Goal: Task Accomplishment & Management: Complete application form

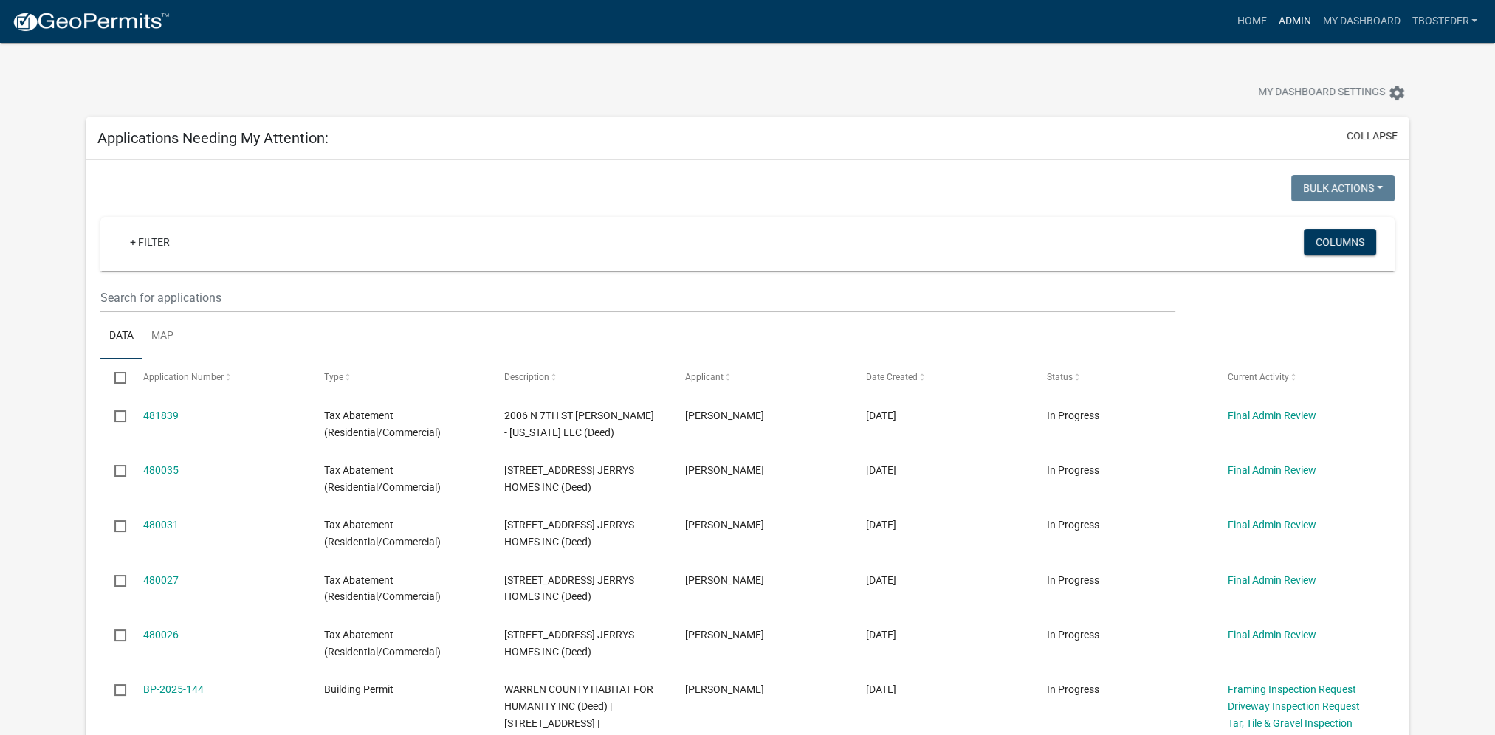
click at [1305, 18] on link "Admin" at bounding box center [1294, 21] width 44 height 28
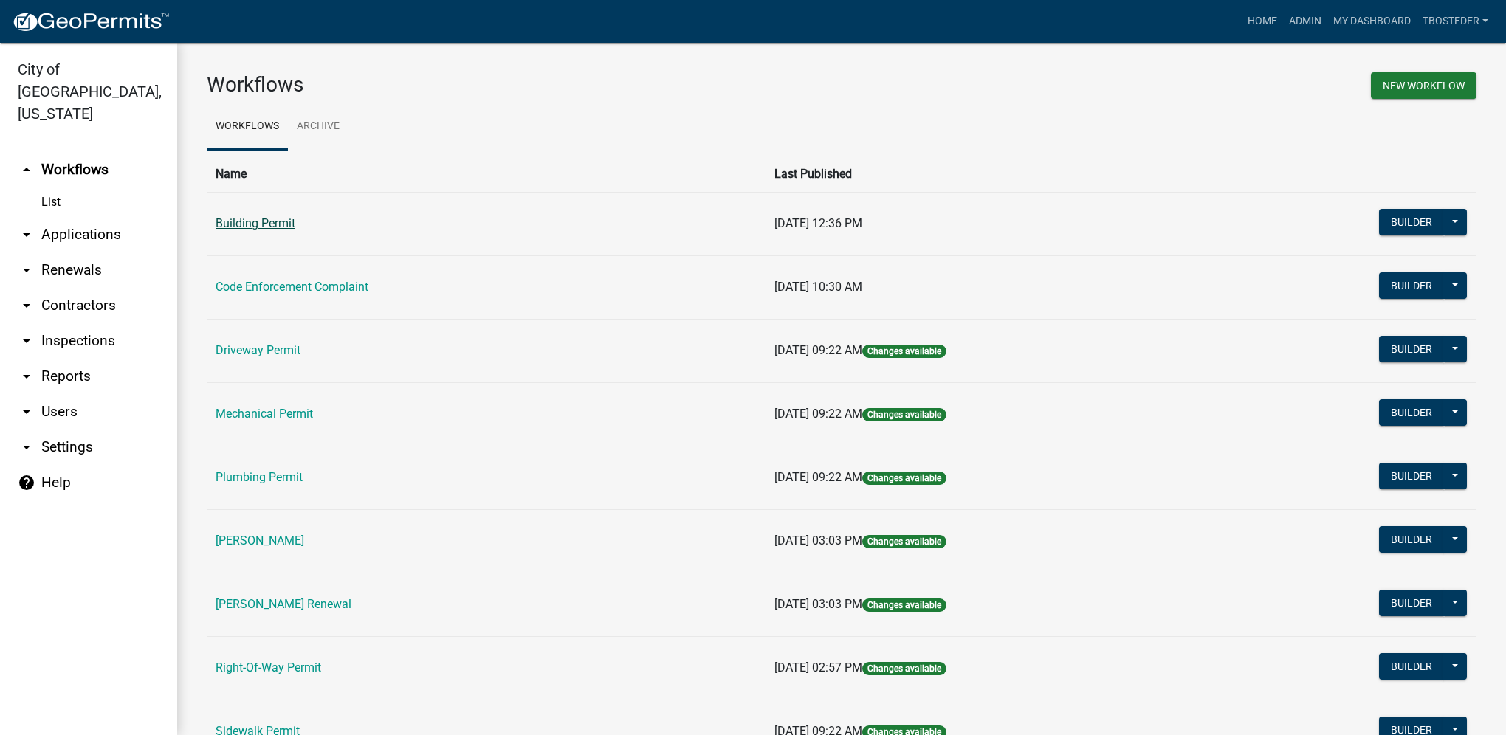
click at [248, 221] on link "Building Permit" at bounding box center [256, 223] width 80 height 14
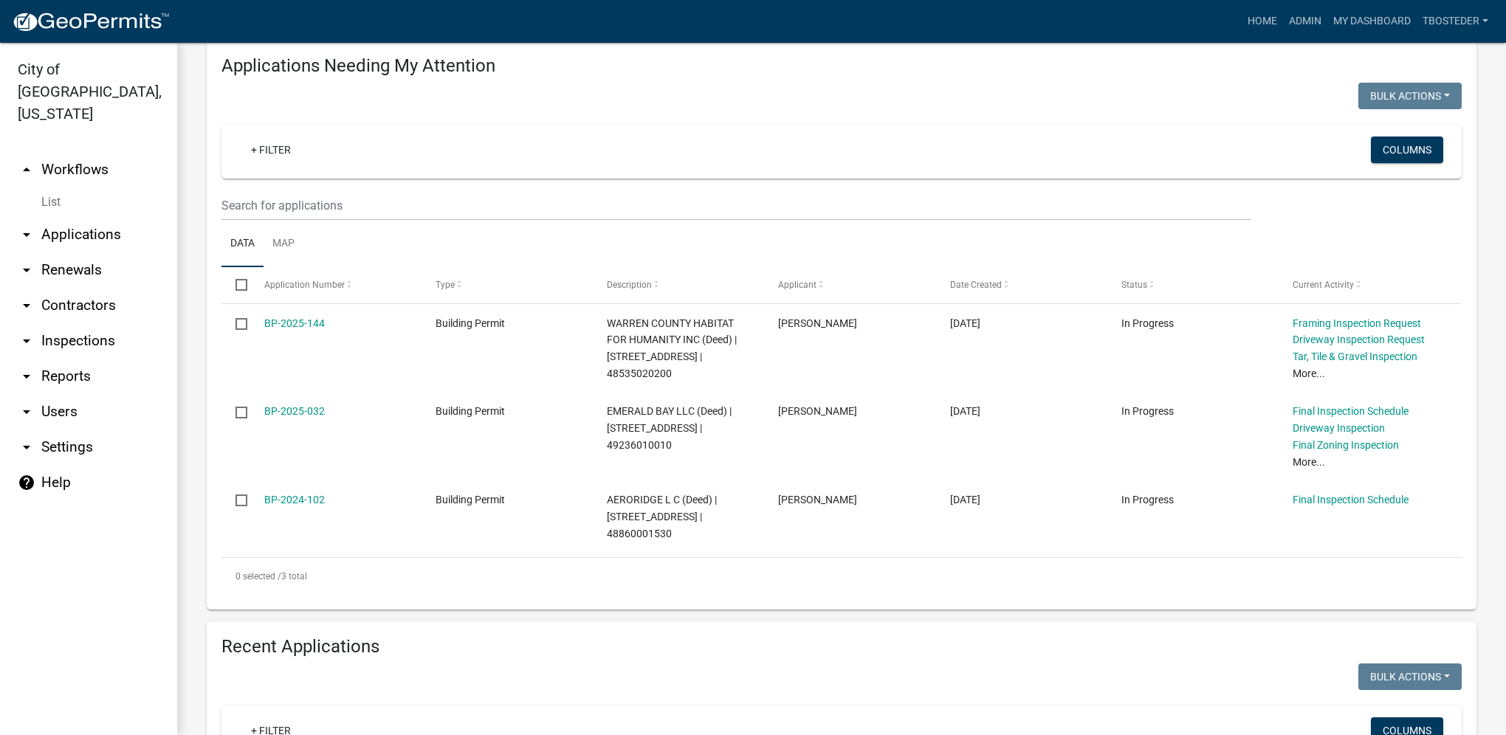
scroll to position [222, 0]
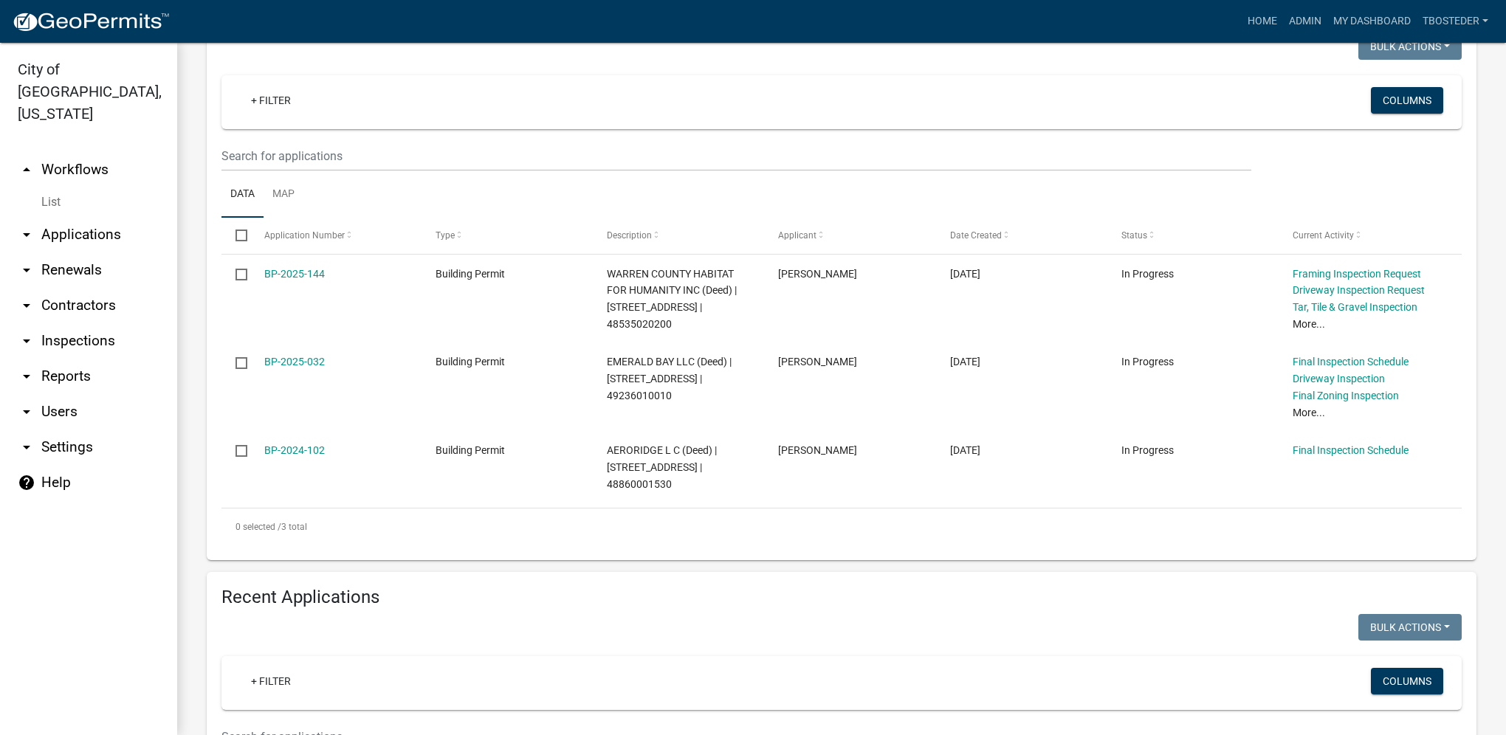
select select "1: 25"
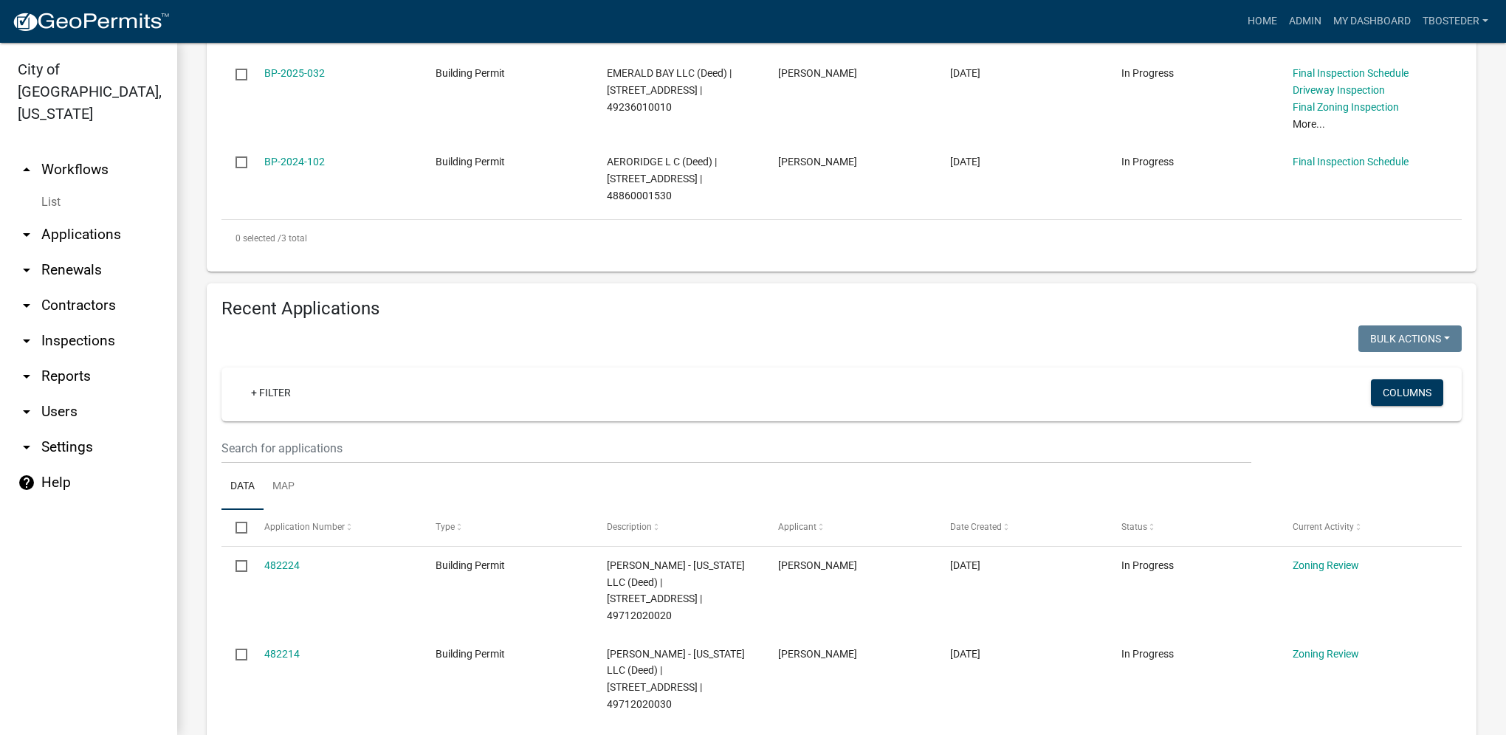
scroll to position [517, 0]
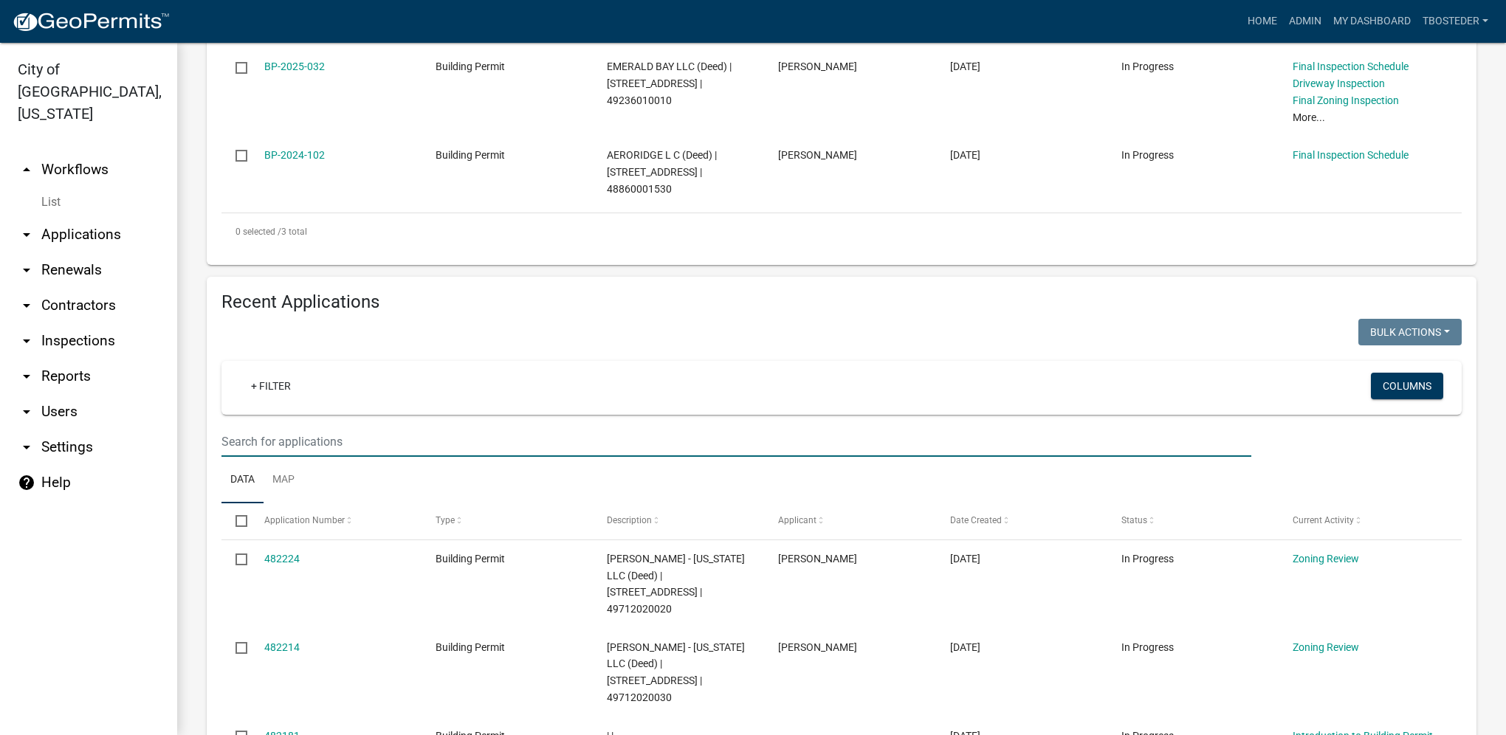
click at [365, 449] on input "text" at bounding box center [737, 442] width 1030 height 30
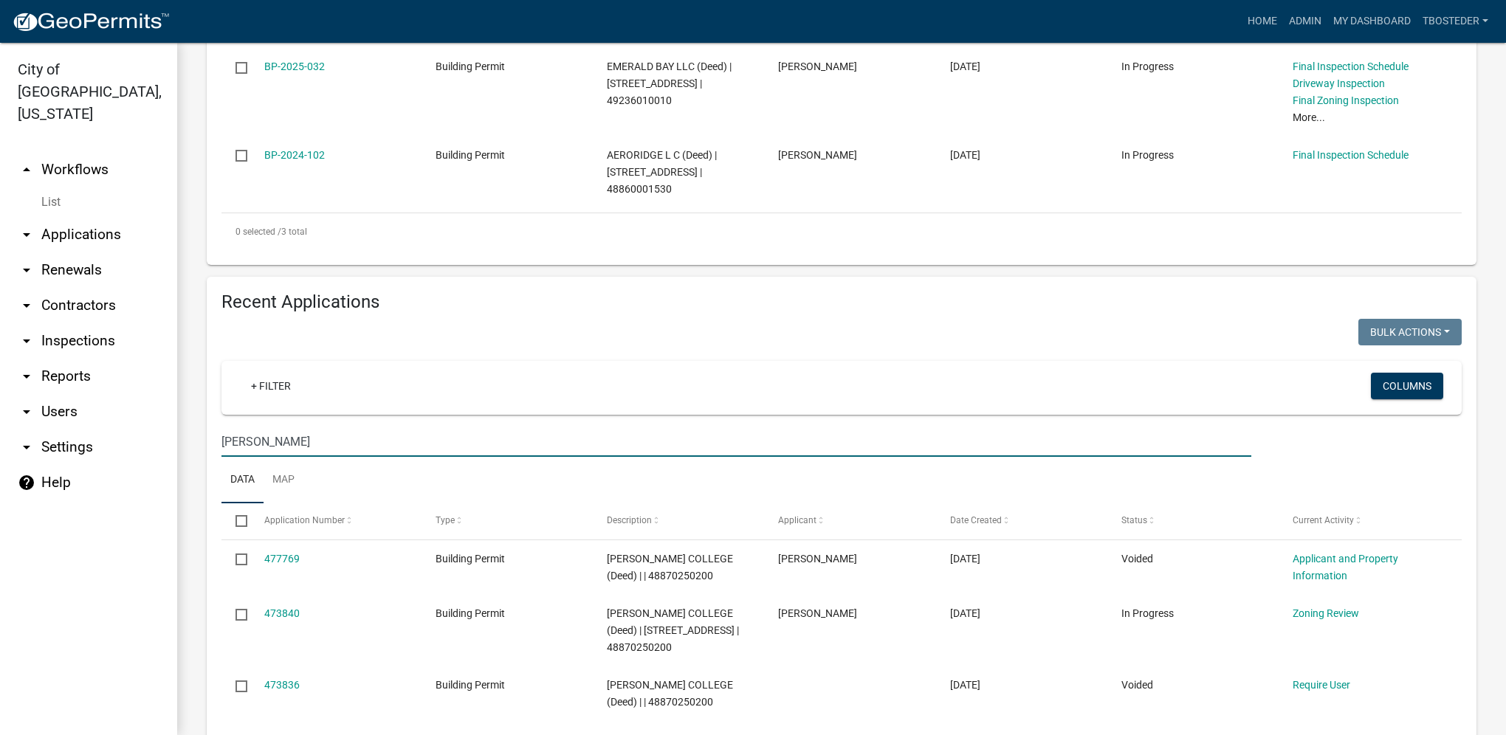
type input "[PERSON_NAME]"
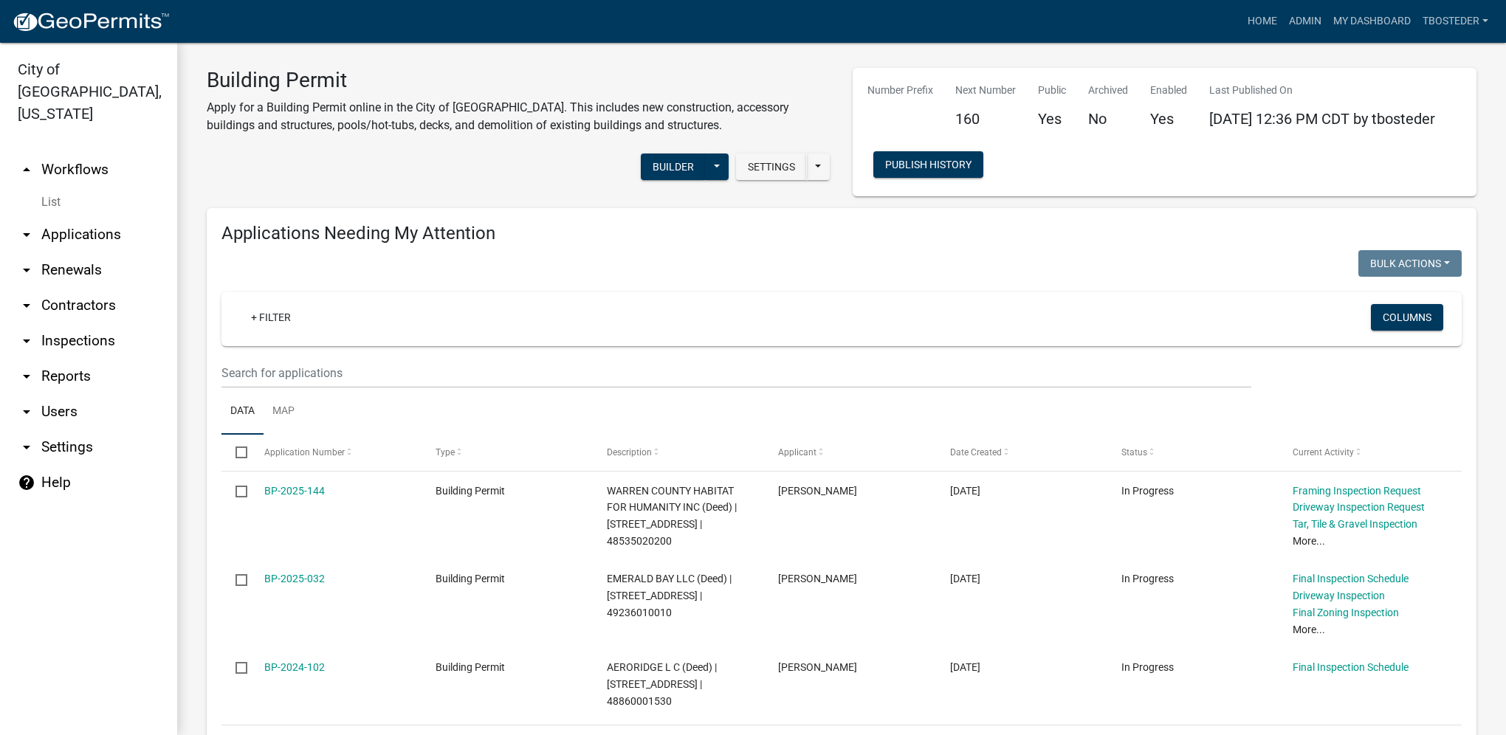
scroll to position [0, 0]
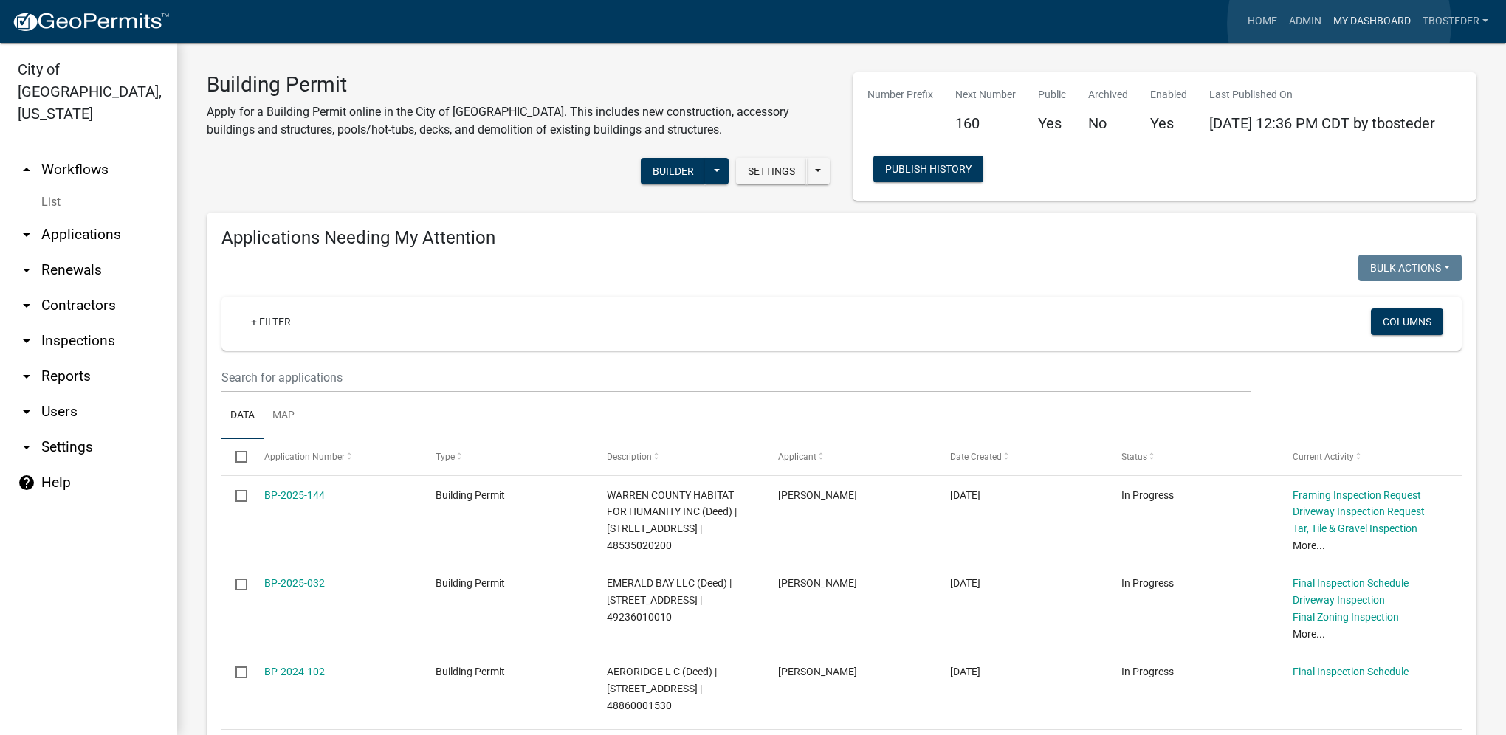
click at [1339, 24] on link "My Dashboard" at bounding box center [1372, 21] width 89 height 28
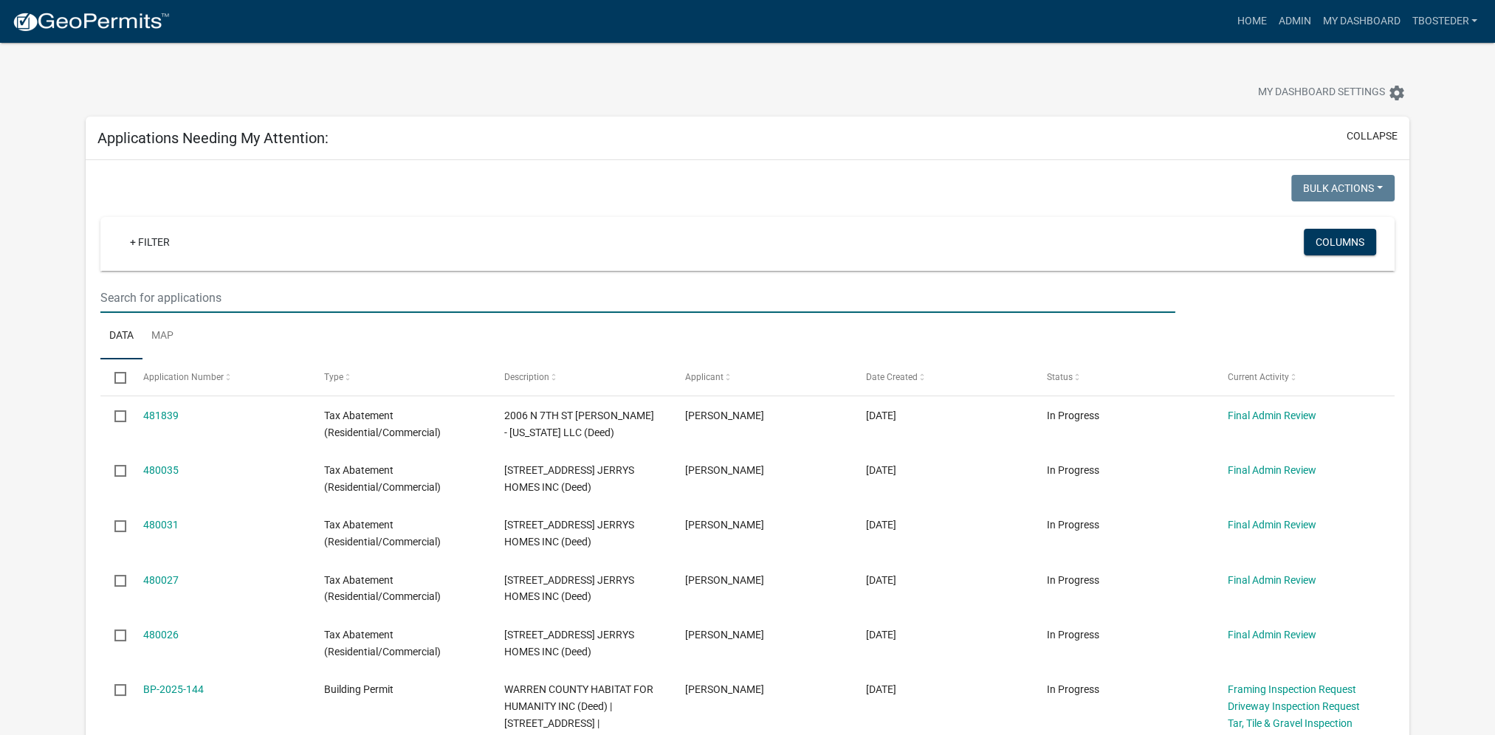
click at [818, 290] on input "text" at bounding box center [637, 298] width 1074 height 30
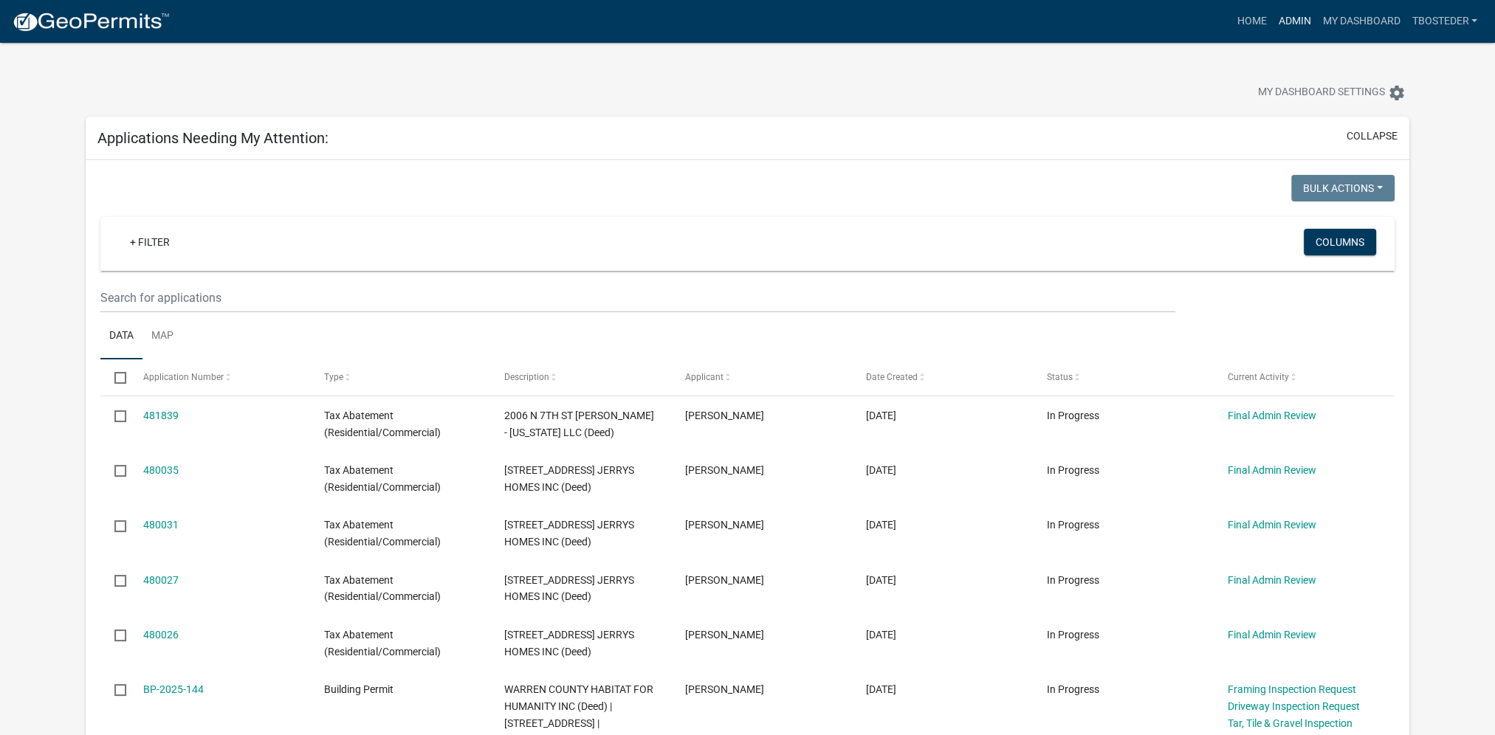
click at [1308, 15] on link "Admin" at bounding box center [1294, 21] width 44 height 28
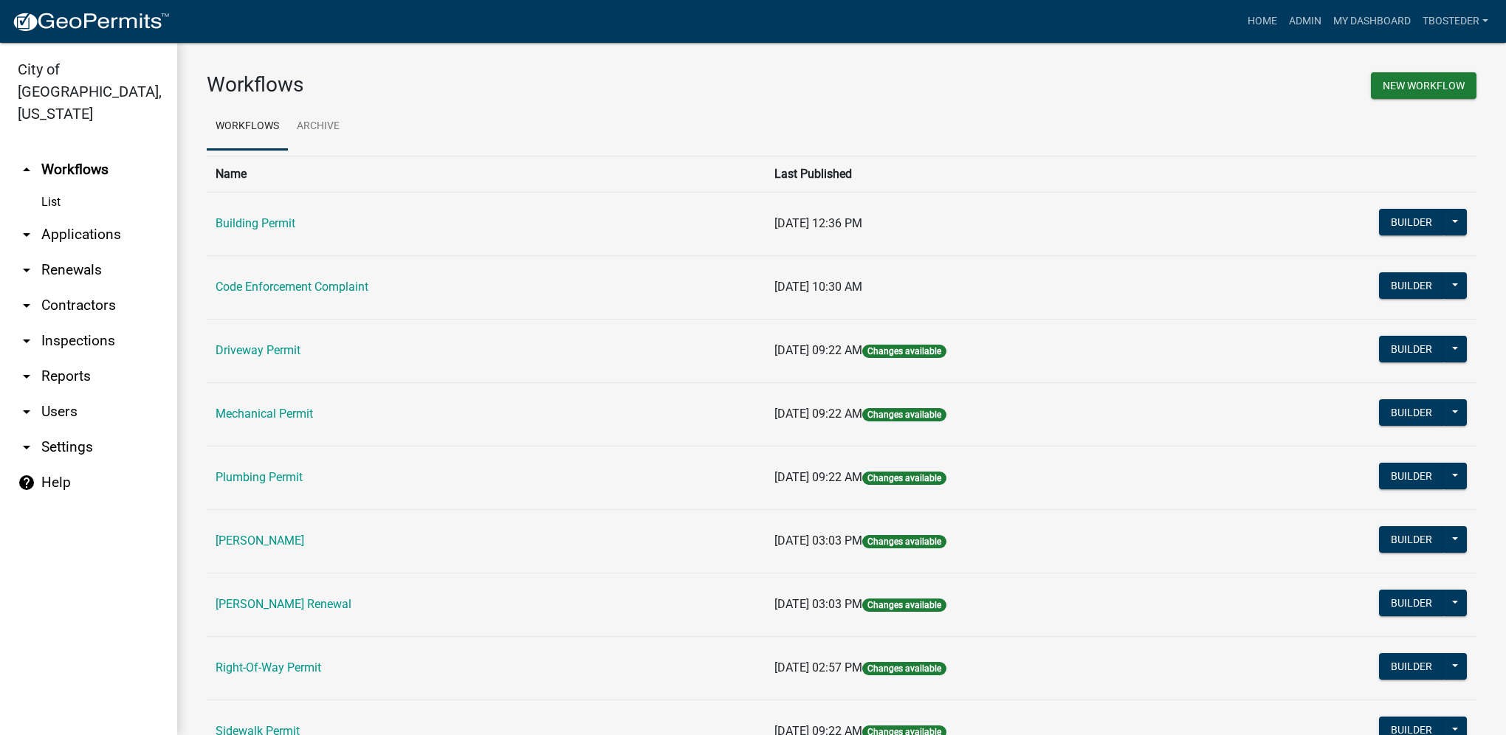
click at [295, 222] on td "Building Permit" at bounding box center [486, 224] width 559 height 64
click at [289, 222] on link "Building Permit" at bounding box center [256, 223] width 80 height 14
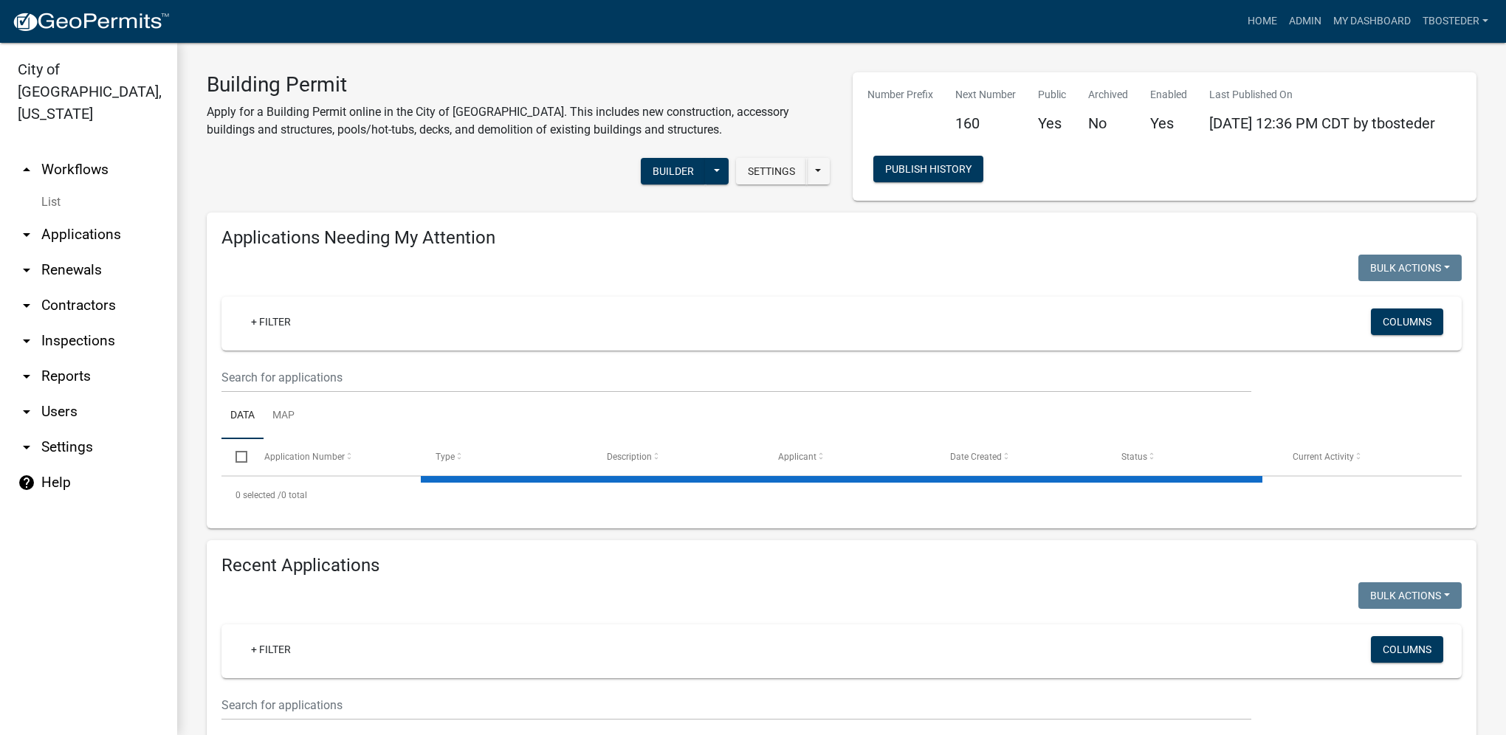
select select "1: 25"
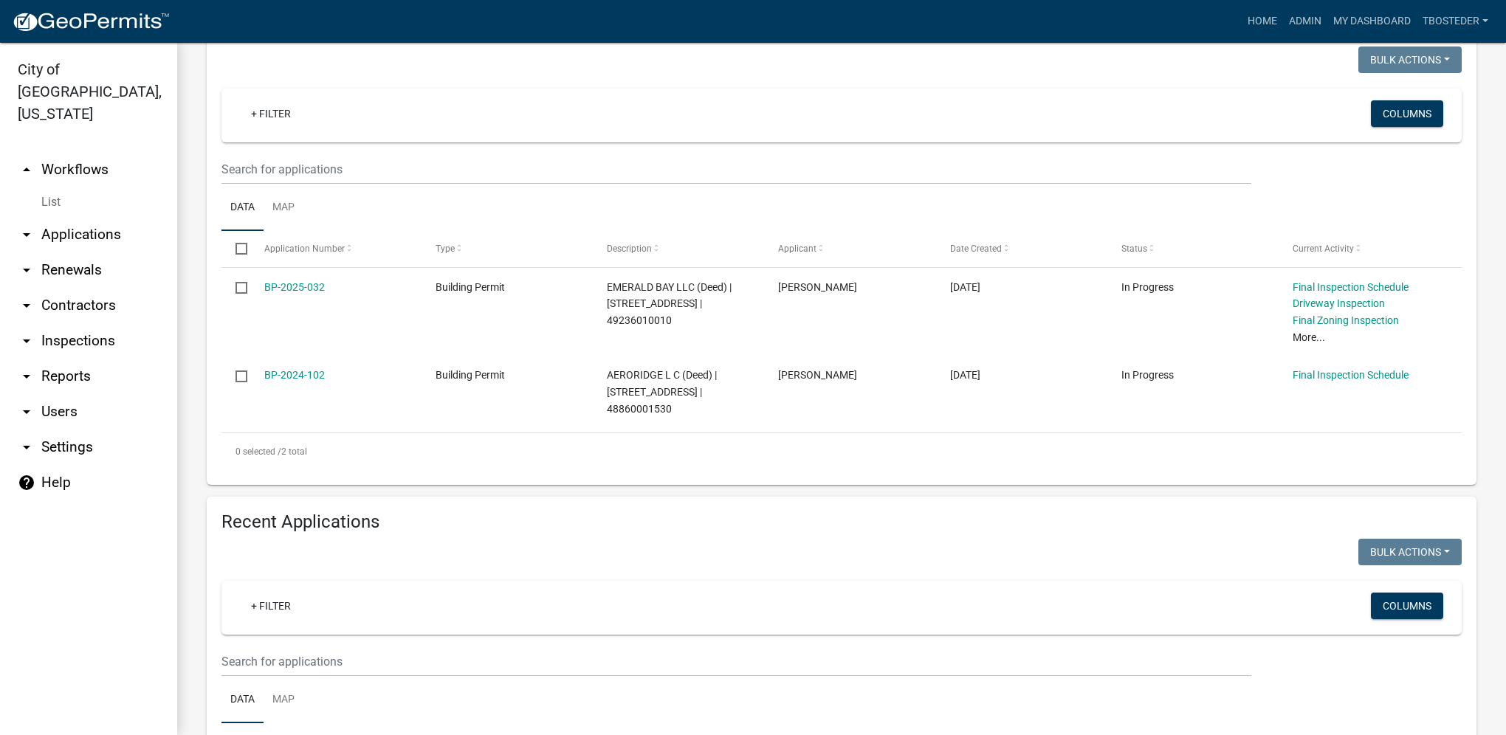
scroll to position [222, 0]
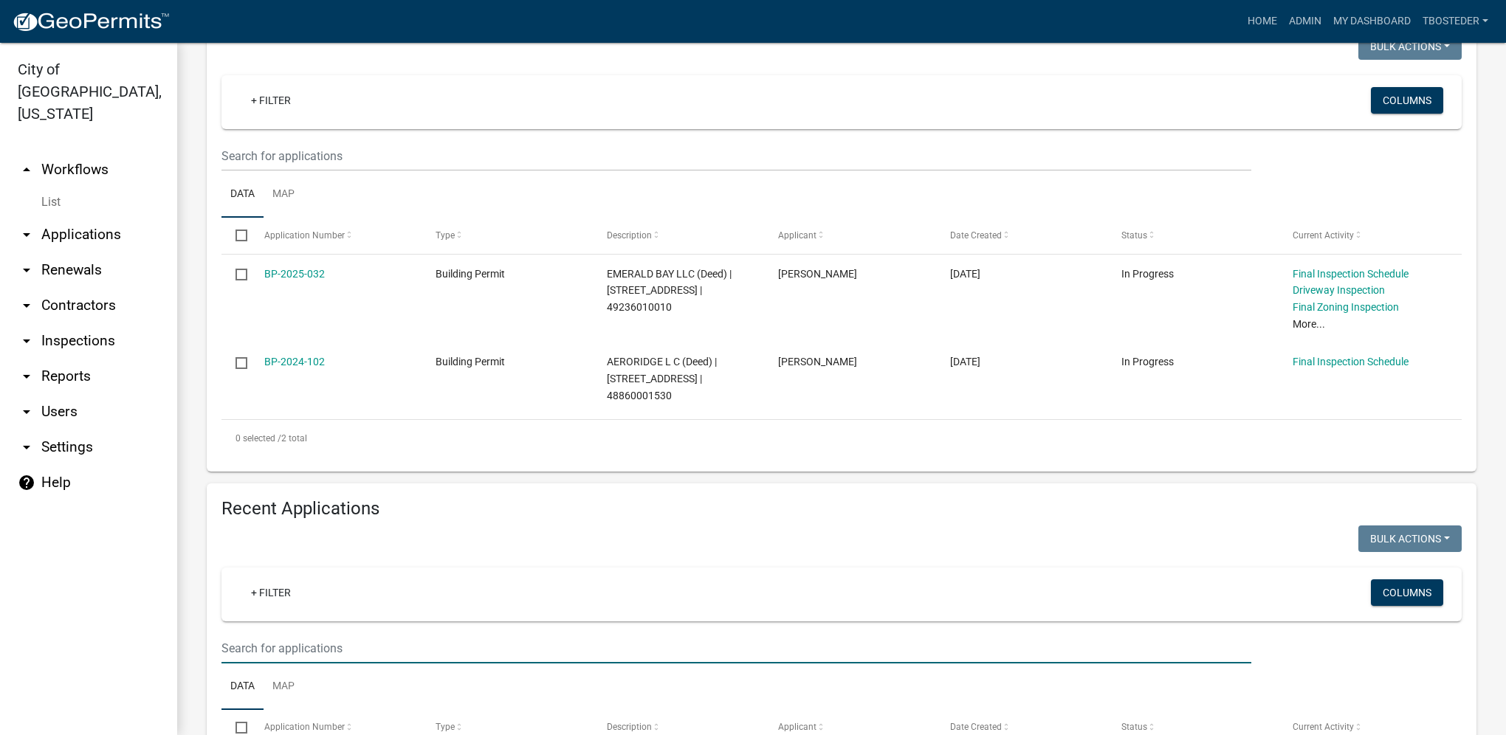
click at [306, 653] on input "text" at bounding box center [737, 649] width 1030 height 30
type input "2025-158"
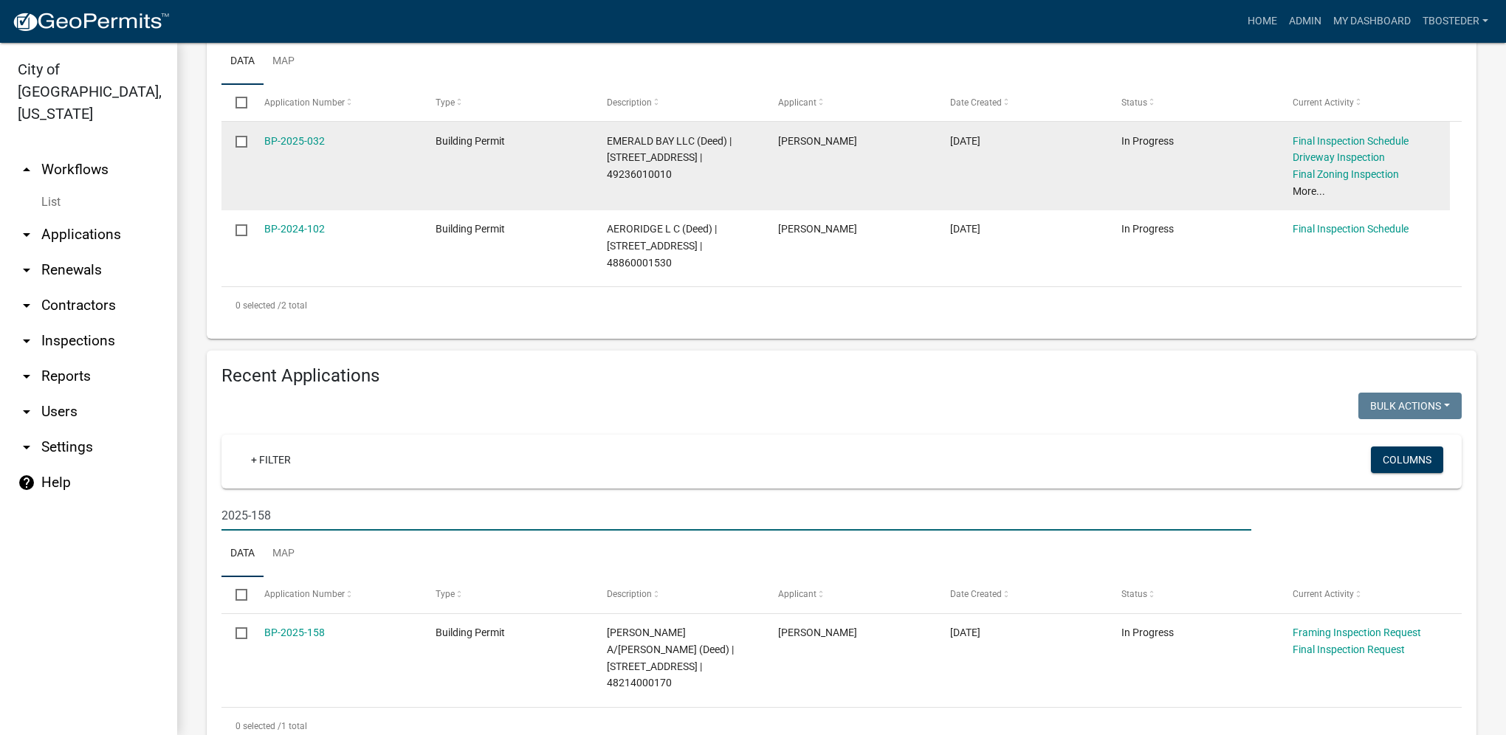
scroll to position [394, 0]
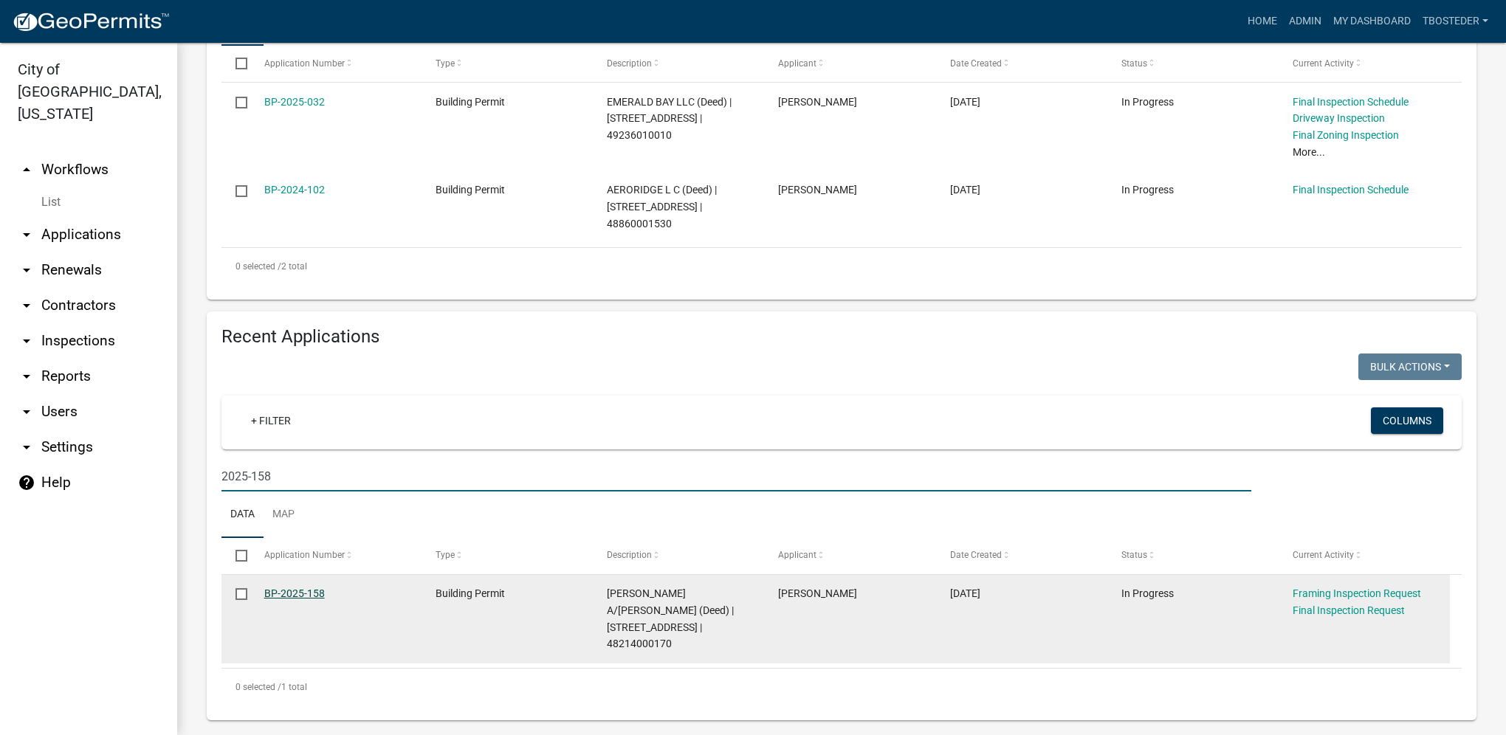
click at [292, 600] on link "BP-2025-158" at bounding box center [294, 594] width 61 height 12
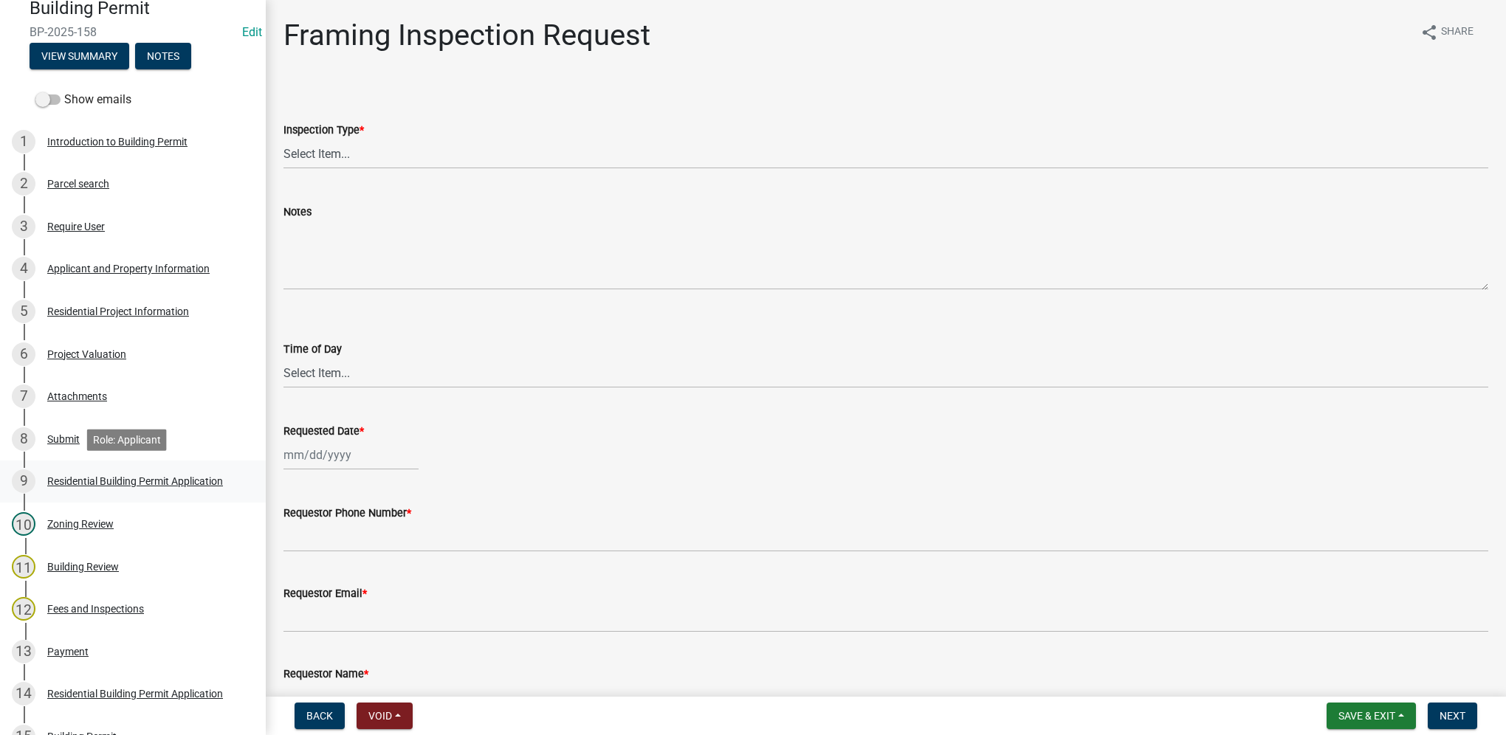
scroll to position [295, 0]
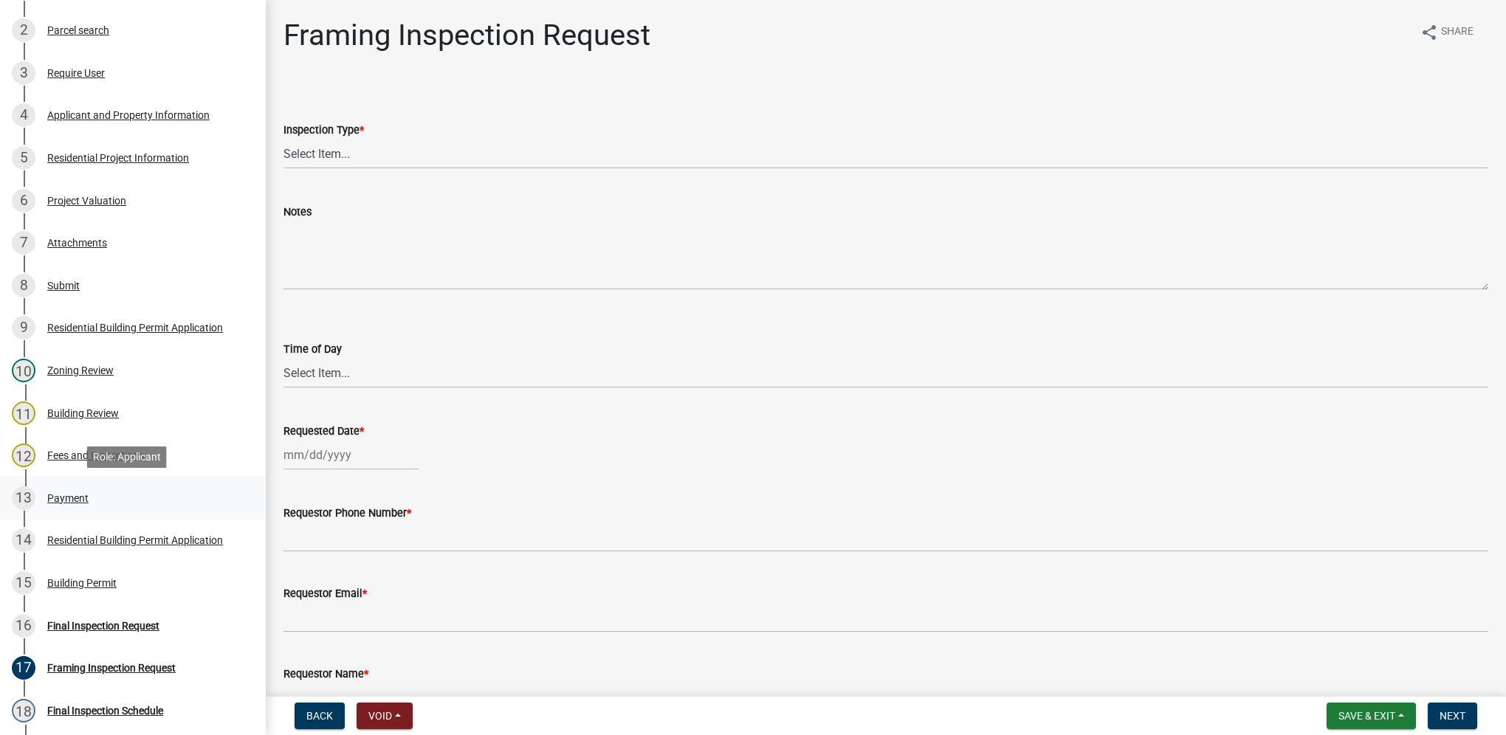
click at [75, 496] on div "Payment" at bounding box center [67, 498] width 41 height 10
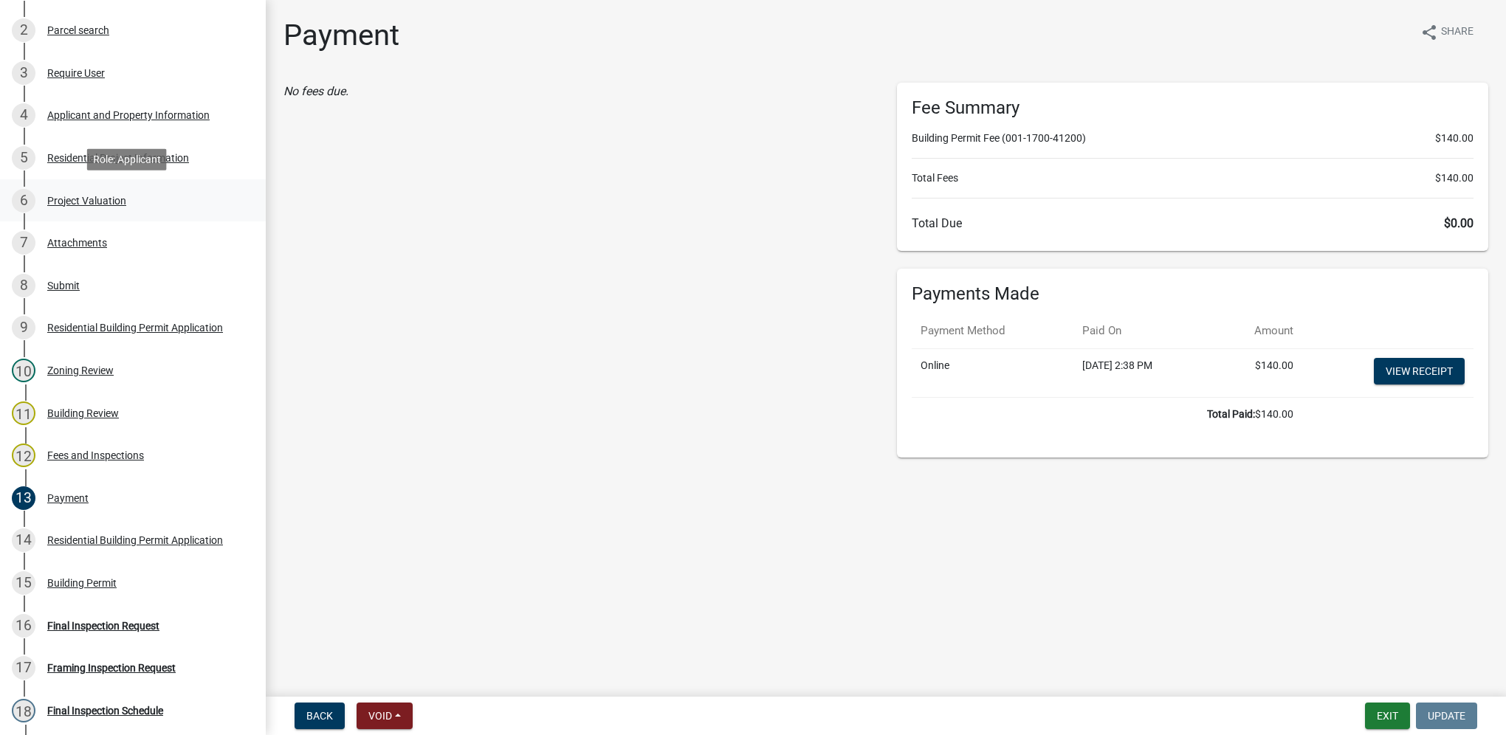
click at [64, 205] on div "Project Valuation" at bounding box center [86, 201] width 79 height 10
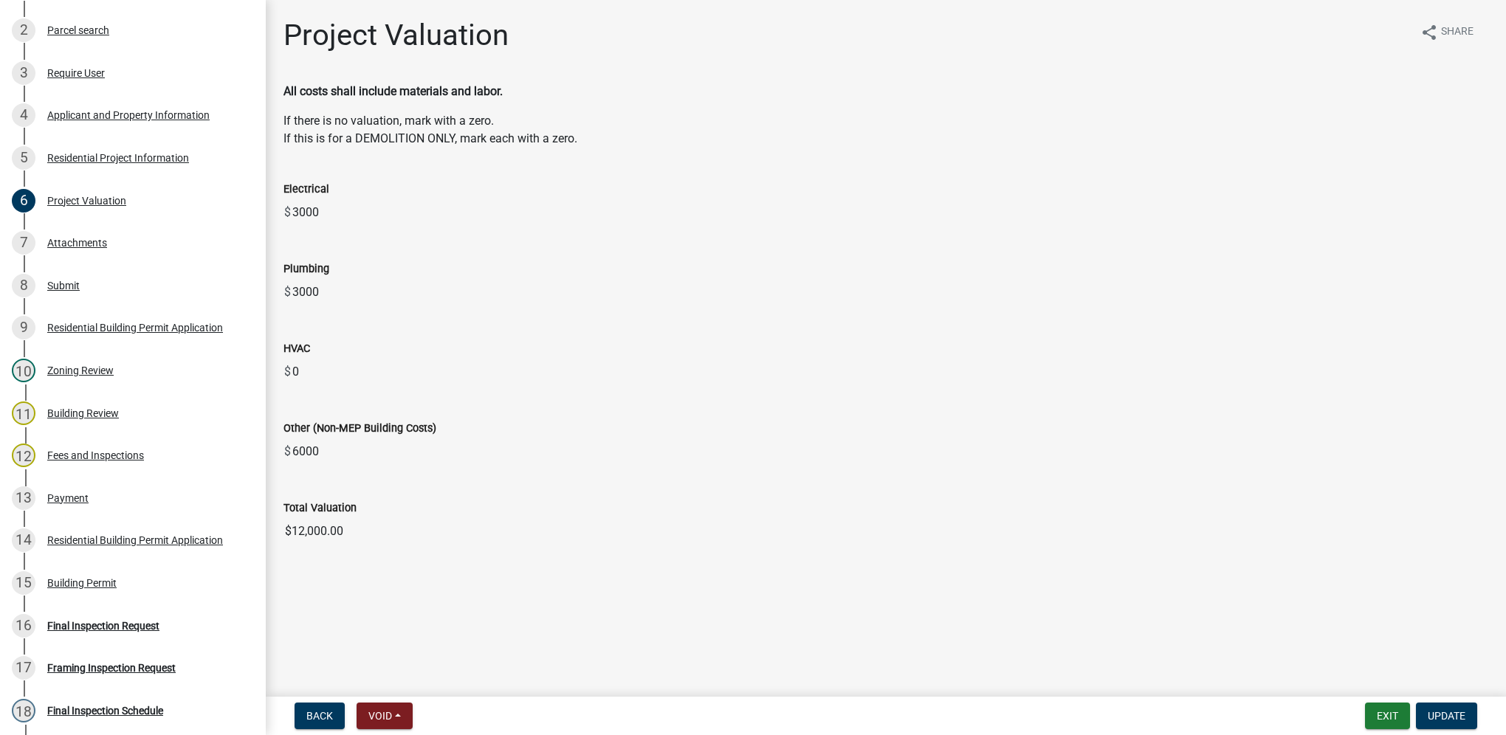
click at [306, 547] on wm-data-entity-input "Total Valuation $12,000.00" at bounding box center [886, 518] width 1205 height 80
click at [340, 527] on input "$12,000.00" at bounding box center [886, 532] width 1205 height 30
drag, startPoint x: 351, startPoint y: 525, endPoint x: 278, endPoint y: 536, distance: 73.9
click at [278, 536] on div "Total Valuation $12,000.00" at bounding box center [885, 512] width 1227 height 68
drag, startPoint x: 278, startPoint y: 536, endPoint x: 295, endPoint y: 529, distance: 18.5
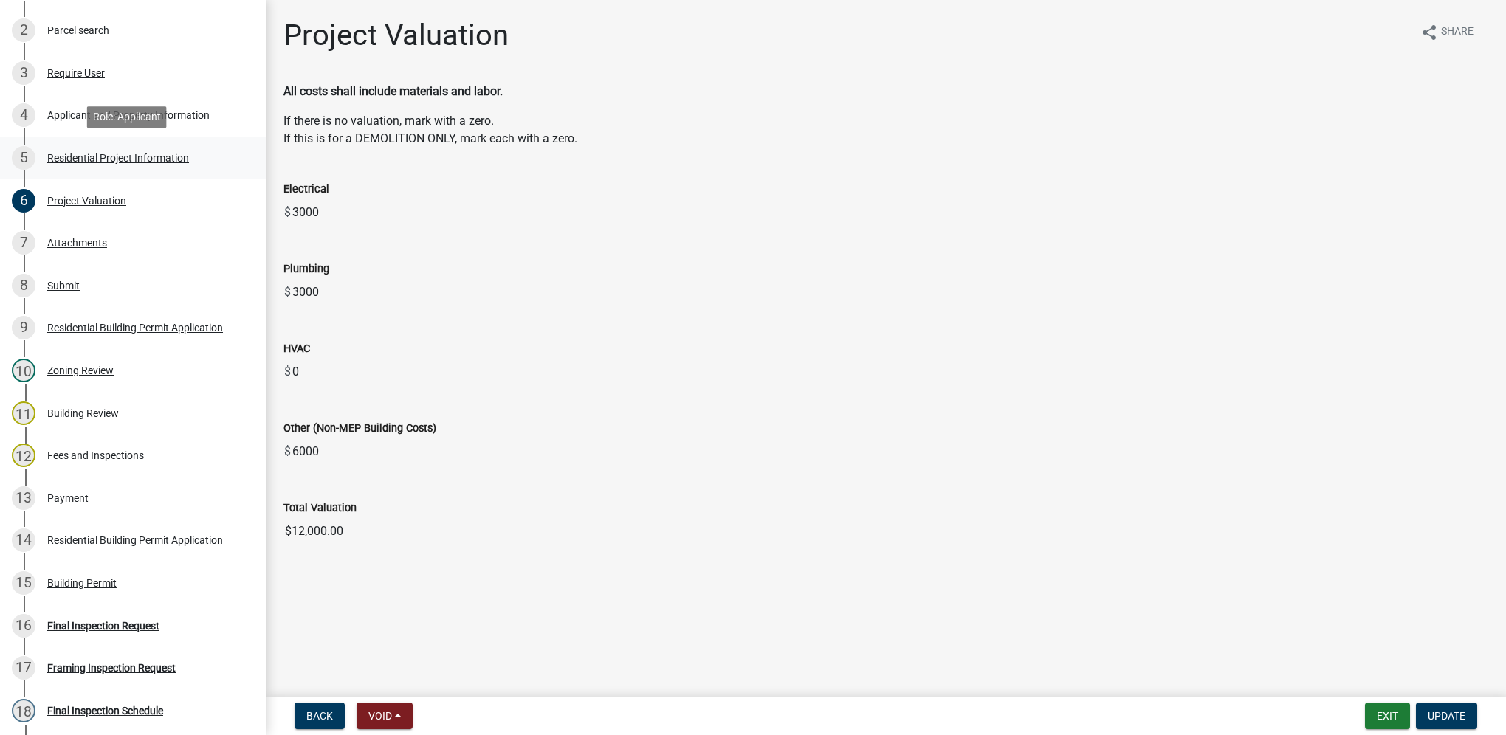
click at [111, 168] on div "5 Residential Project Information" at bounding box center [127, 158] width 230 height 24
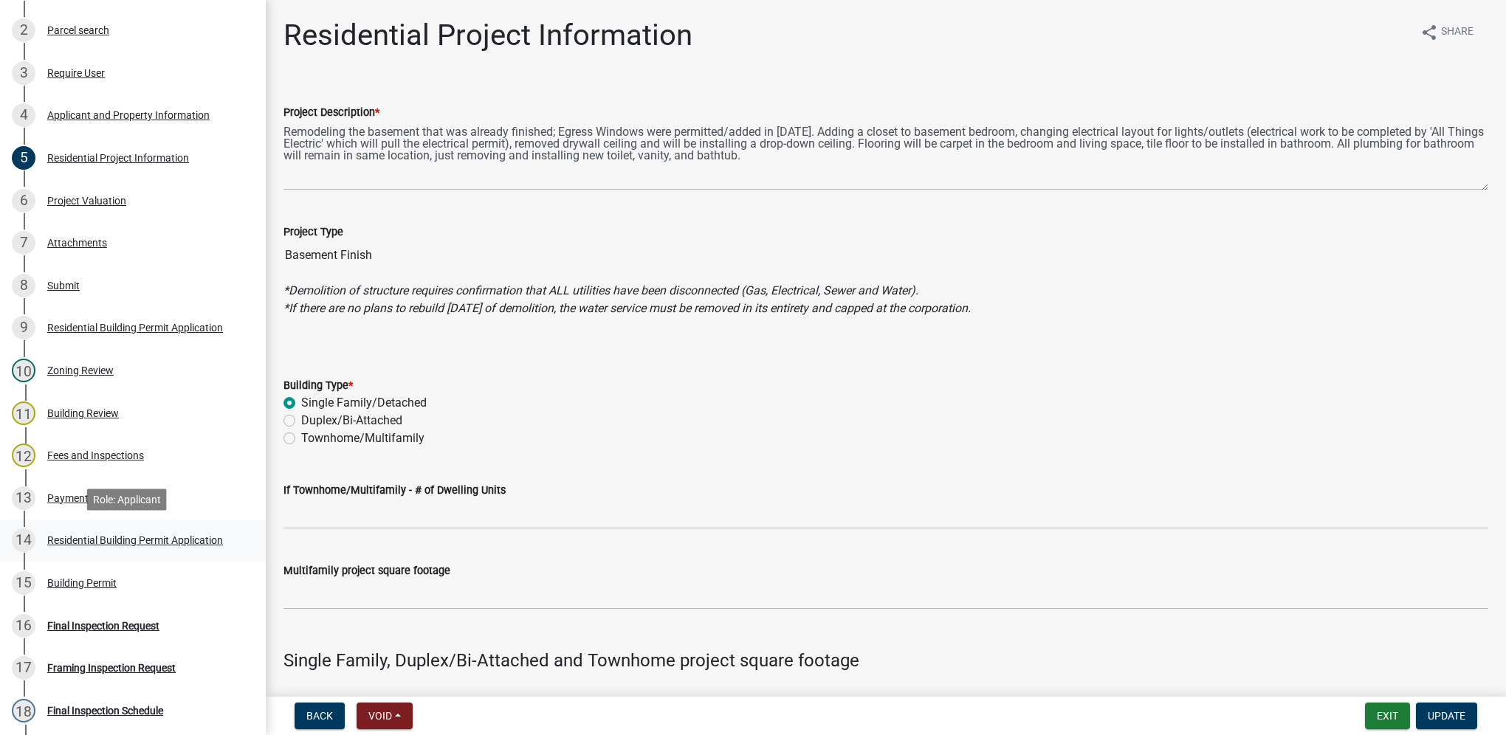
click at [141, 543] on div "Residential Building Permit Application" at bounding box center [135, 540] width 176 height 10
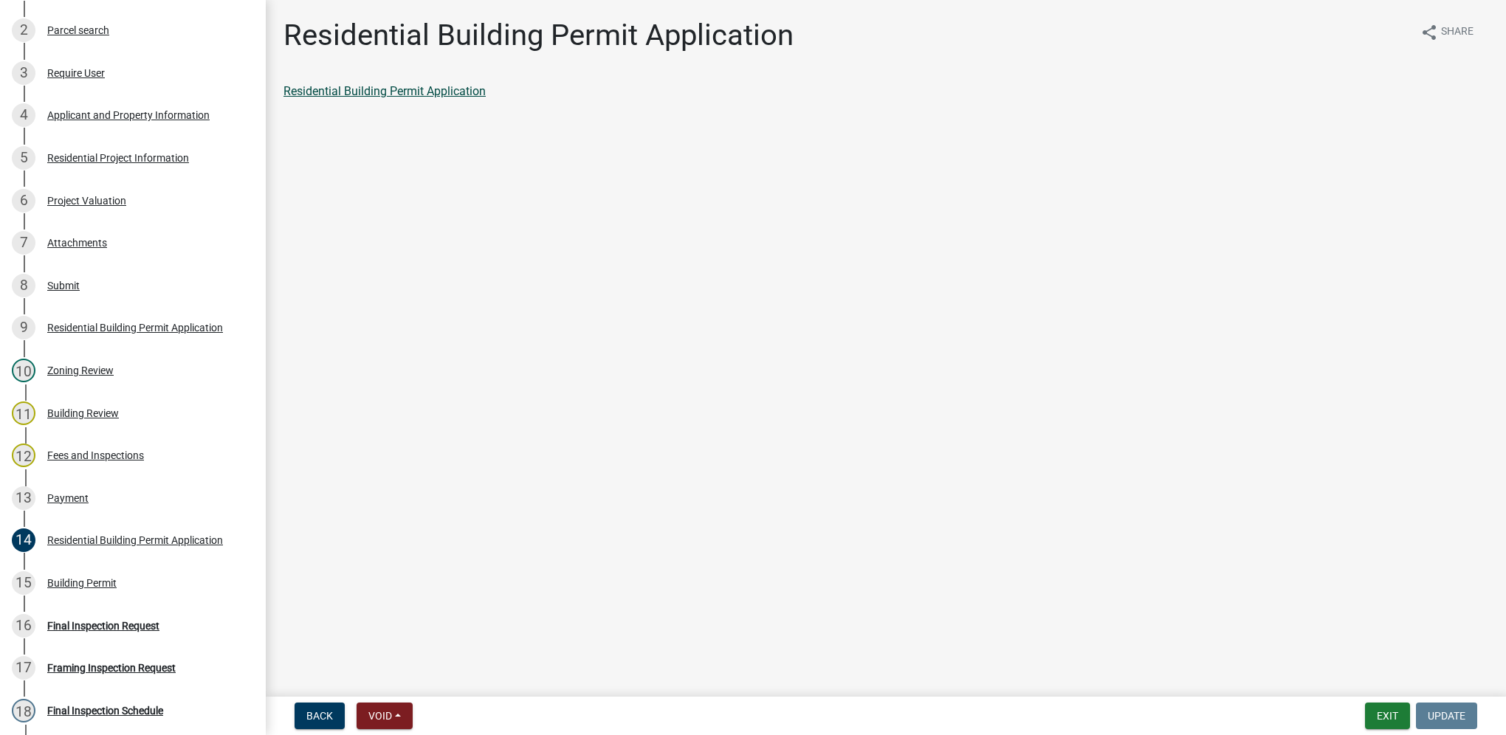
click at [431, 86] on link "Residential Building Permit Application" at bounding box center [385, 91] width 202 height 14
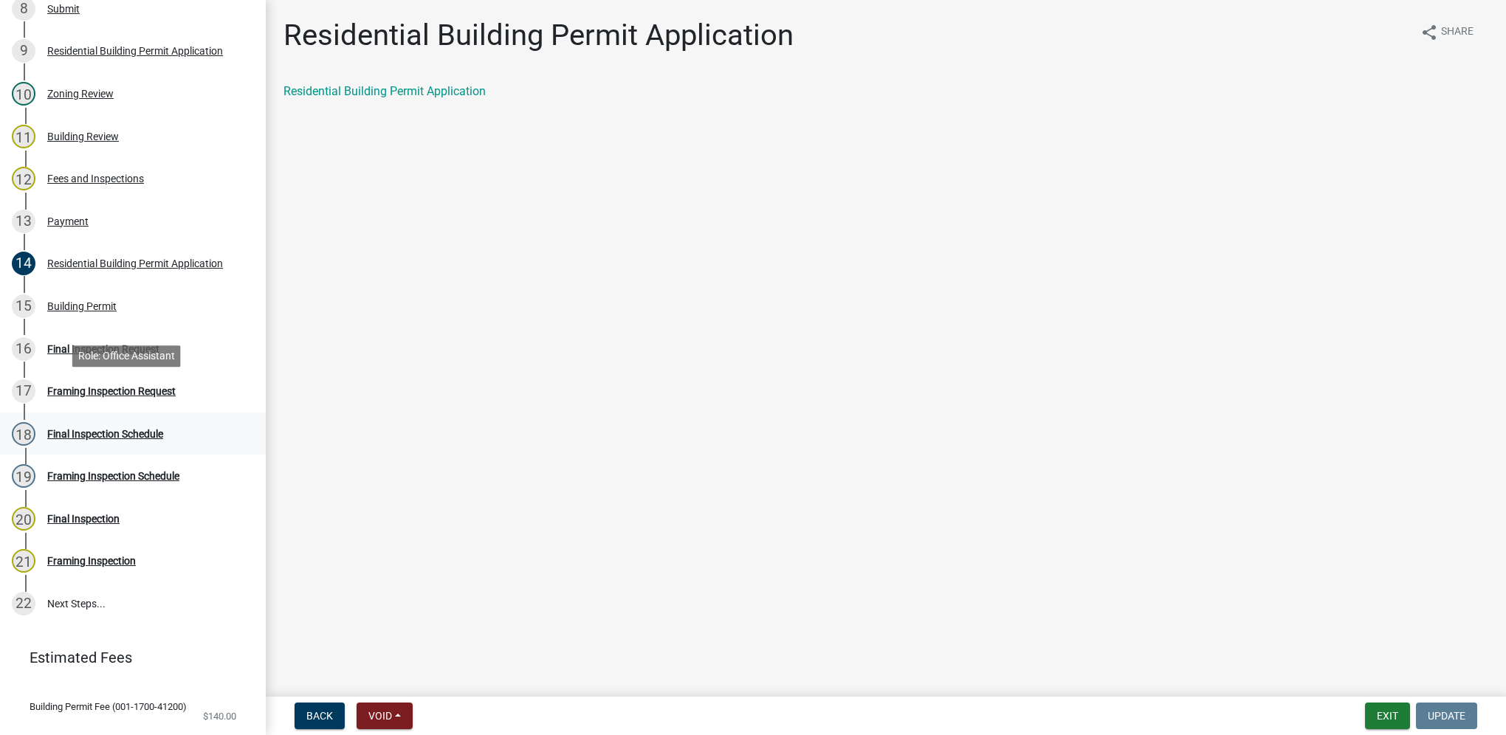
scroll to position [608, 0]
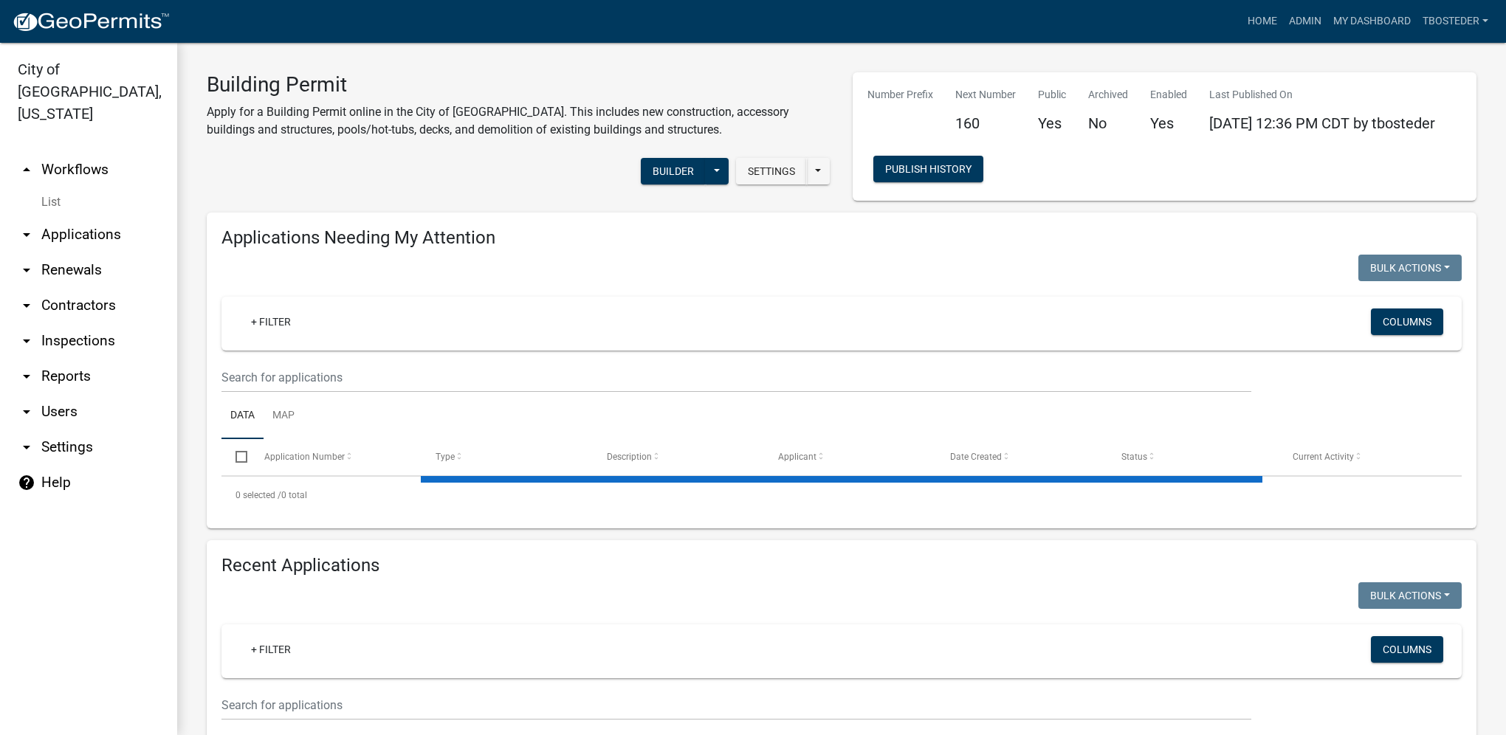
select select "1: 25"
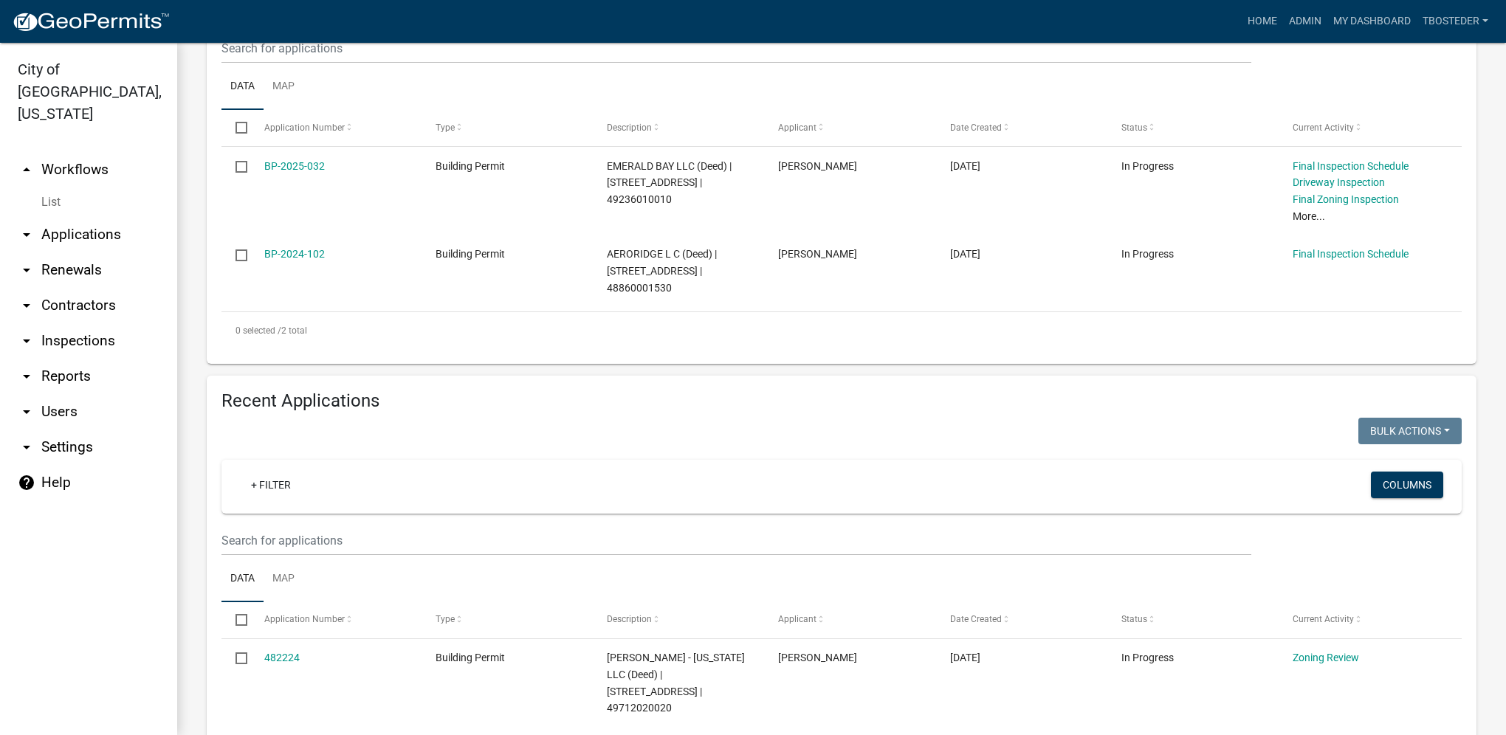
scroll to position [369, 0]
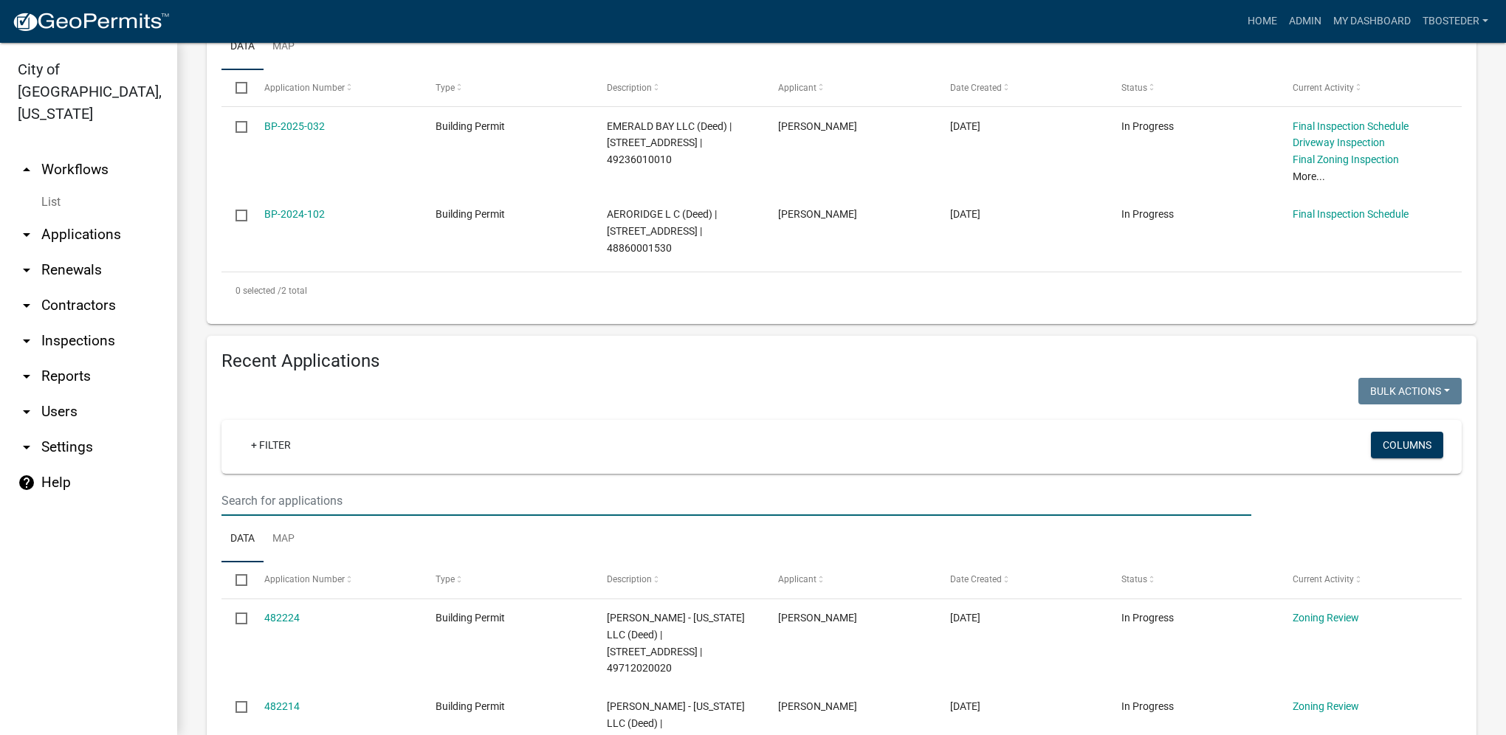
click at [346, 502] on input "text" at bounding box center [737, 501] width 1030 height 30
type input "2025-159"
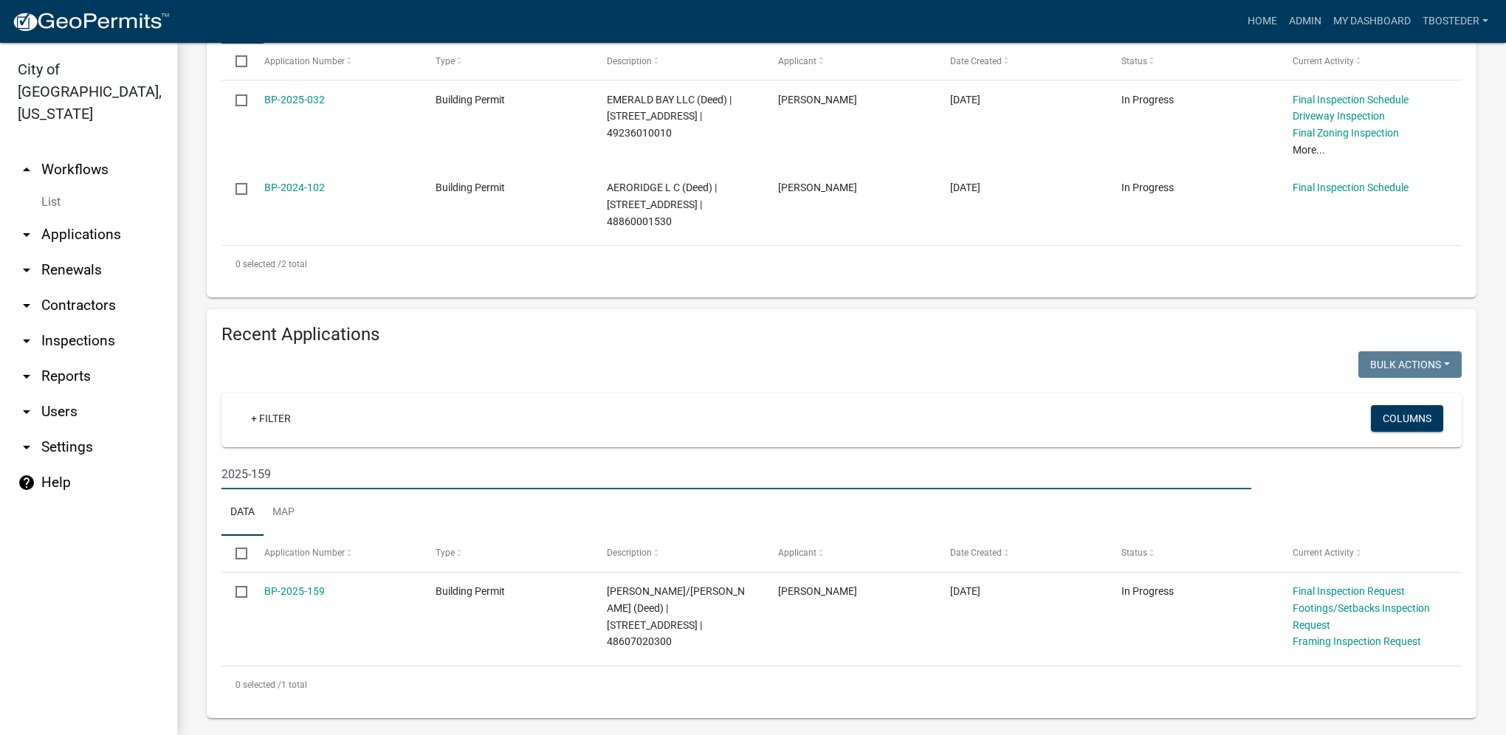
scroll to position [411, 0]
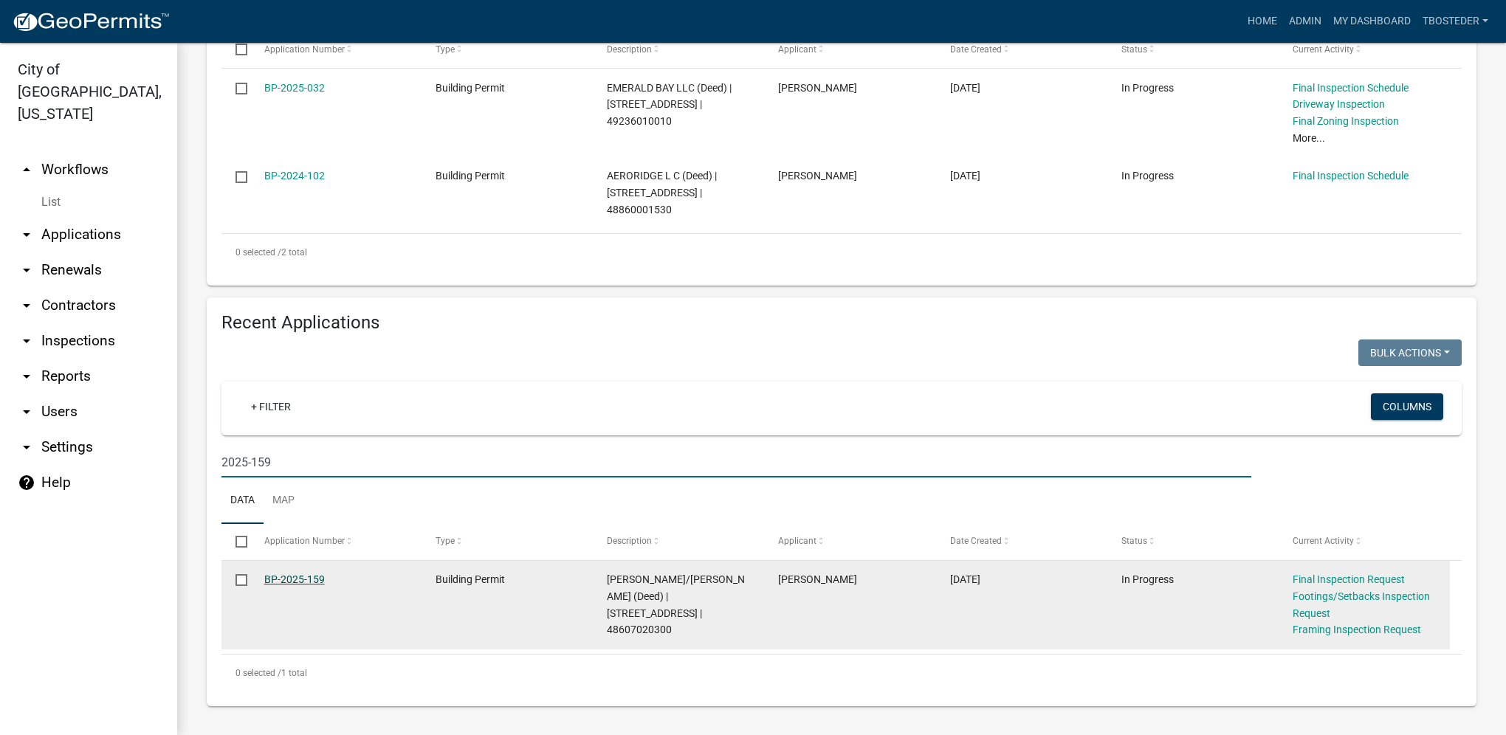
click at [304, 585] on link "BP-2025-159" at bounding box center [294, 580] width 61 height 12
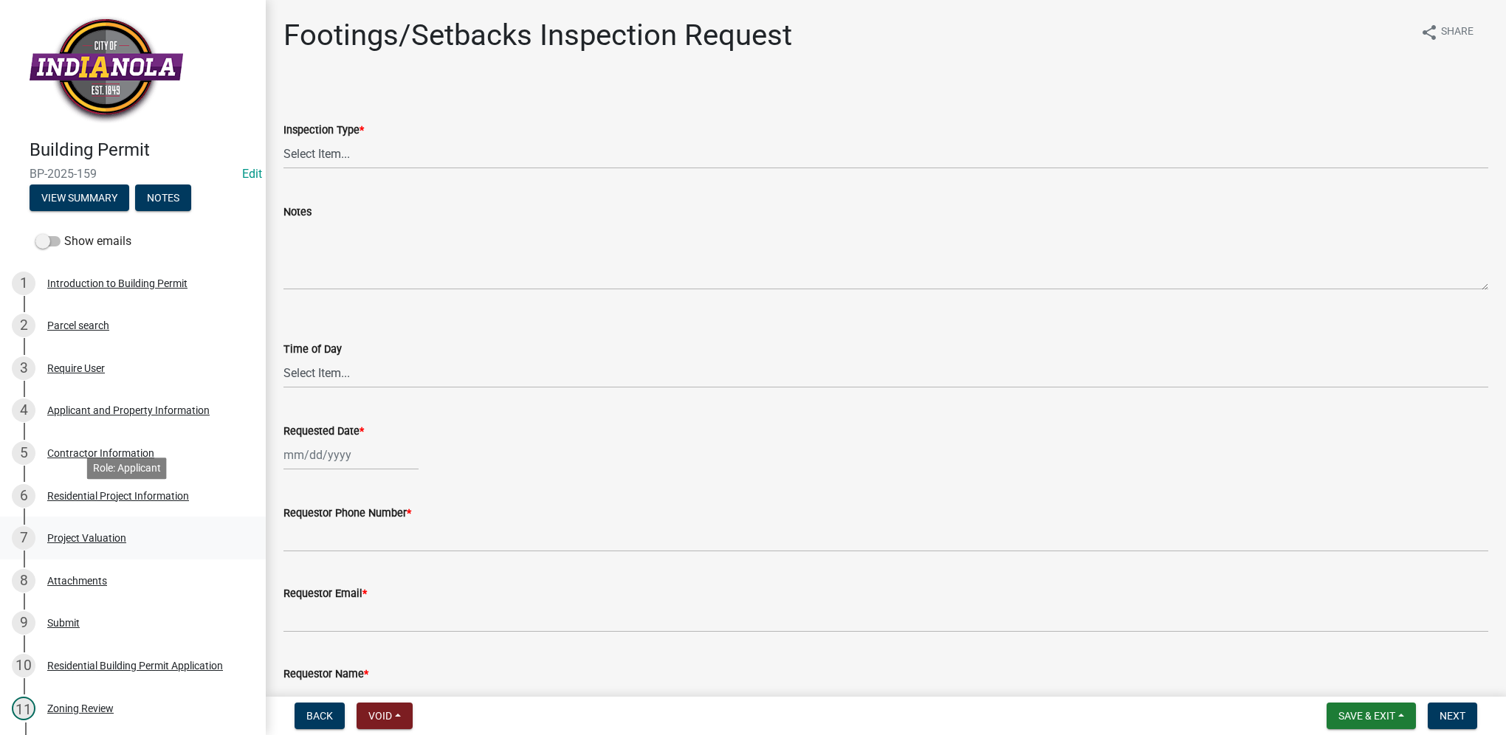
scroll to position [74, 0]
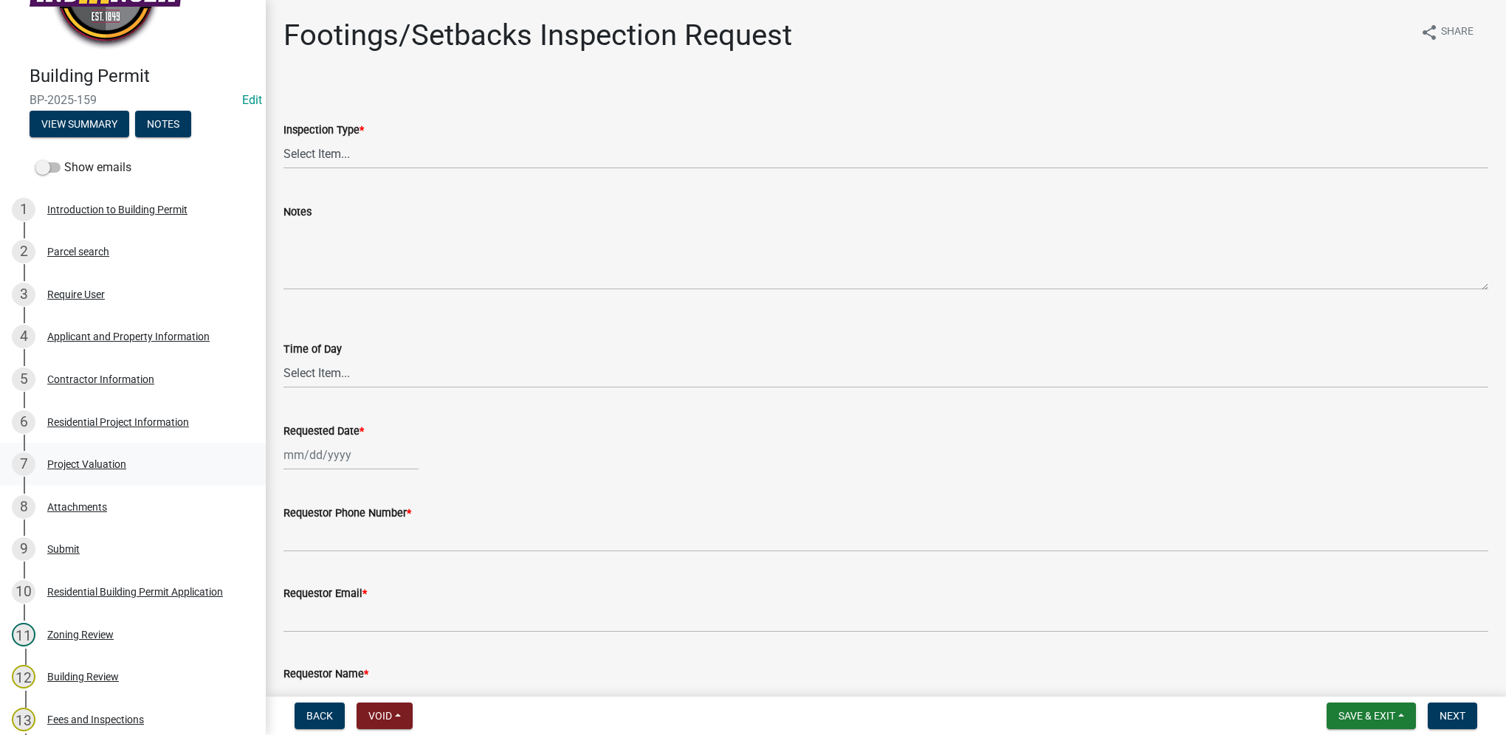
click at [128, 468] on div "7 Project Valuation" at bounding box center [127, 465] width 230 height 24
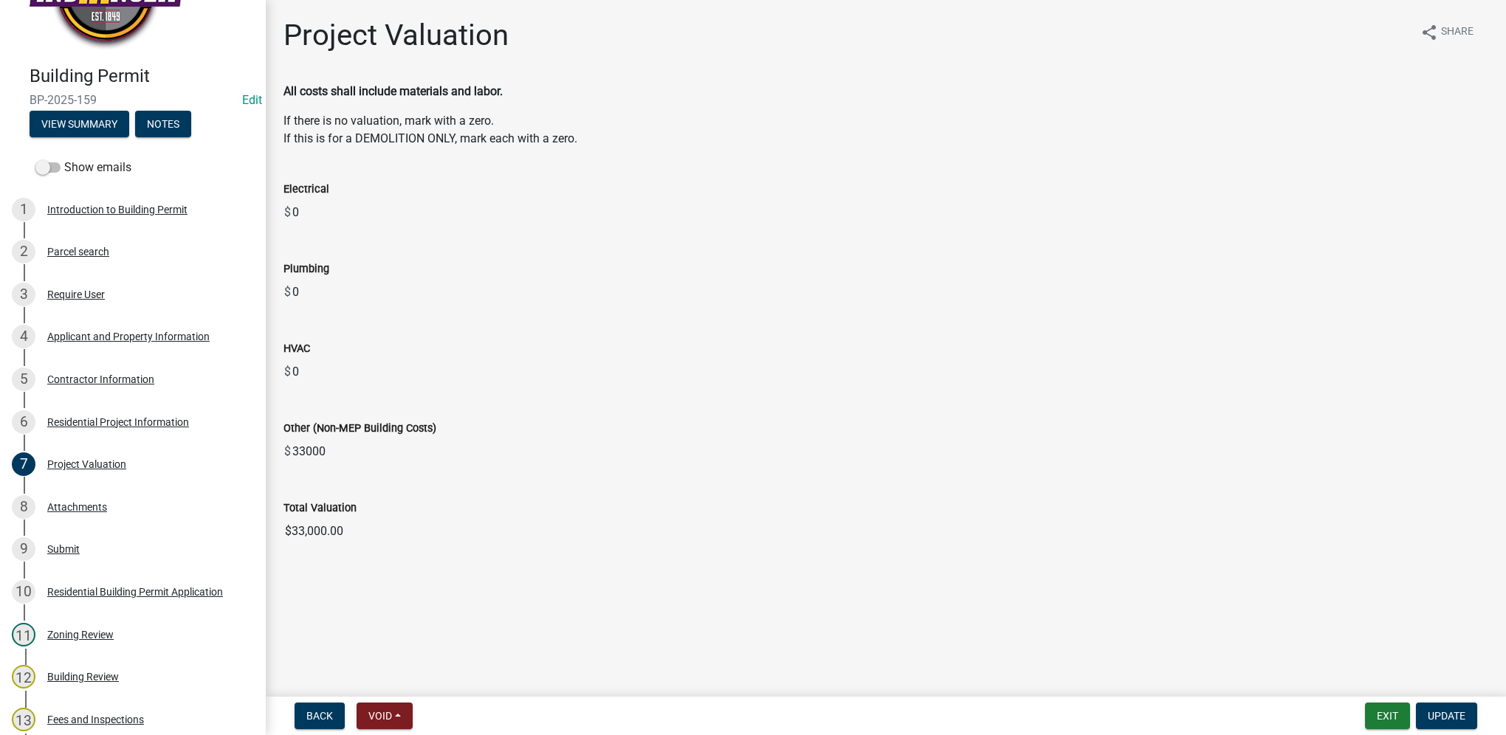
click at [399, 539] on input "$33,000.00" at bounding box center [886, 532] width 1205 height 30
drag, startPoint x: 360, startPoint y: 532, endPoint x: 210, endPoint y: 518, distance: 151.4
click at [210, 518] on div "Building Permit BP-2025-159 Edit View Summary Notes Show emails 1 Introduction …" at bounding box center [753, 367] width 1506 height 735
drag, startPoint x: 210, startPoint y: 518, endPoint x: 312, endPoint y: 535, distance: 104.0
click at [153, 419] on div "Residential Project Information" at bounding box center [118, 422] width 142 height 10
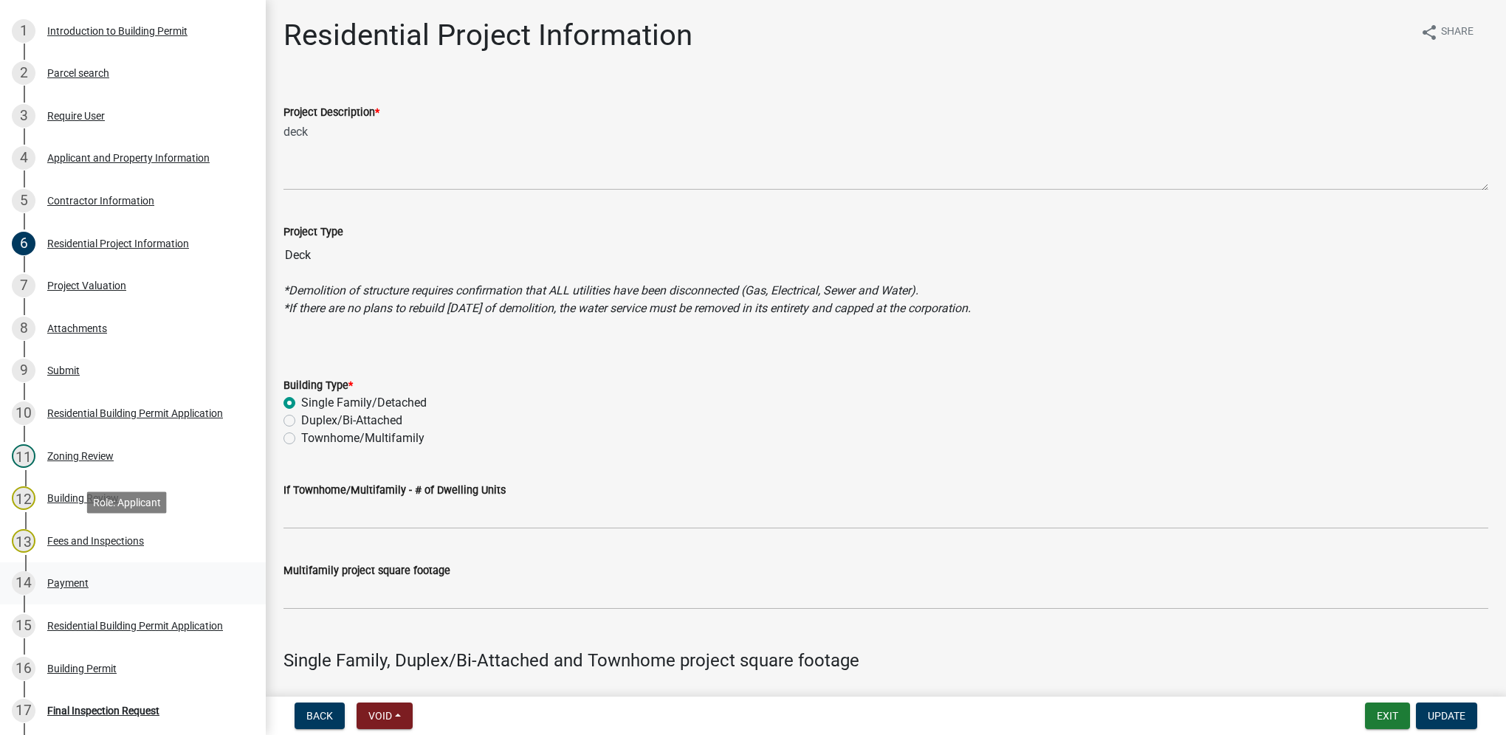
scroll to position [295, 0]
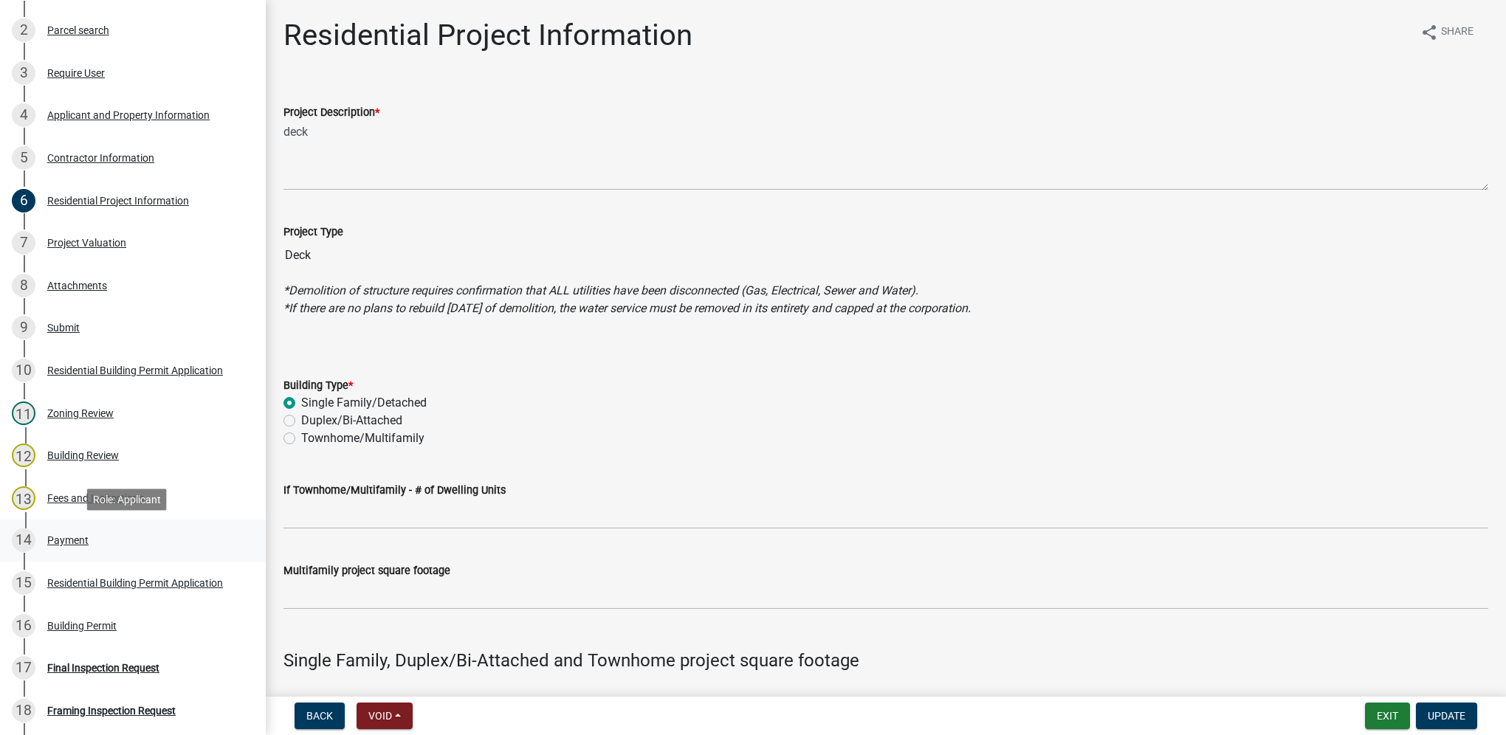
click at [95, 541] on div "14 Payment" at bounding box center [127, 541] width 230 height 24
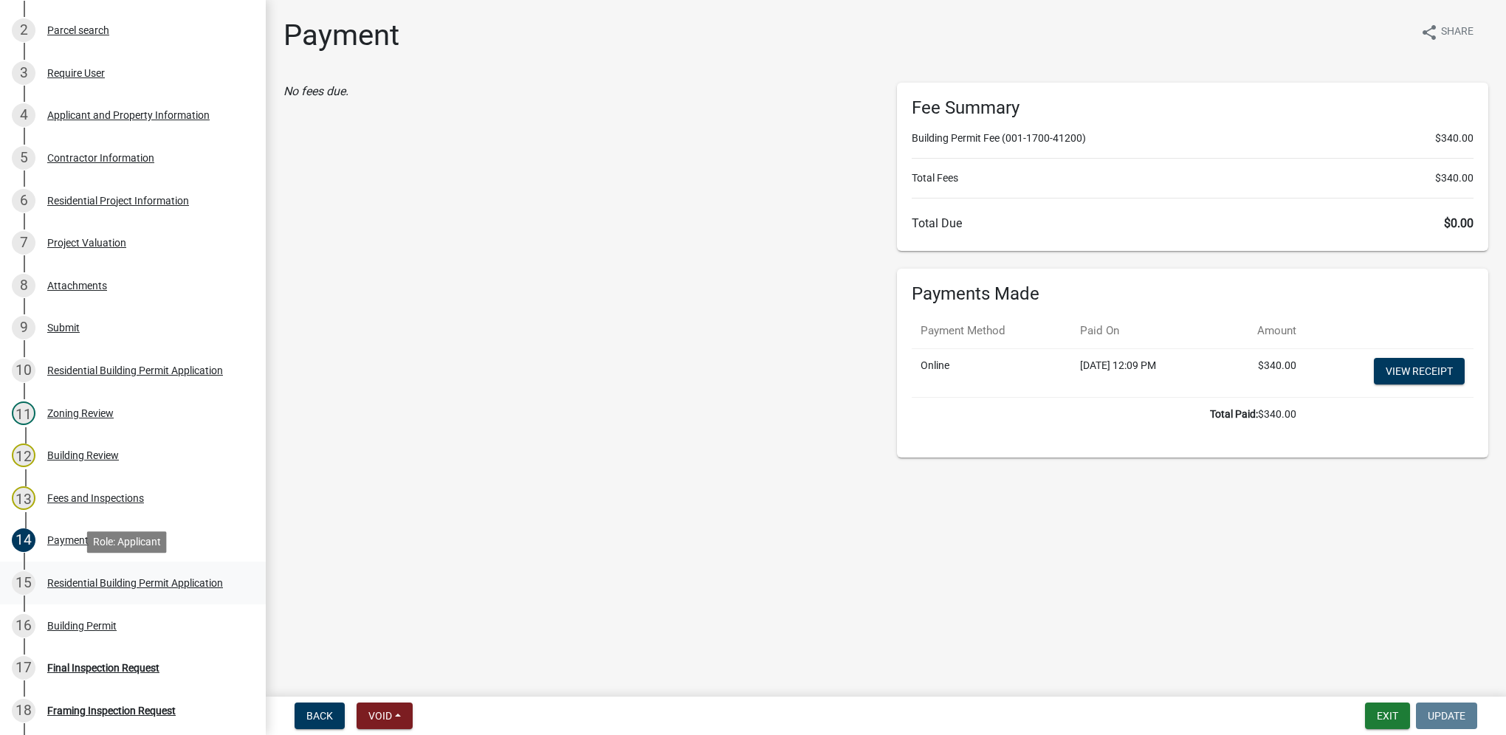
click at [103, 580] on div "Residential Building Permit Application" at bounding box center [135, 583] width 176 height 10
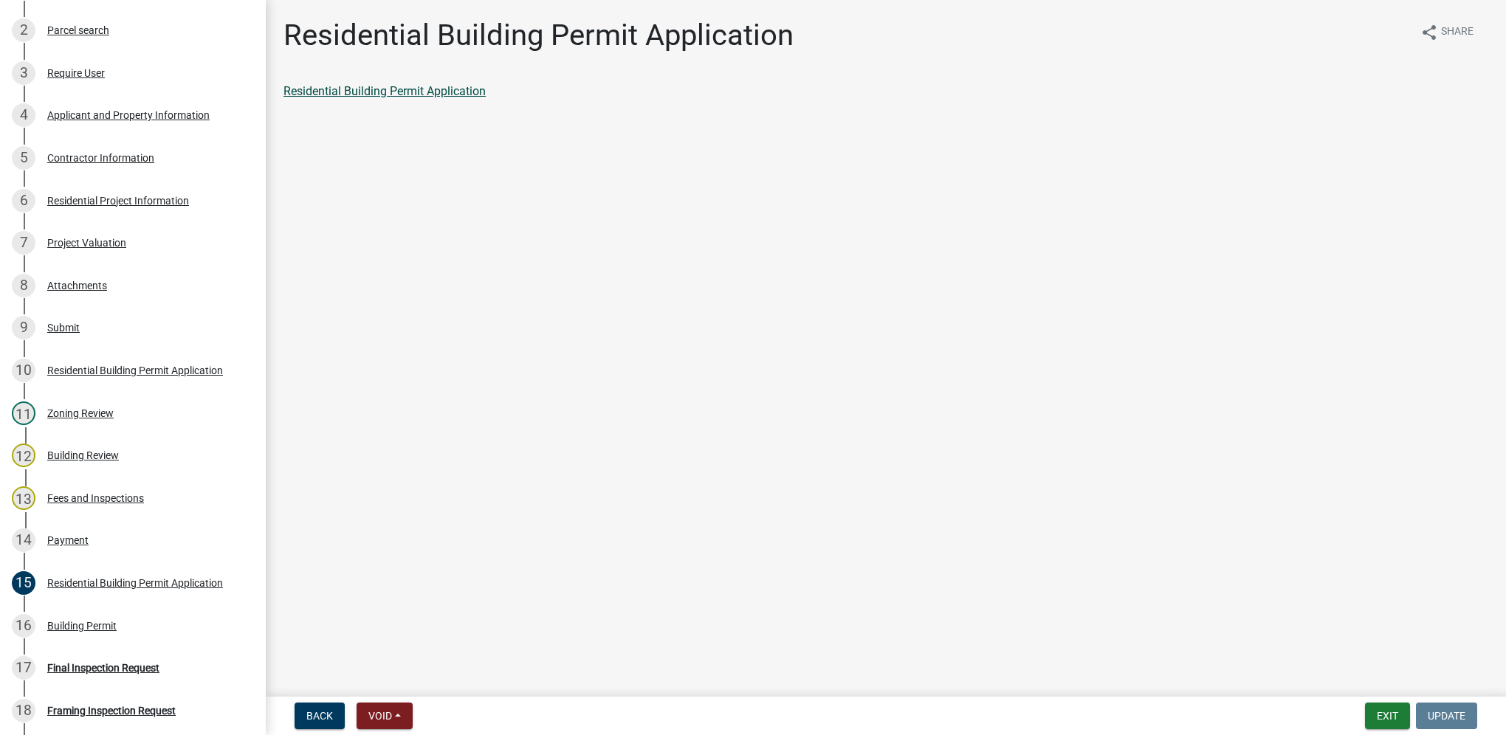
click at [372, 89] on link "Residential Building Permit Application" at bounding box center [385, 91] width 202 height 14
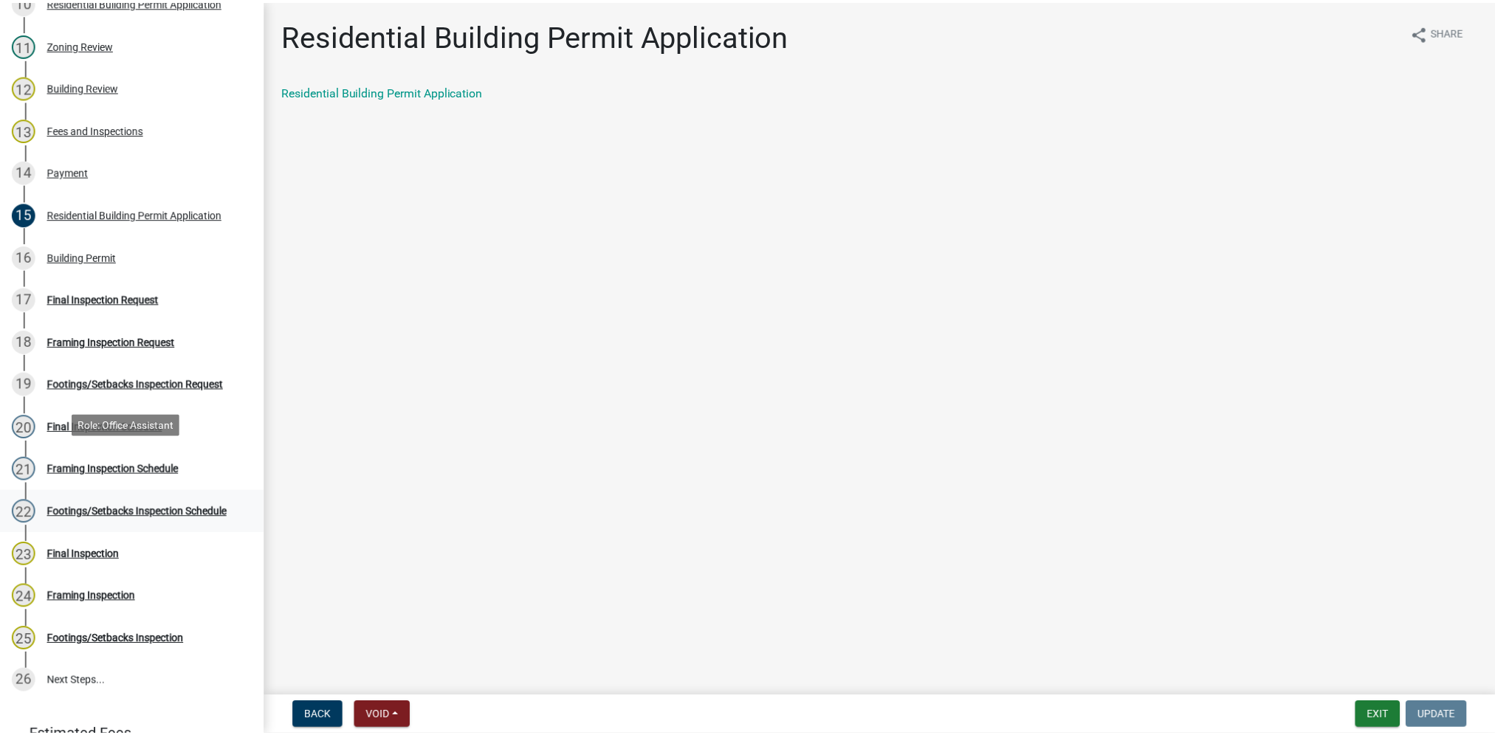
scroll to position [779, 0]
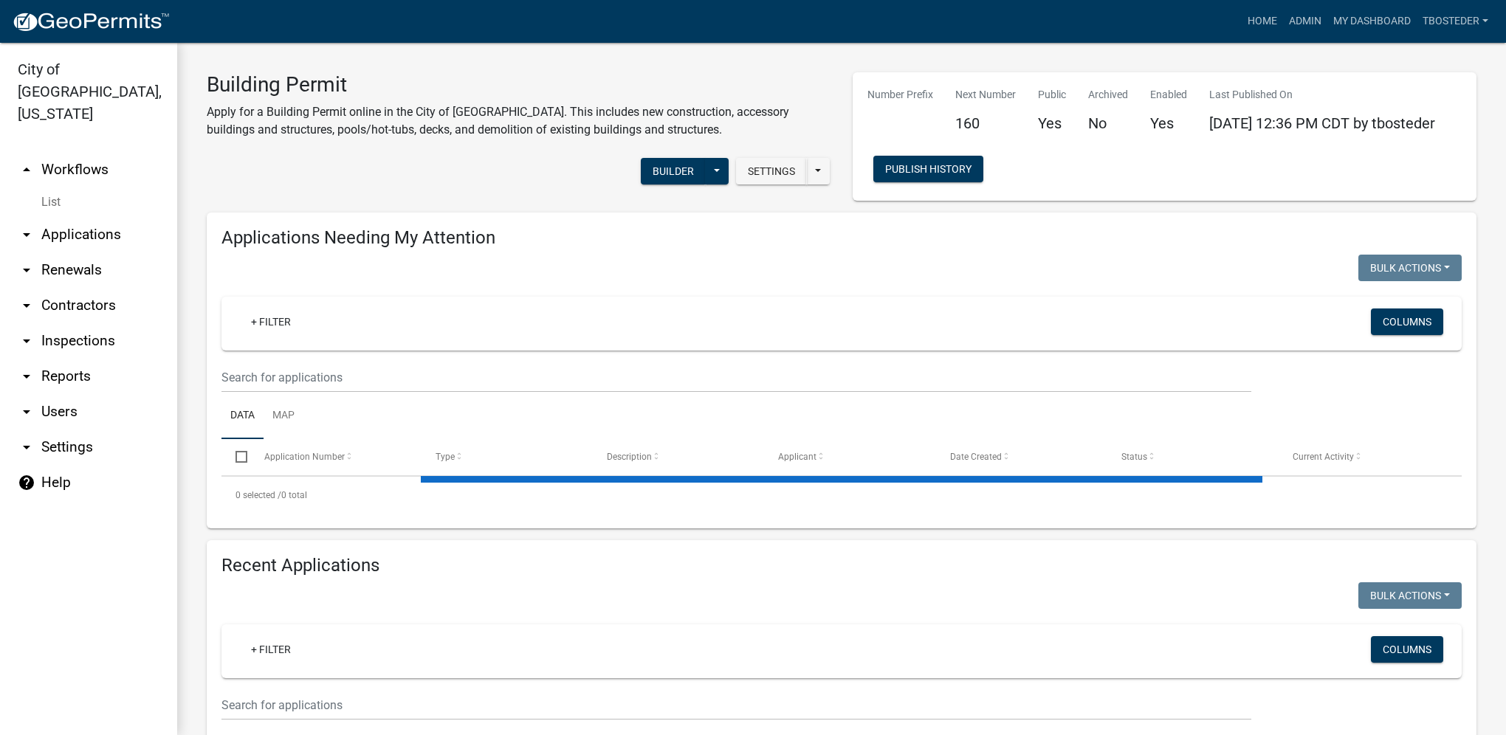
select select "1: 25"
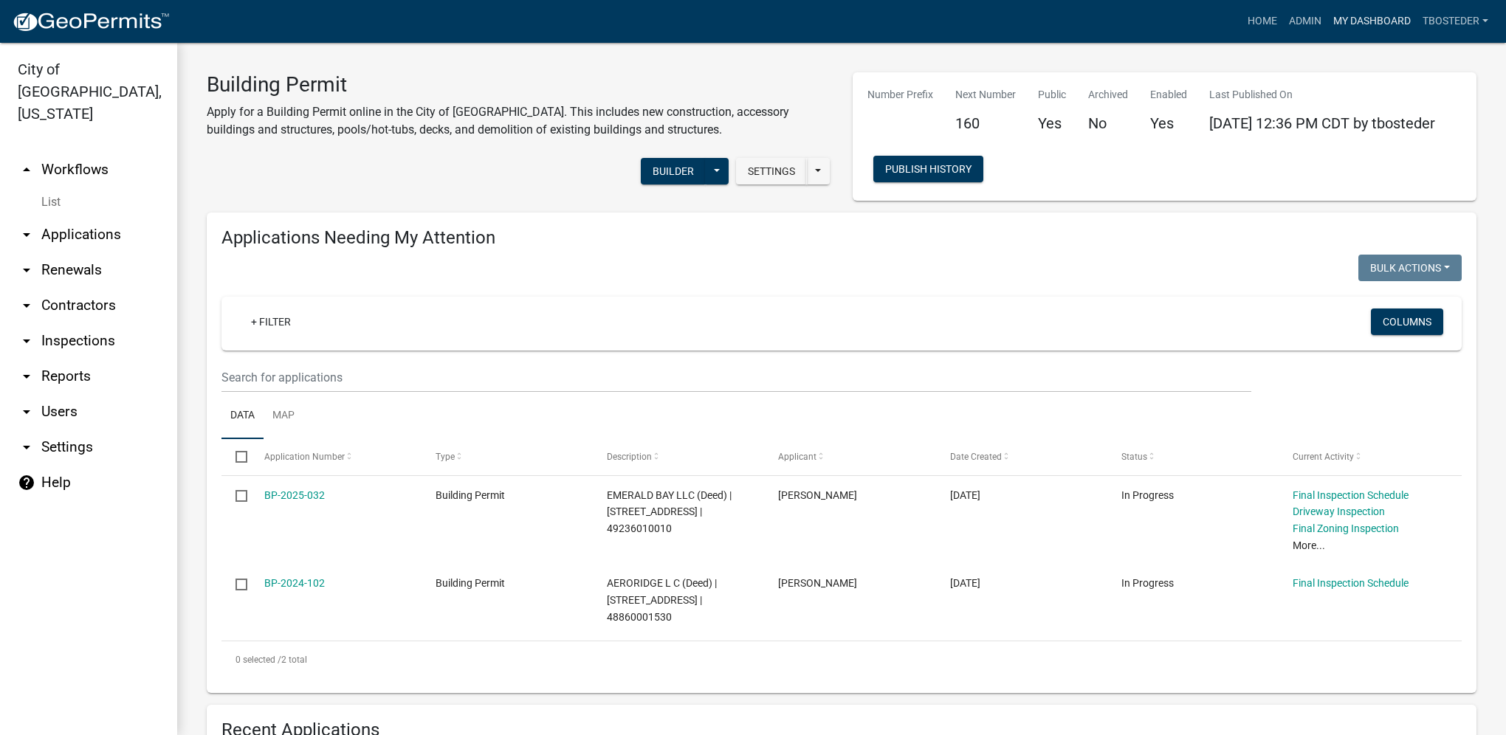
click at [1356, 18] on link "My Dashboard" at bounding box center [1372, 21] width 89 height 28
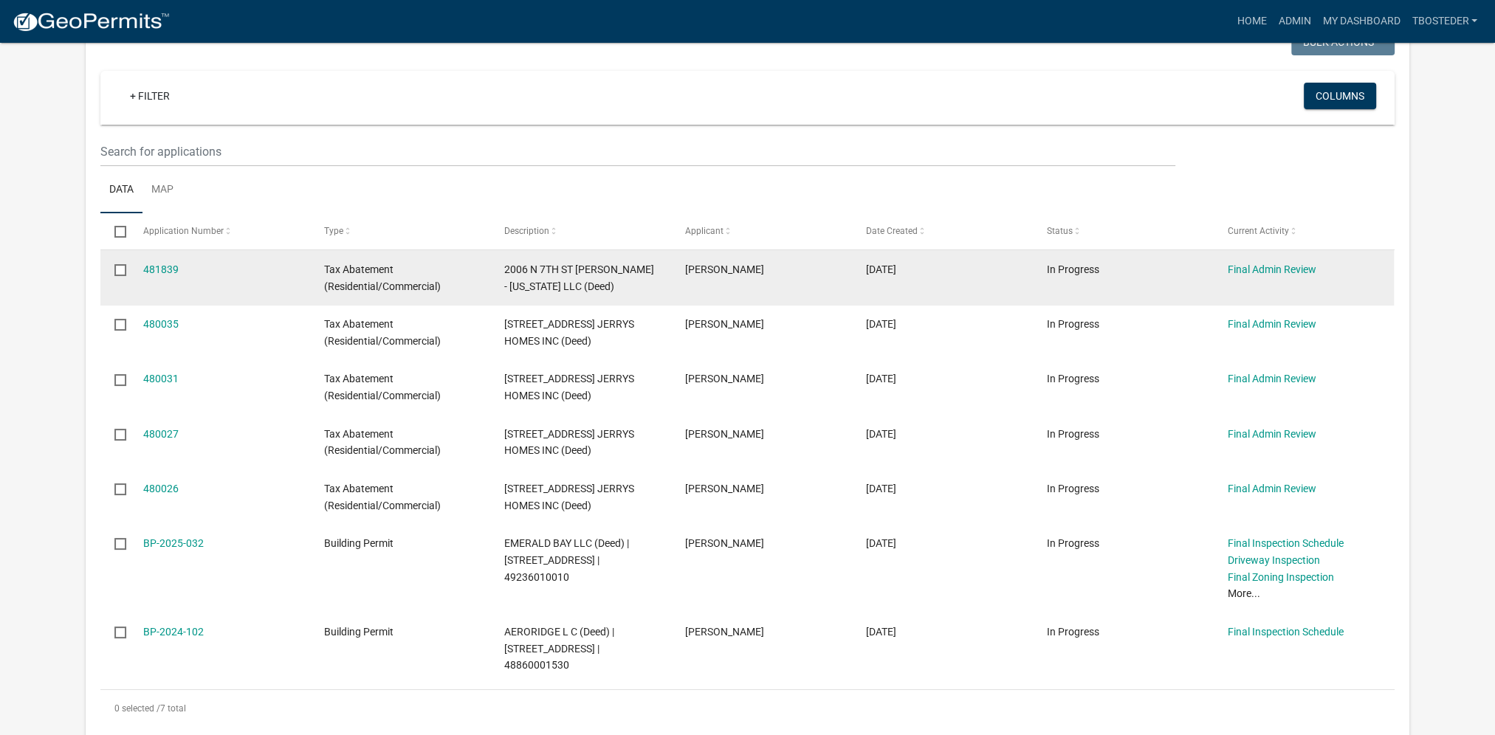
scroll to position [148, 0]
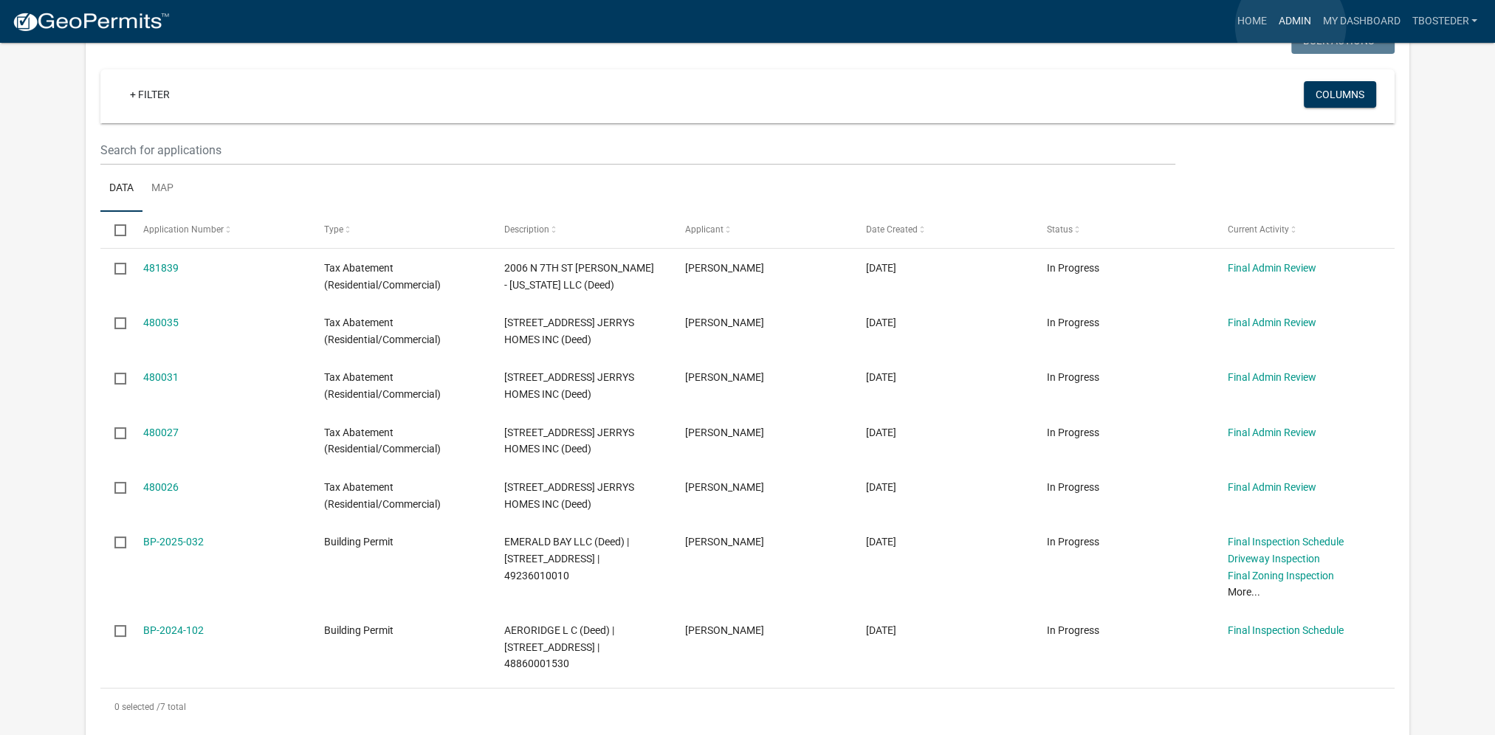
click at [1291, 26] on link "Admin" at bounding box center [1294, 21] width 44 height 28
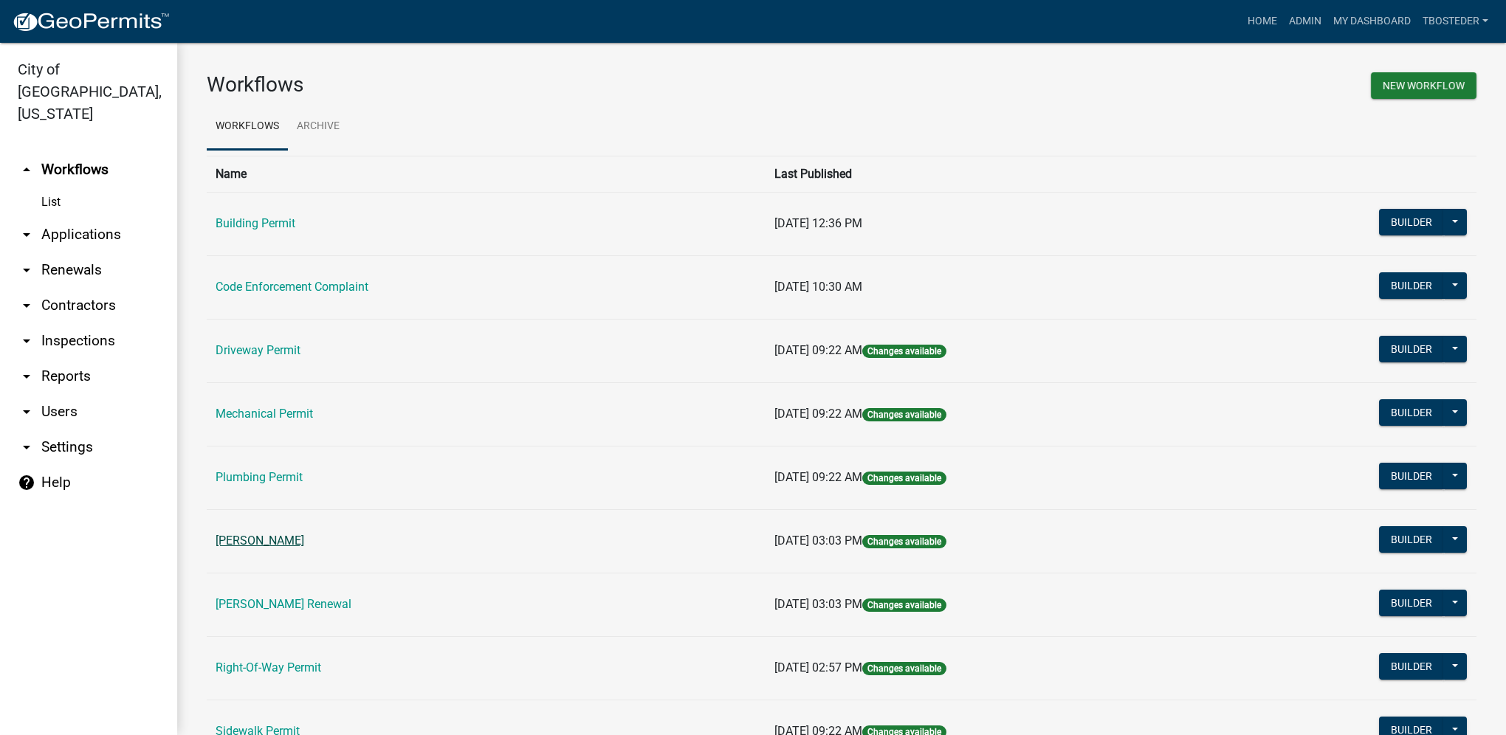
click at [304, 538] on link "[PERSON_NAME]" at bounding box center [260, 541] width 89 height 14
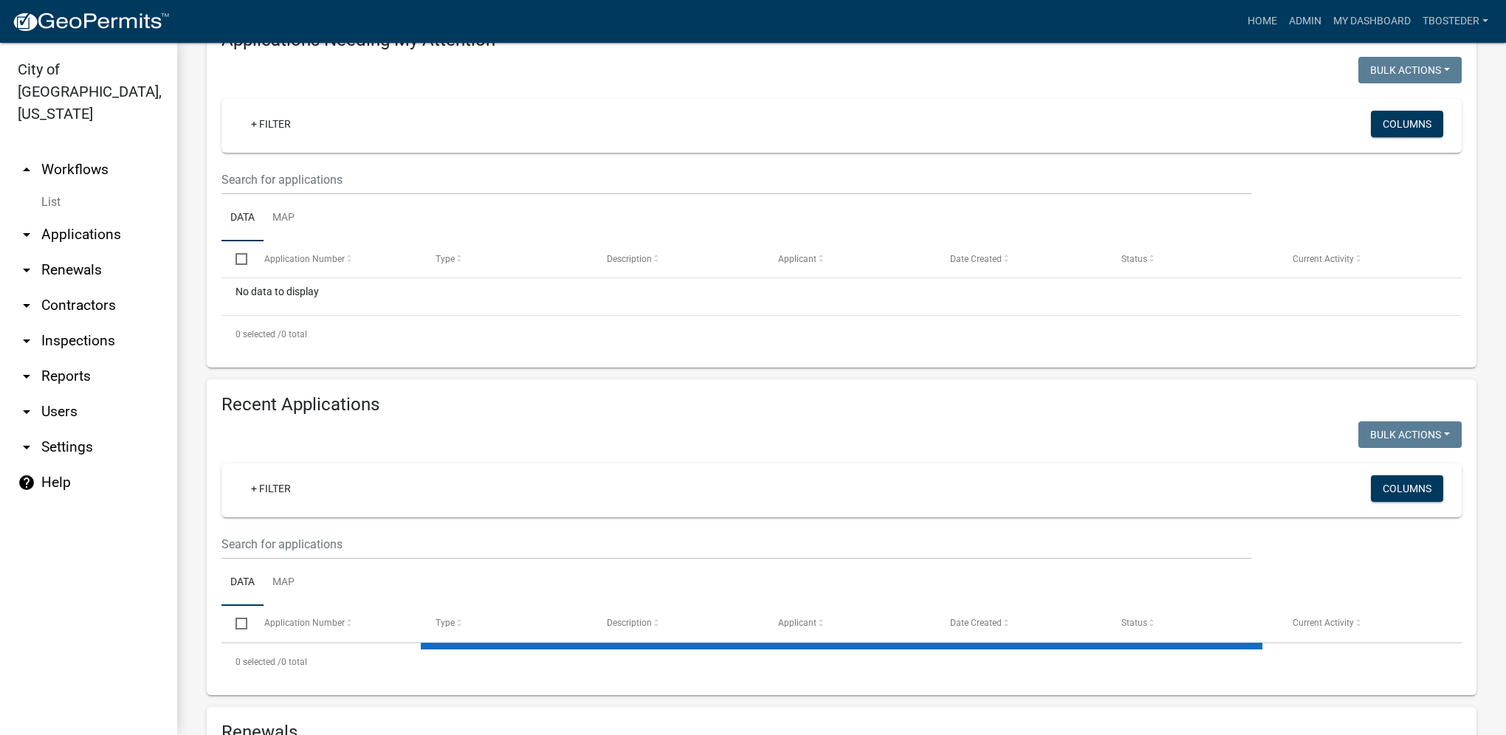
scroll to position [222, 0]
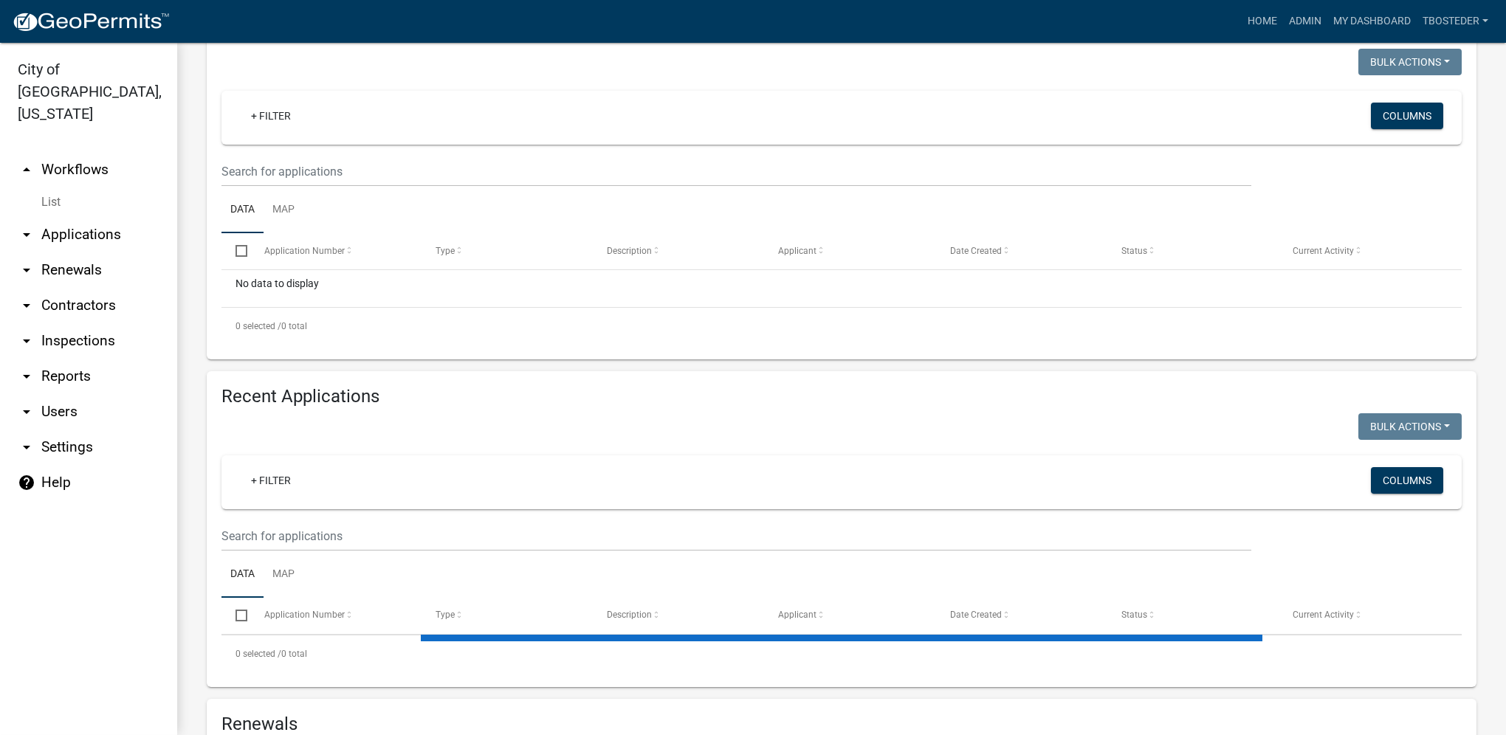
select select "1: 25"
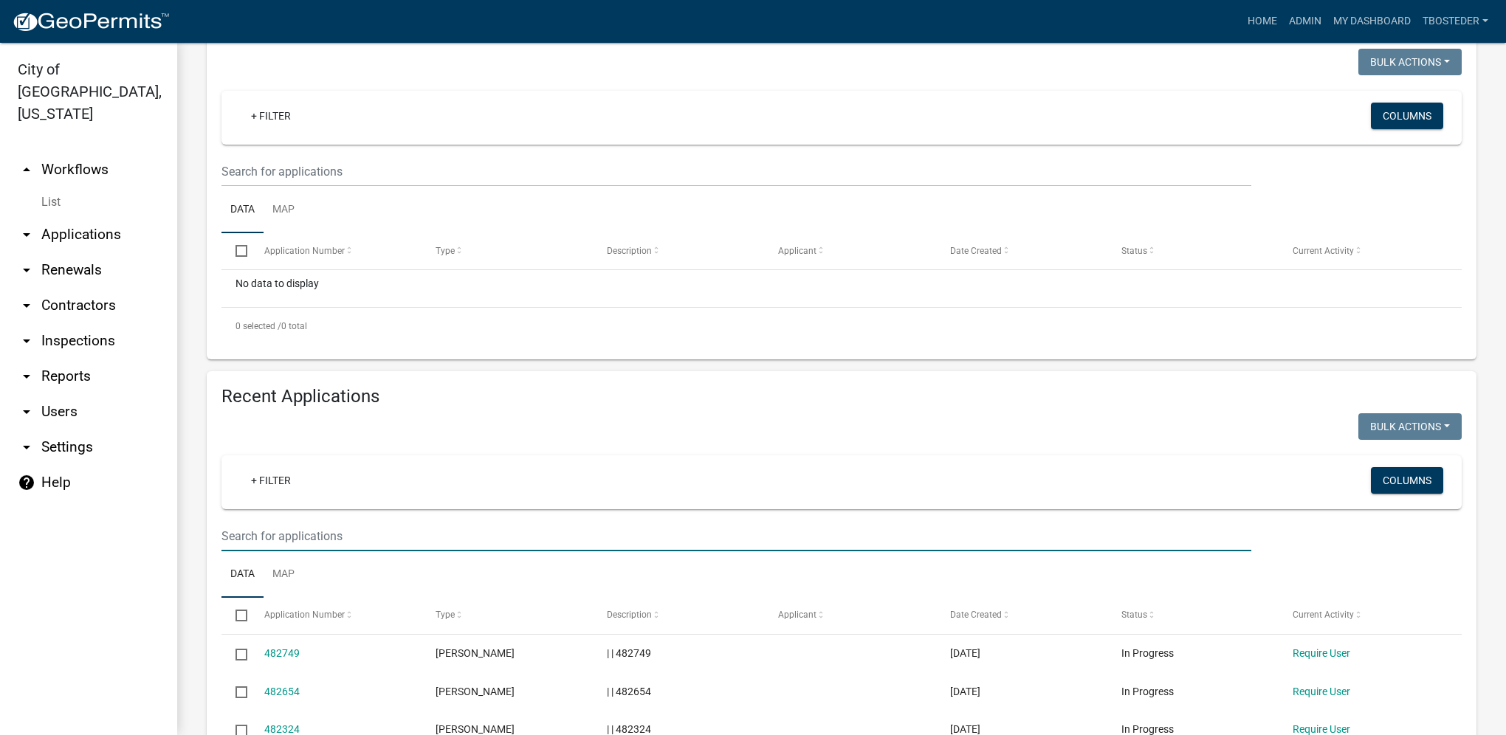
click at [300, 545] on input "text" at bounding box center [737, 536] width 1030 height 30
type input "503 w 17th"
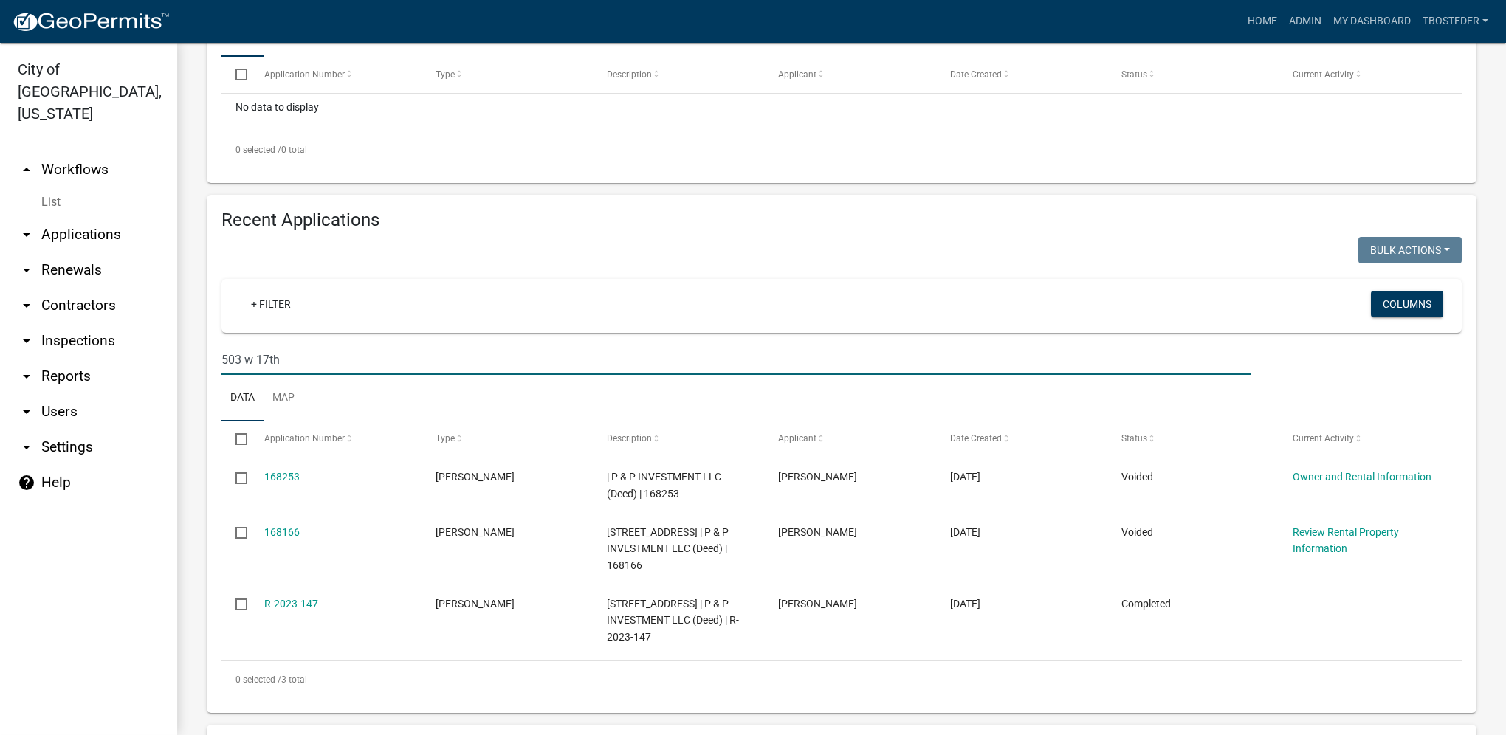
scroll to position [443, 0]
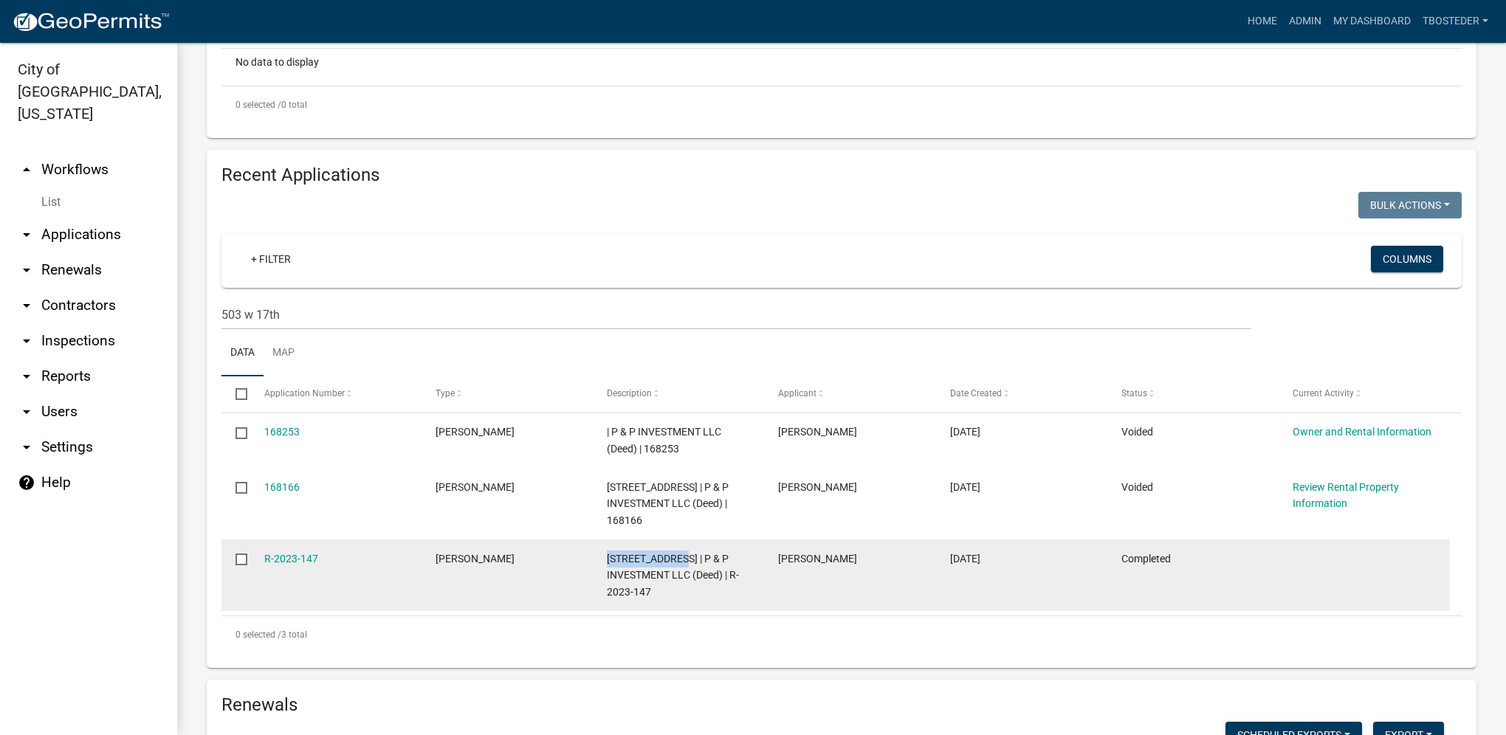
drag, startPoint x: 608, startPoint y: 564, endPoint x: 685, endPoint y: 558, distance: 77.0
click at [685, 558] on datatable-body-cell "[STREET_ADDRESS] | P & P INVESTMENT LLC (Deed) | R-2023-147" at bounding box center [678, 576] width 171 height 72
copy span "[STREET_ADDRESS]"
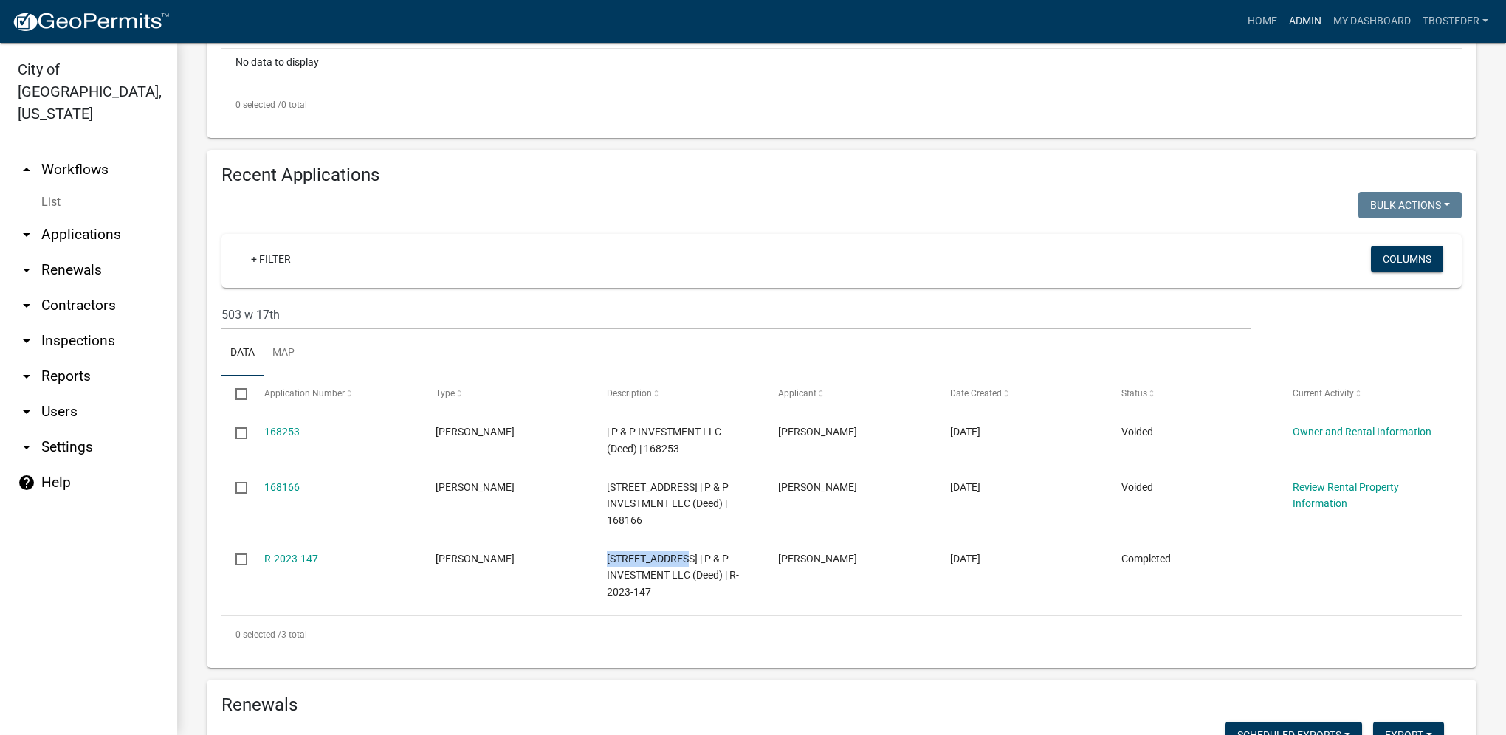
click at [1294, 18] on link "Admin" at bounding box center [1305, 21] width 44 height 28
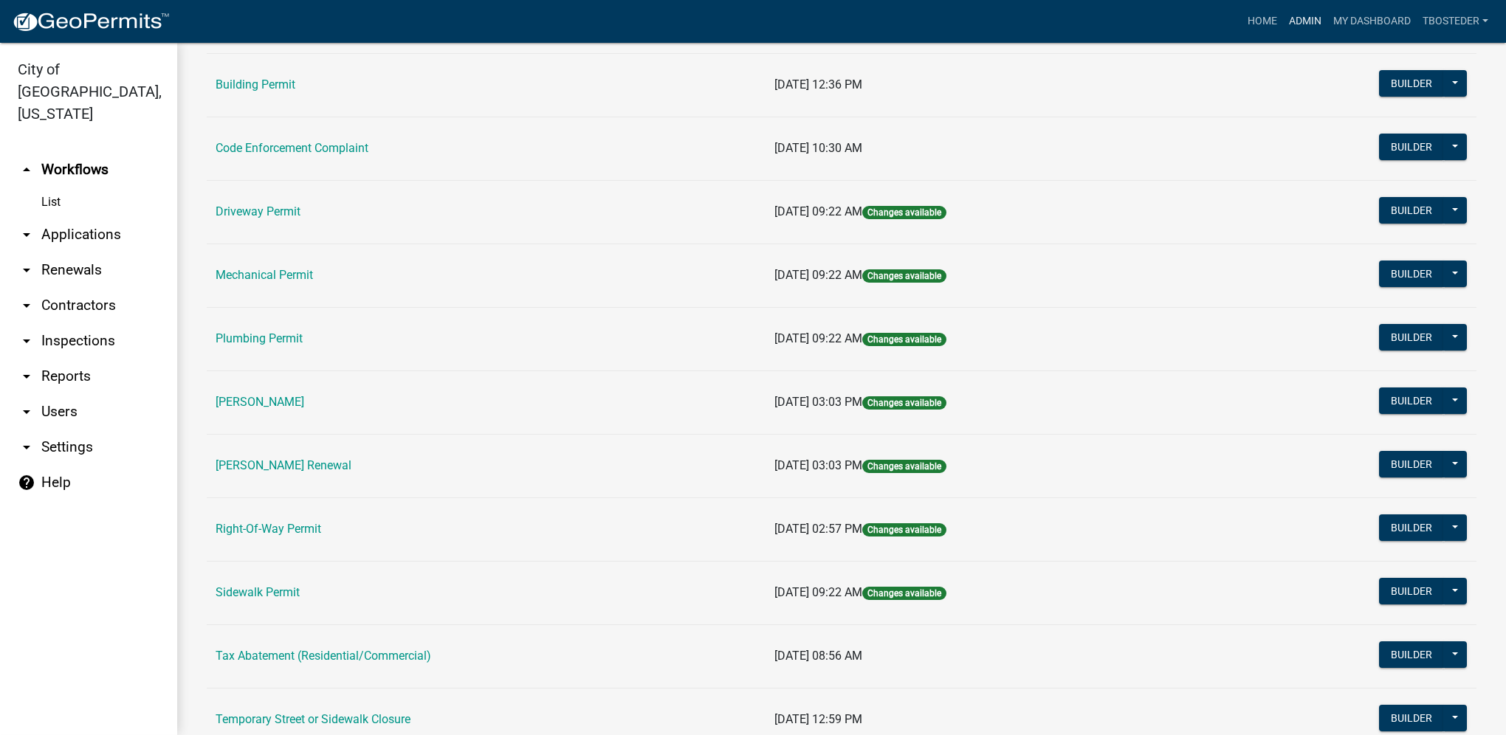
scroll to position [148, 0]
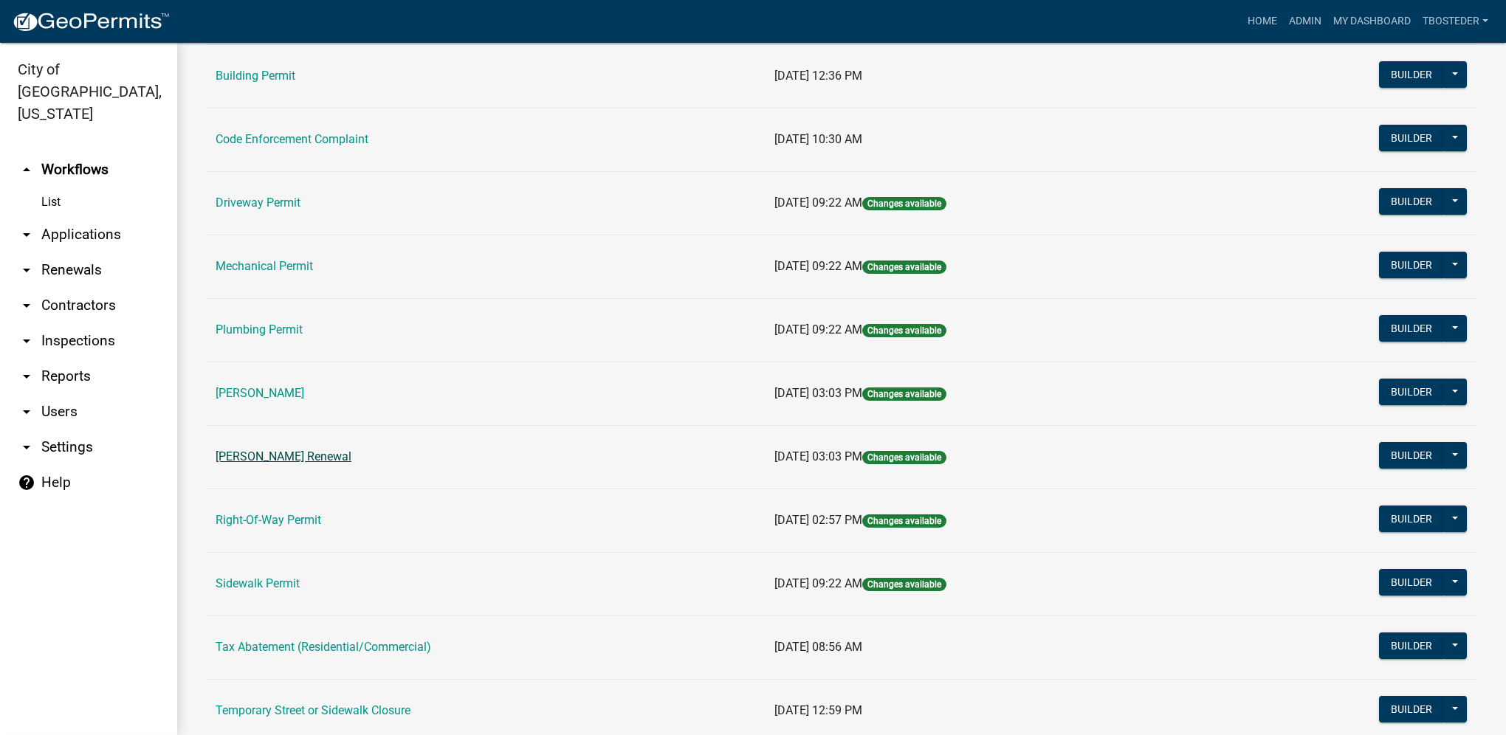
click at [348, 461] on link "[PERSON_NAME] Renewal" at bounding box center [284, 457] width 136 height 14
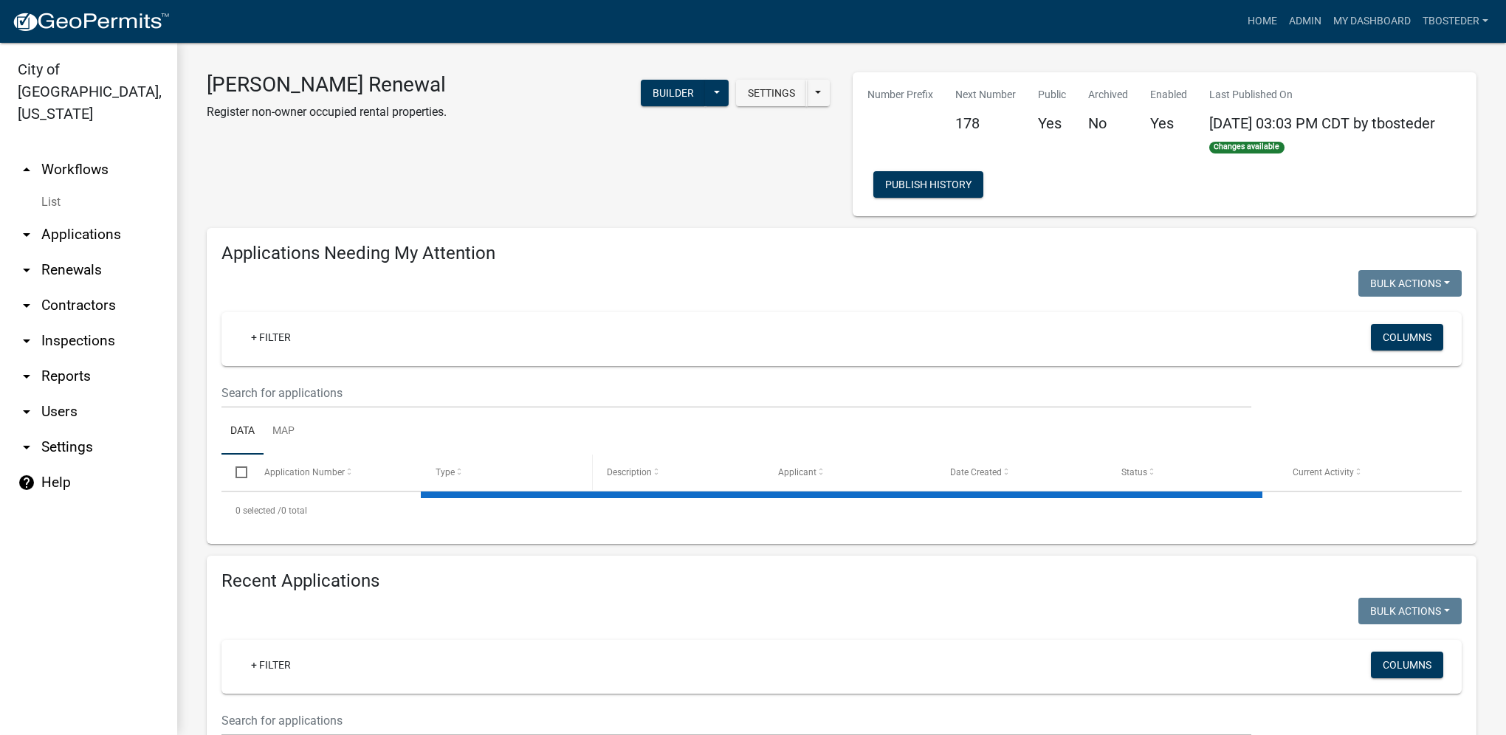
select select "1: 25"
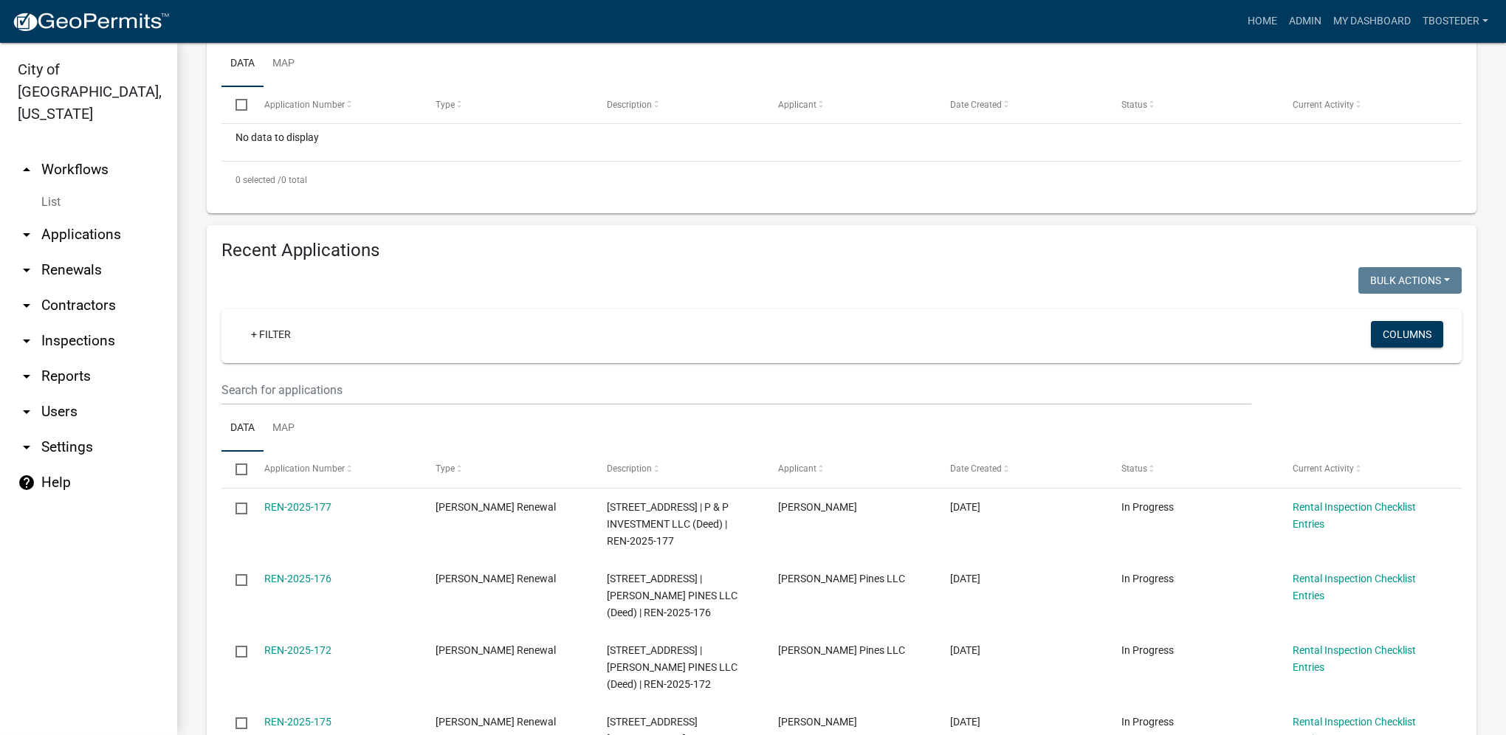
scroll to position [369, 0]
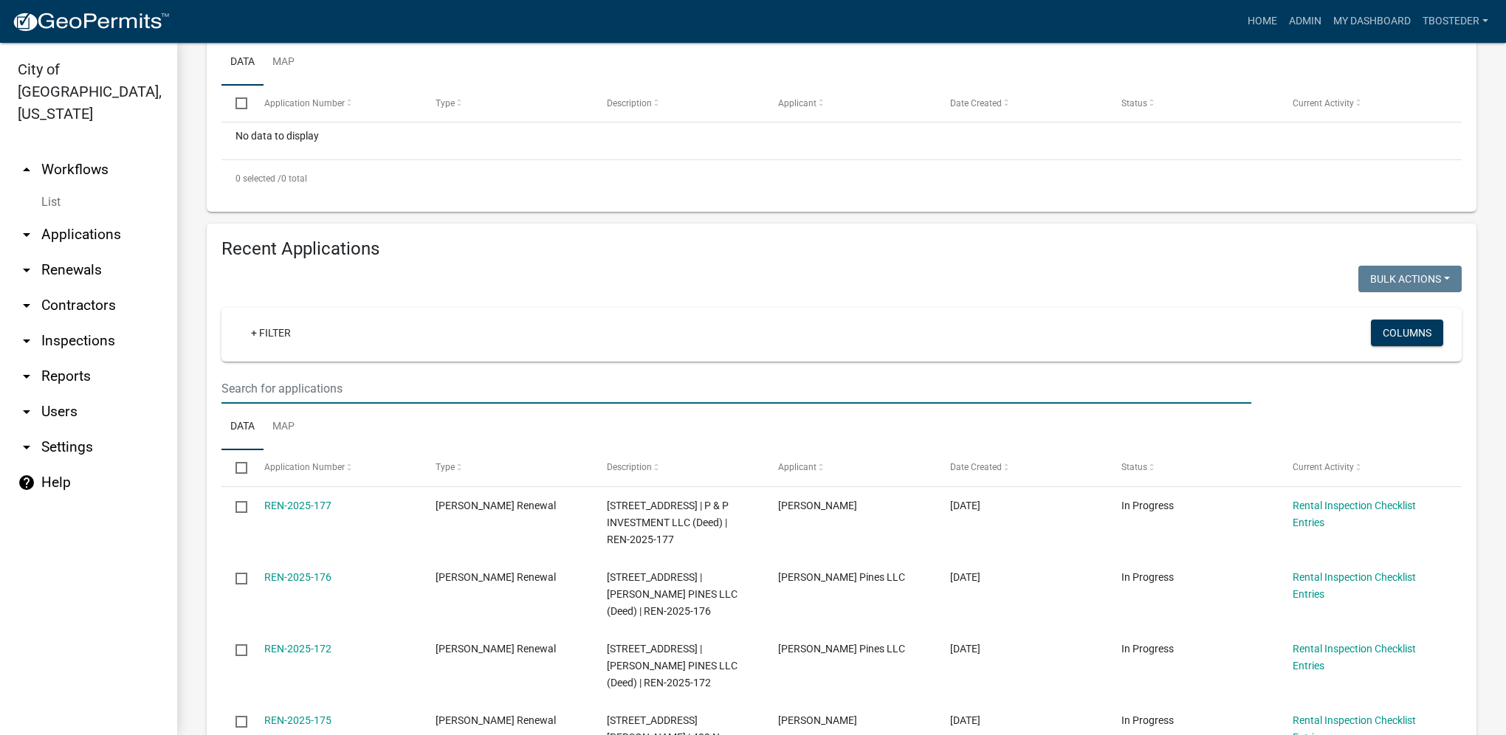
click at [350, 396] on input "text" at bounding box center [737, 389] width 1030 height 30
paste input "[STREET_ADDRESS]"
type input "[STREET_ADDRESS]"
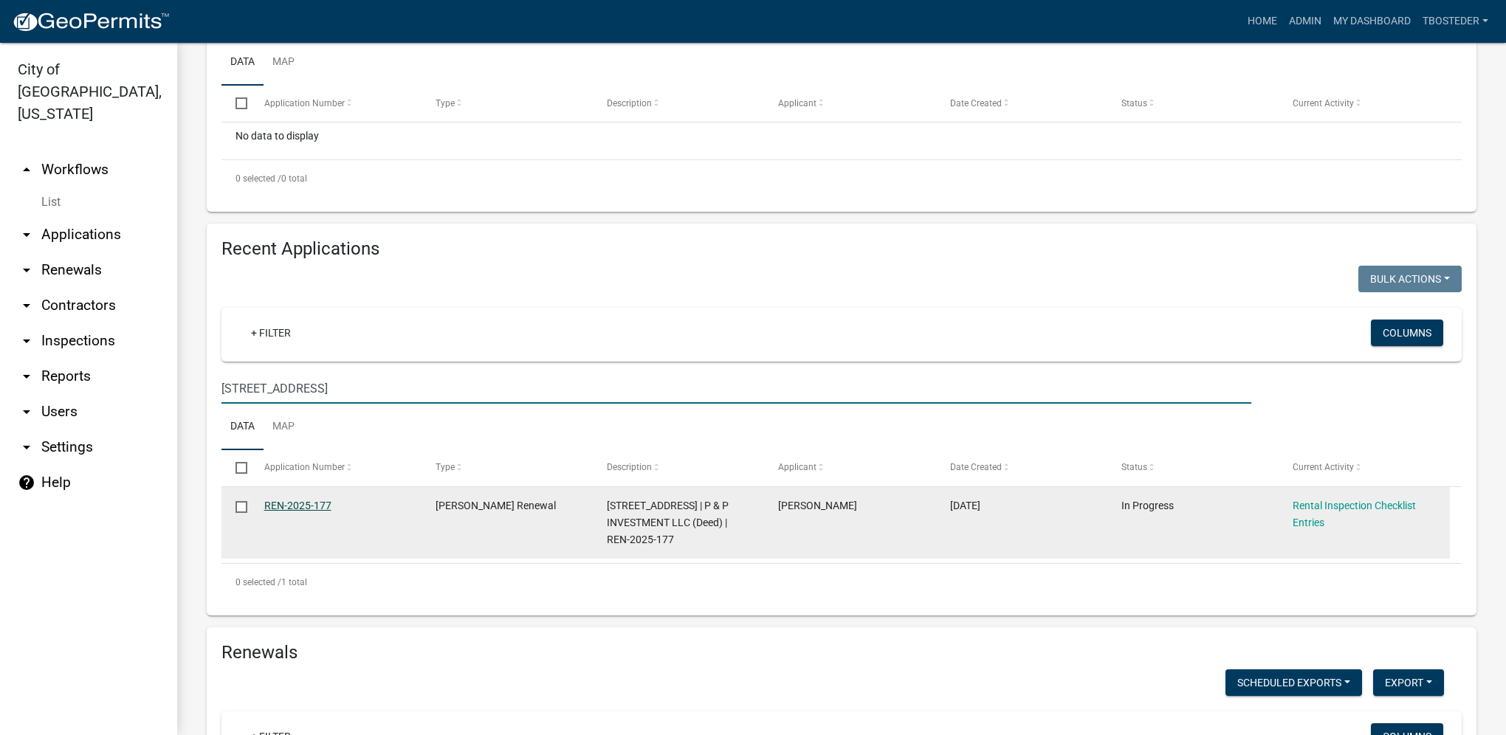
click at [315, 507] on link "REN-2025-177" at bounding box center [297, 506] width 67 height 12
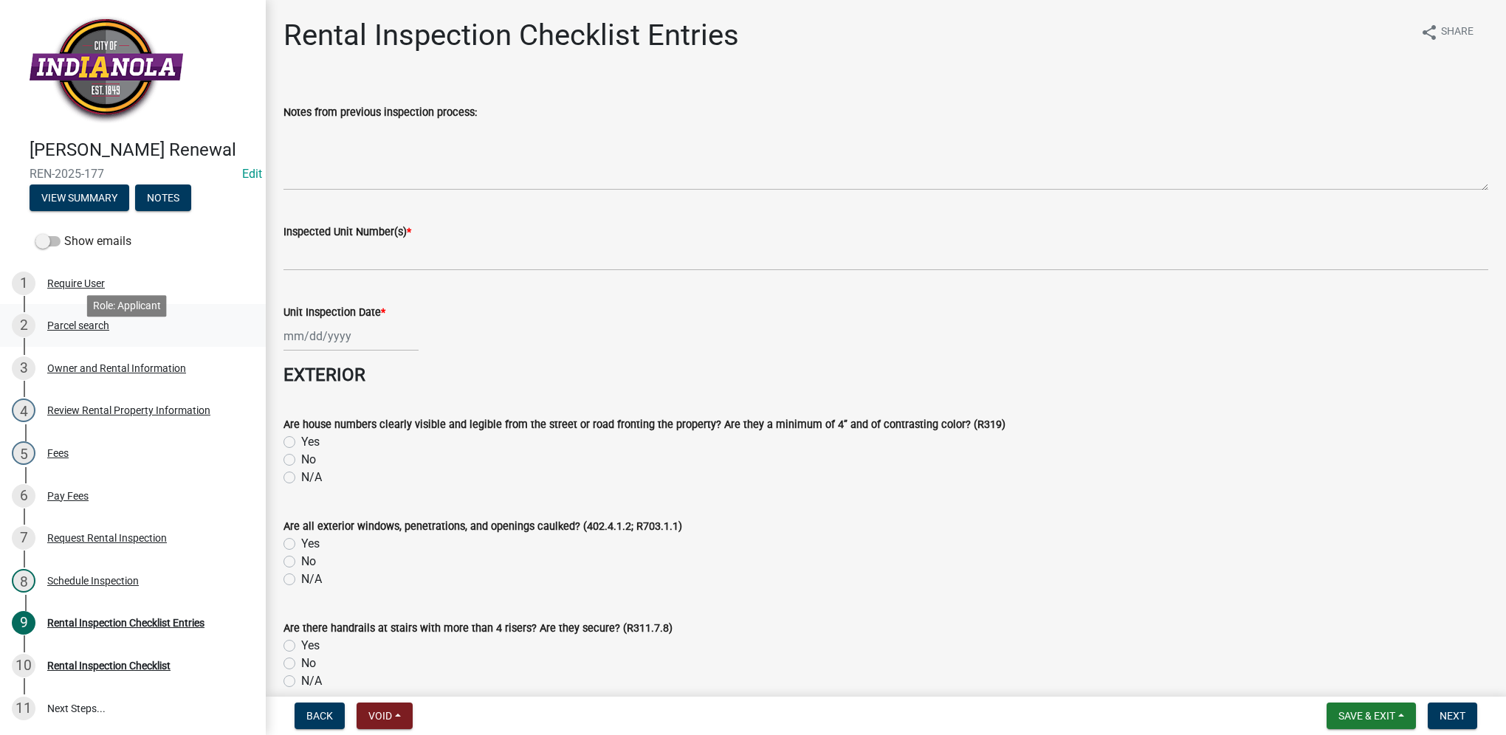
click at [102, 331] on div "Parcel search" at bounding box center [78, 325] width 62 height 10
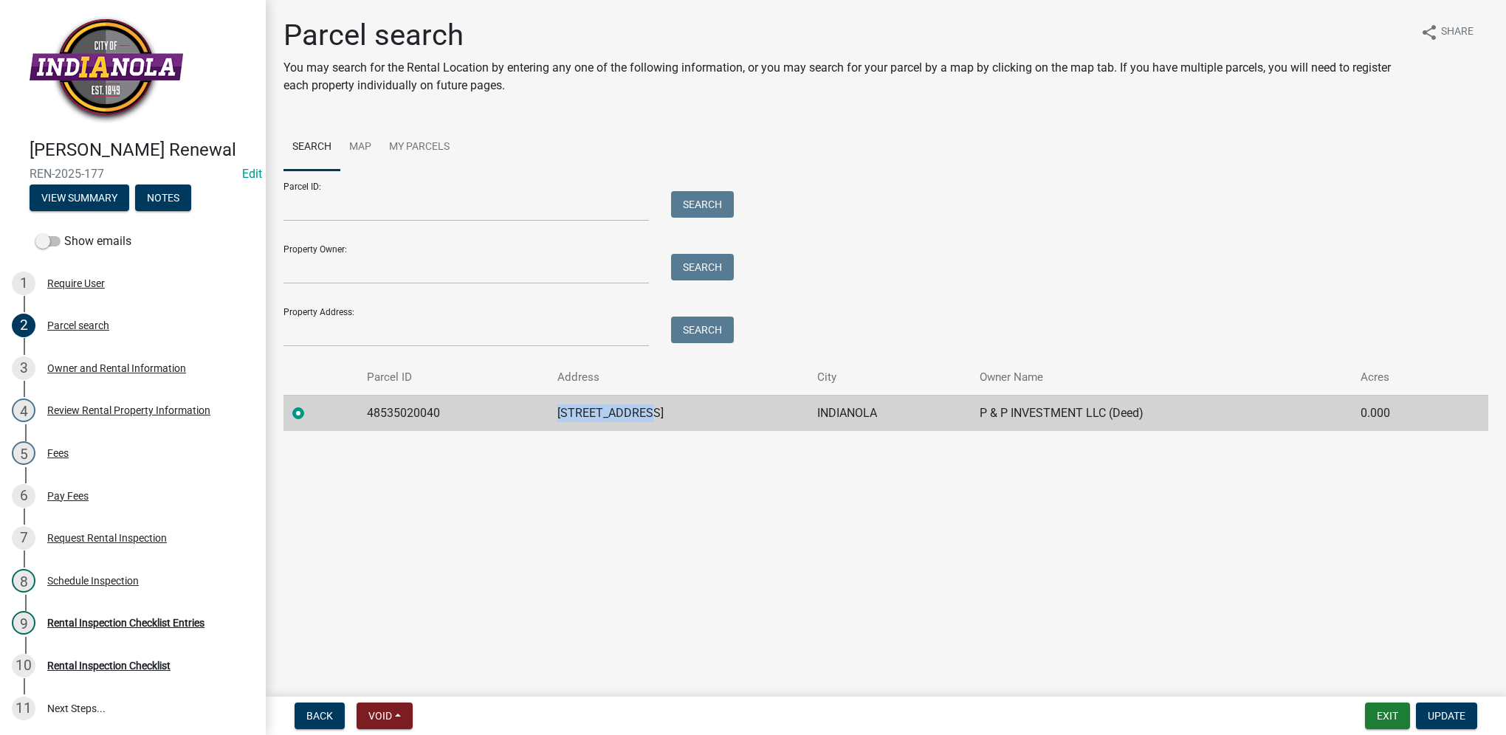
drag, startPoint x: 556, startPoint y: 416, endPoint x: 656, endPoint y: 414, distance: 99.7
click at [656, 414] on td "[STREET_ADDRESS]" at bounding box center [679, 413] width 260 height 36
drag, startPoint x: 656, startPoint y: 414, endPoint x: 641, endPoint y: 414, distance: 14.8
copy td "[STREET_ADDRESS]"
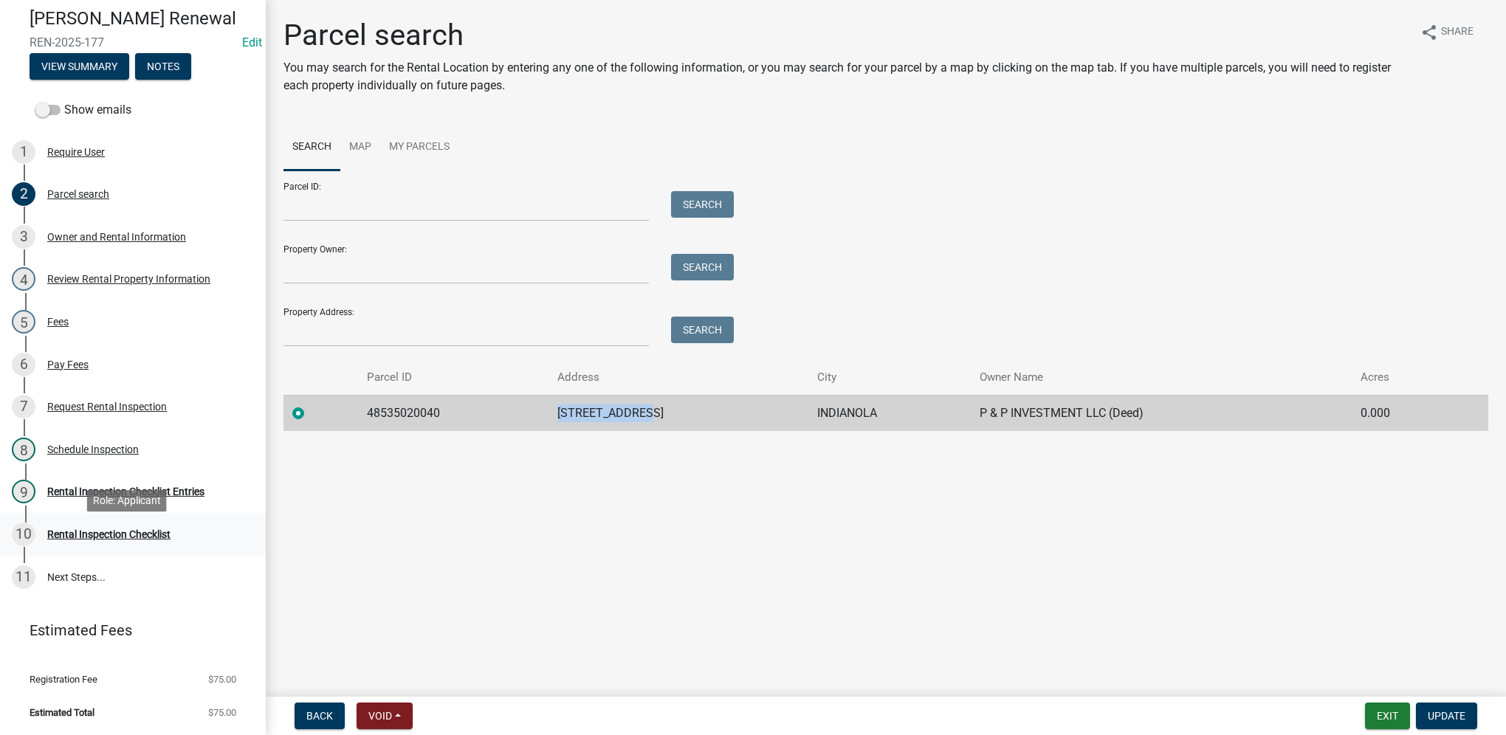
scroll to position [148, 0]
click at [134, 503] on div "9 Rental Inspection Checklist Entries" at bounding box center [127, 492] width 230 height 24
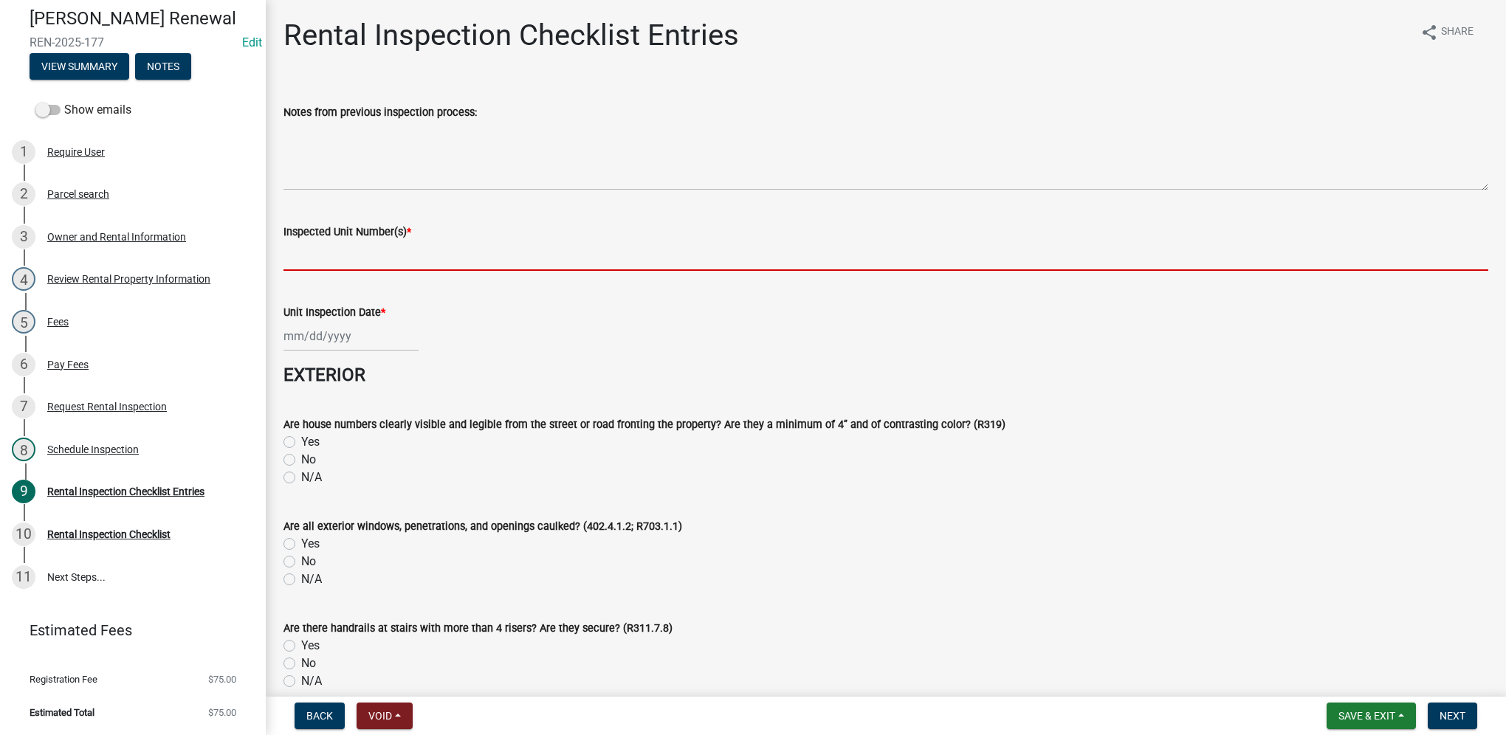
click at [391, 263] on input "Inspected Unit Number(s) *" at bounding box center [886, 256] width 1205 height 30
paste input "[STREET_ADDRESS]"
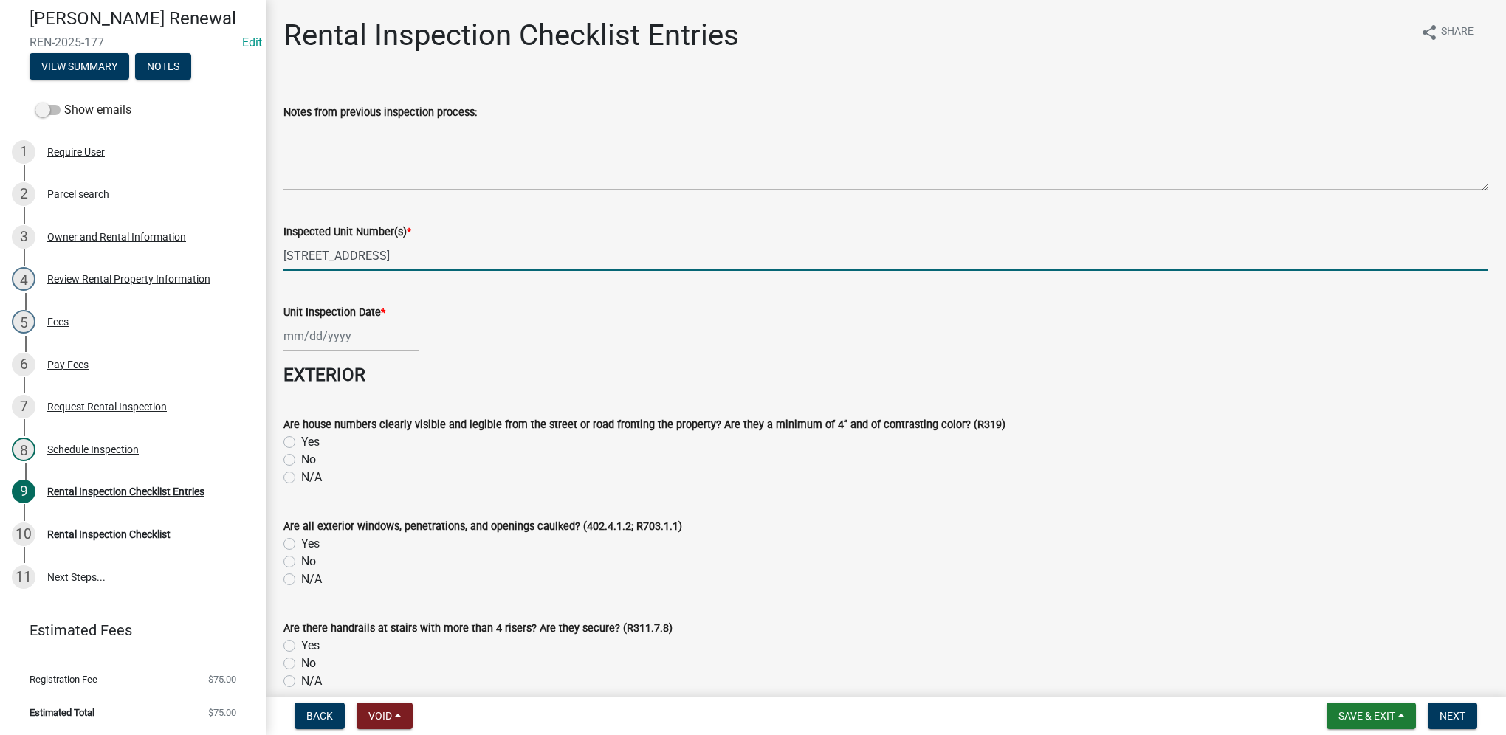
type input "[STREET_ADDRESS]"
select select "9"
select select "2025"
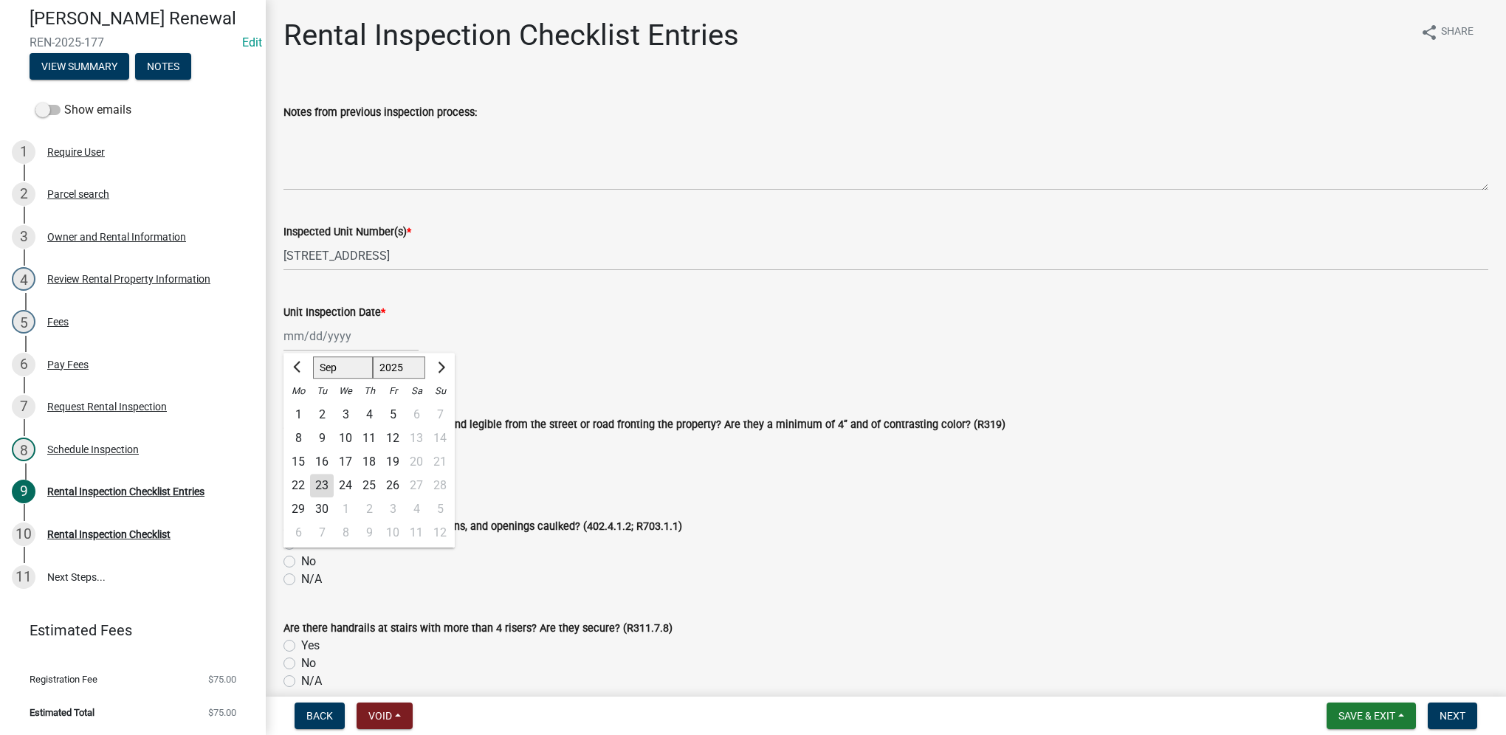
click at [357, 337] on div "[PERSON_NAME] Feb Mar Apr [PERSON_NAME][DATE] Oct Nov [DATE] 1526 1527 1528 152…" at bounding box center [351, 336] width 135 height 30
click at [323, 484] on div "23" at bounding box center [322, 486] width 24 height 24
type input "[DATE]"
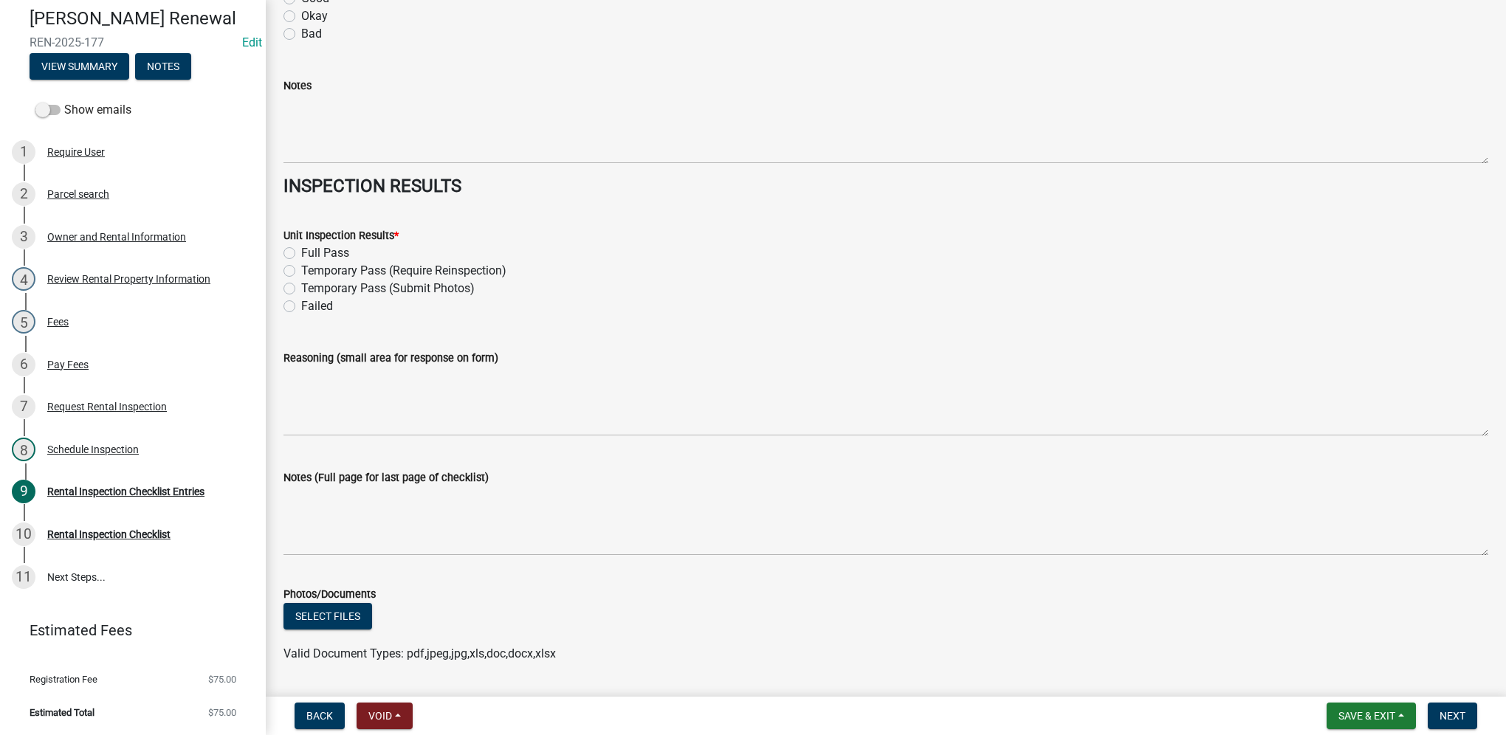
scroll to position [6424, 0]
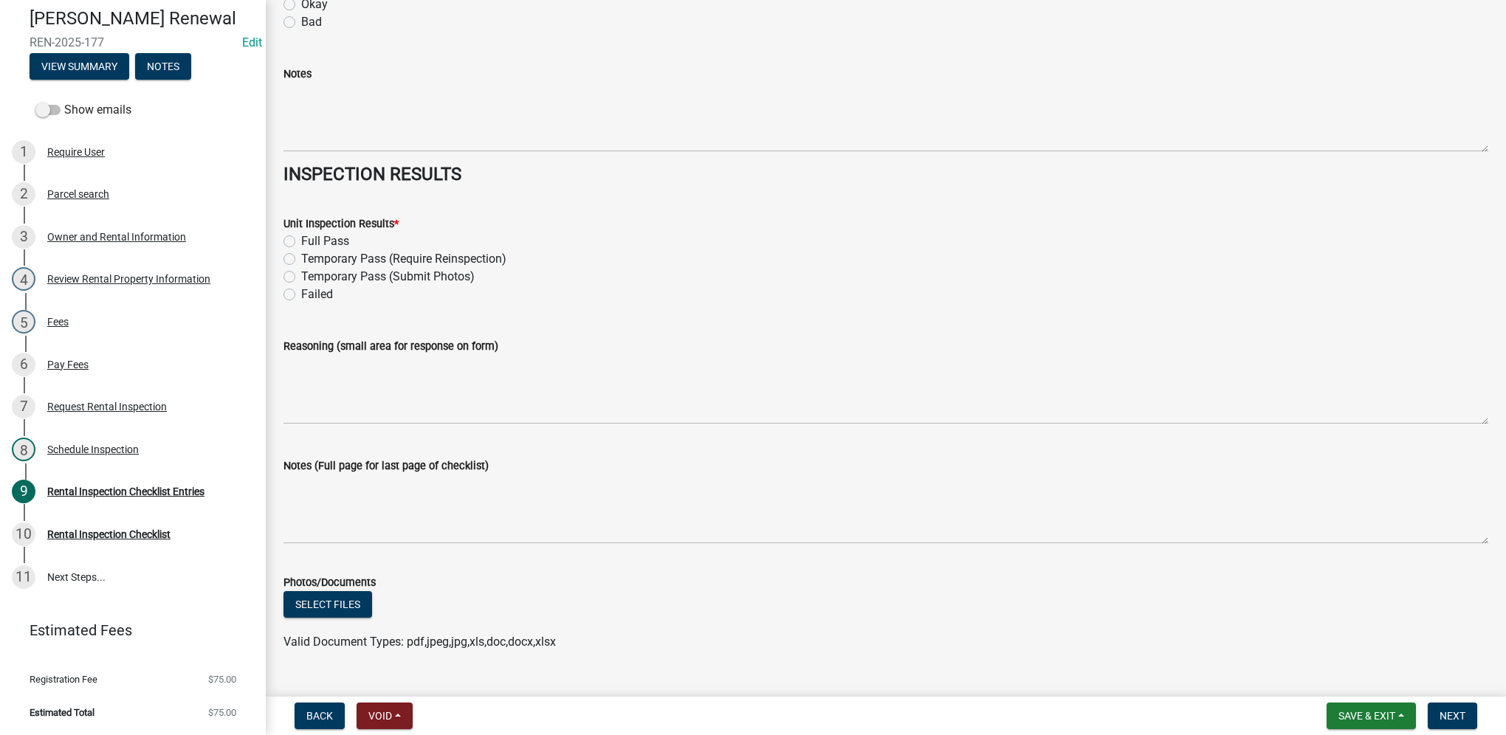
click at [301, 244] on label "Full Pass" at bounding box center [325, 242] width 48 height 18
click at [301, 242] on input "Full Pass" at bounding box center [306, 238] width 10 height 10
radio input "true"
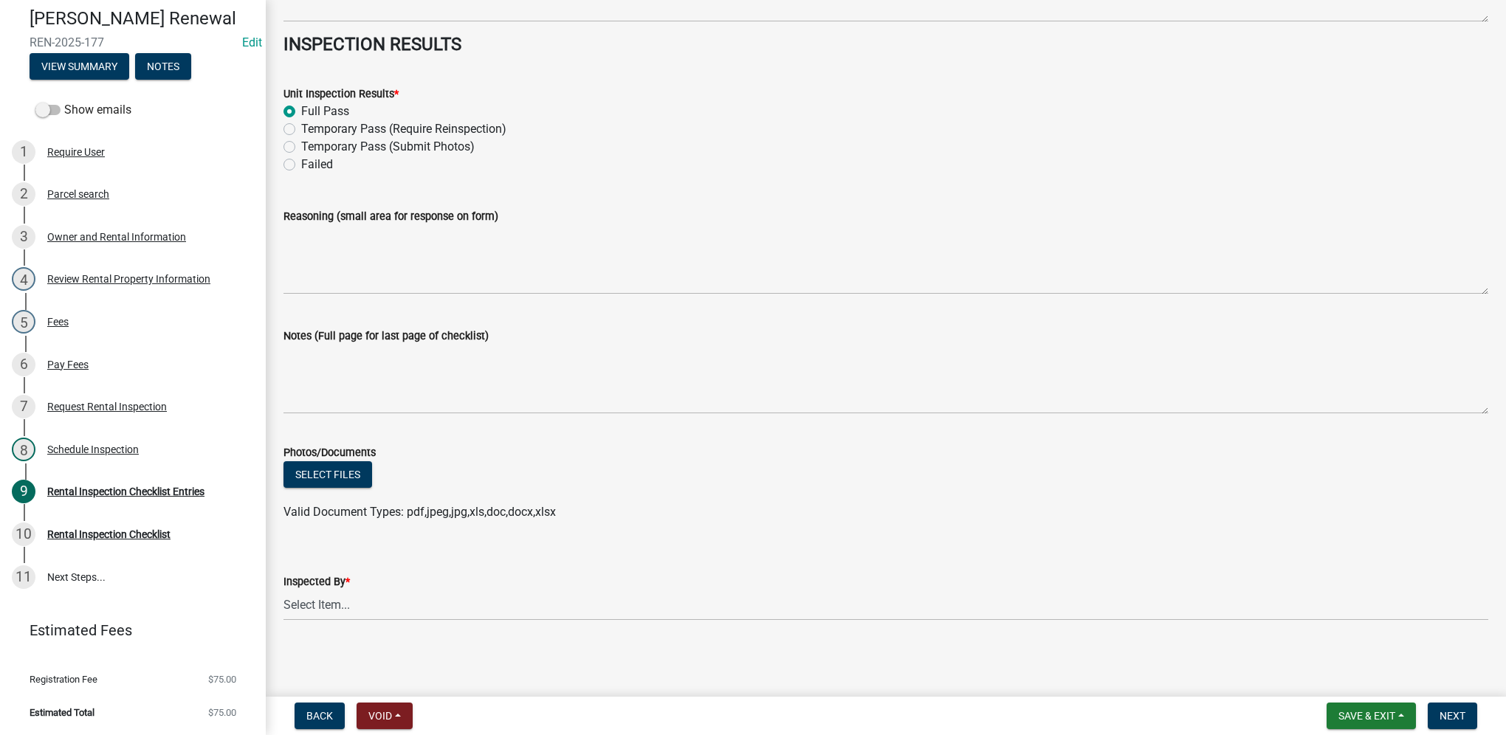
scroll to position [6554, 0]
click at [349, 607] on select "Select Item... [PERSON_NAME] [PERSON_NAME] [PERSON_NAME]" at bounding box center [886, 606] width 1205 height 30
click at [284, 591] on select "Select Item... [PERSON_NAME] [PERSON_NAME] [PERSON_NAME]" at bounding box center [886, 606] width 1205 height 30
select select "3237a74e-59b5-424e-94fe-d72df491538c"
click at [1440, 716] on span "Next" at bounding box center [1453, 716] width 26 height 12
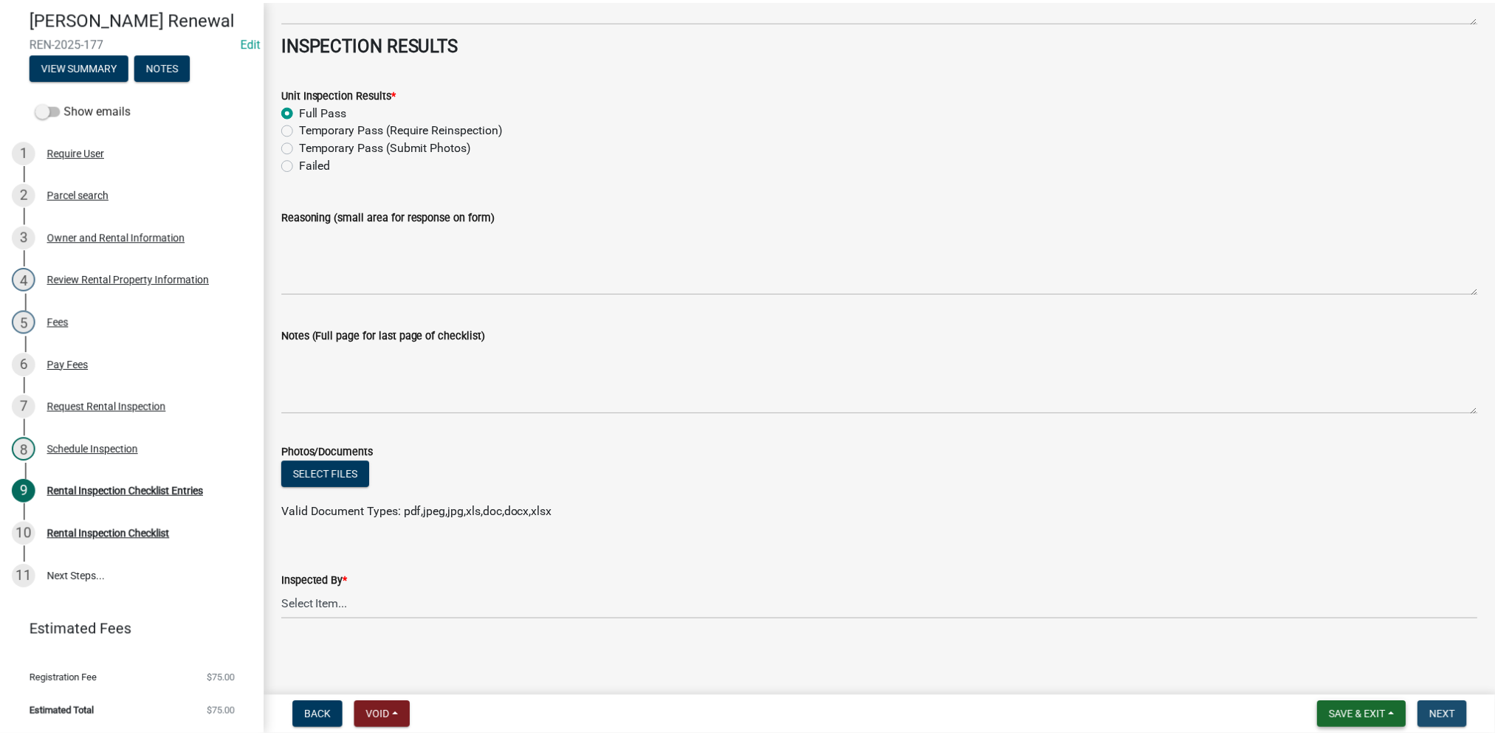
scroll to position [0, 0]
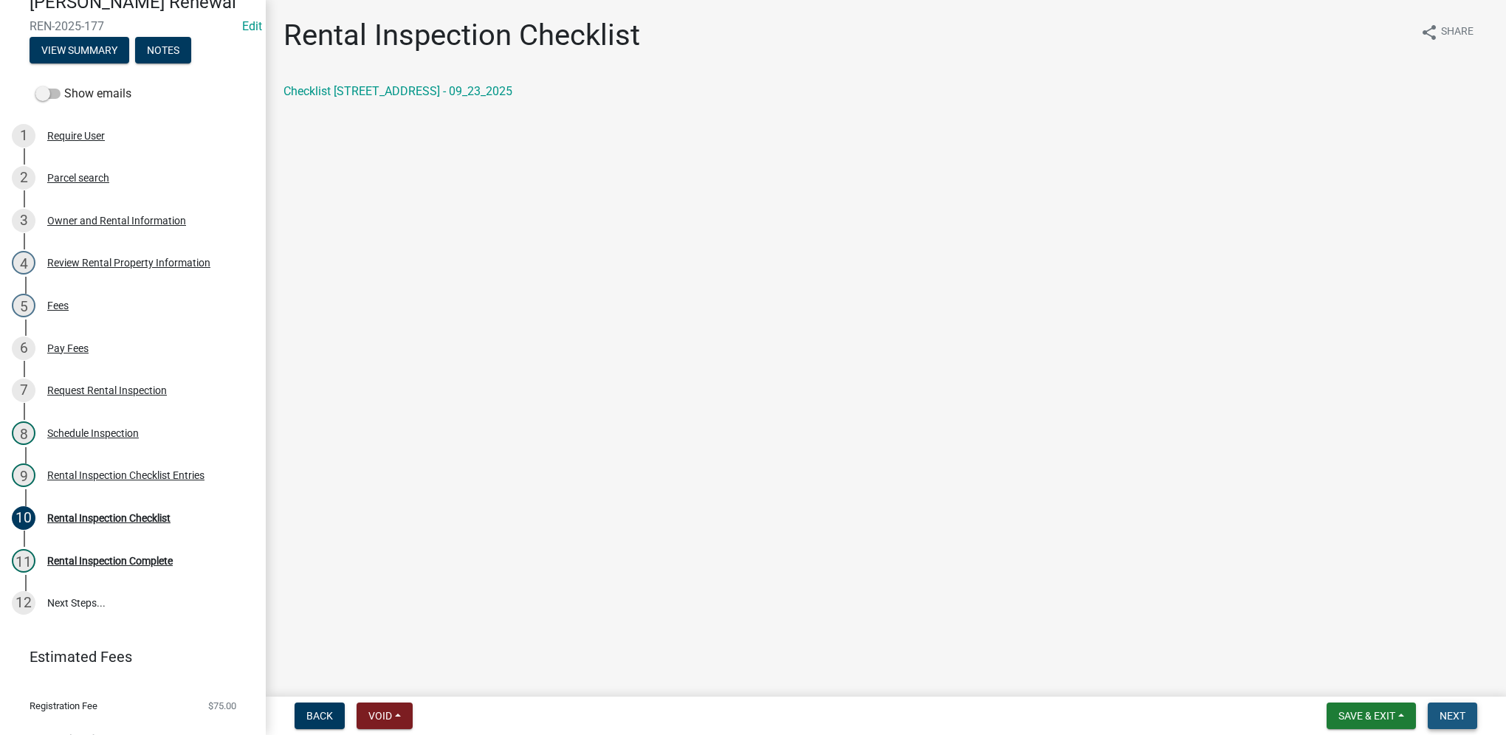
click at [1434, 714] on button "Next" at bounding box center [1452, 716] width 49 height 27
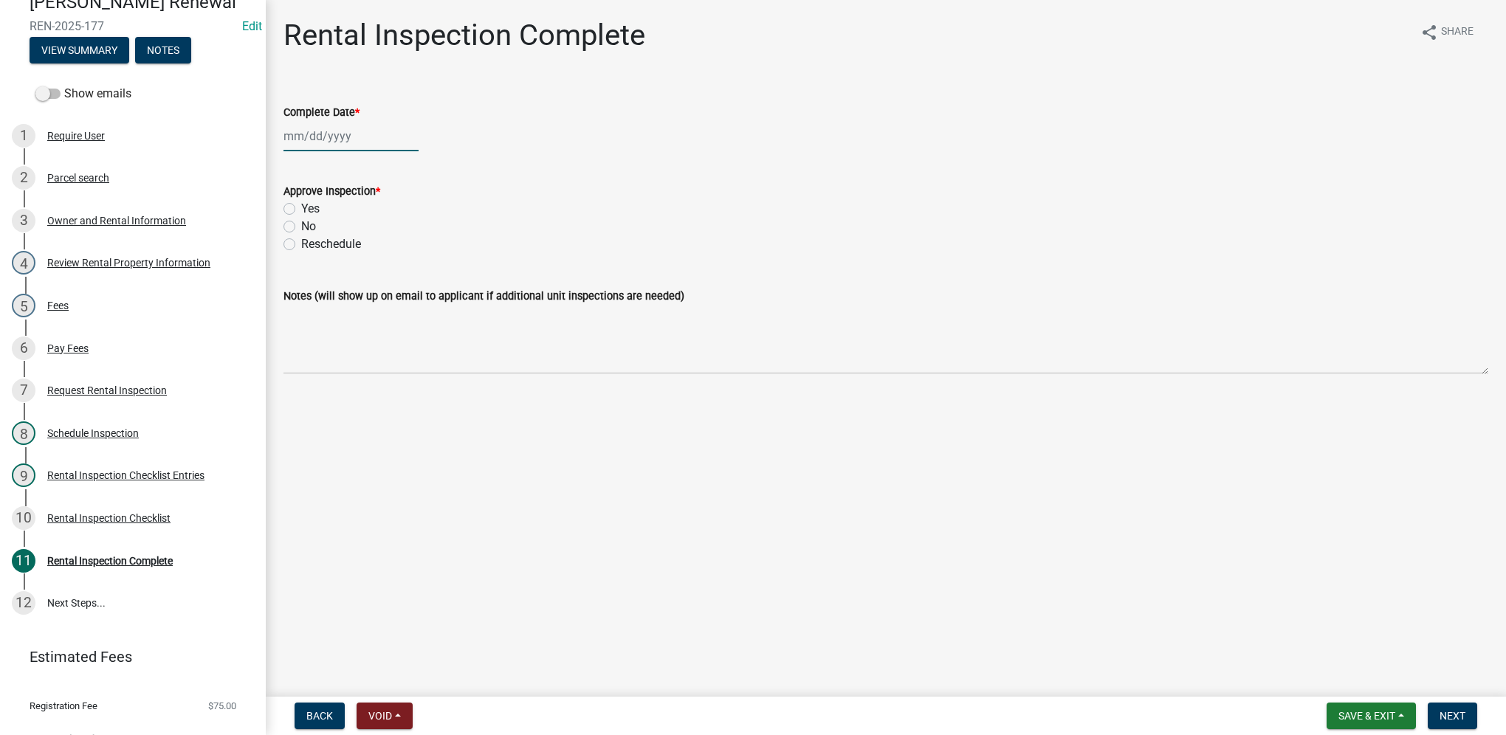
click at [334, 145] on div at bounding box center [351, 136] width 135 height 30
select select "9"
select select "2025"
click at [326, 280] on div "23" at bounding box center [322, 286] width 24 height 24
type input "[DATE]"
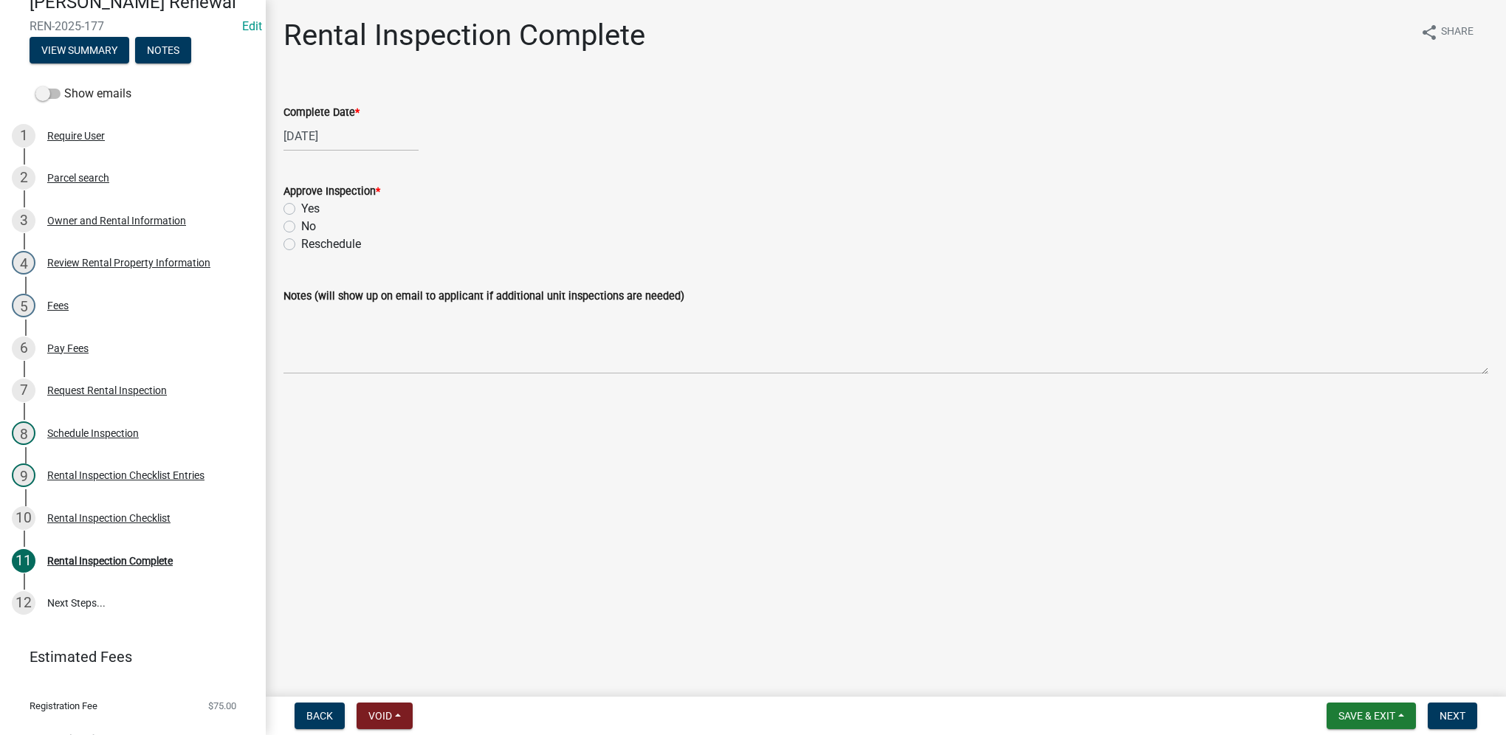
click at [301, 207] on label "Yes" at bounding box center [310, 209] width 18 height 18
click at [301, 207] on input "Yes" at bounding box center [306, 205] width 10 height 10
radio input "true"
click at [1444, 707] on button "Next" at bounding box center [1452, 716] width 49 height 27
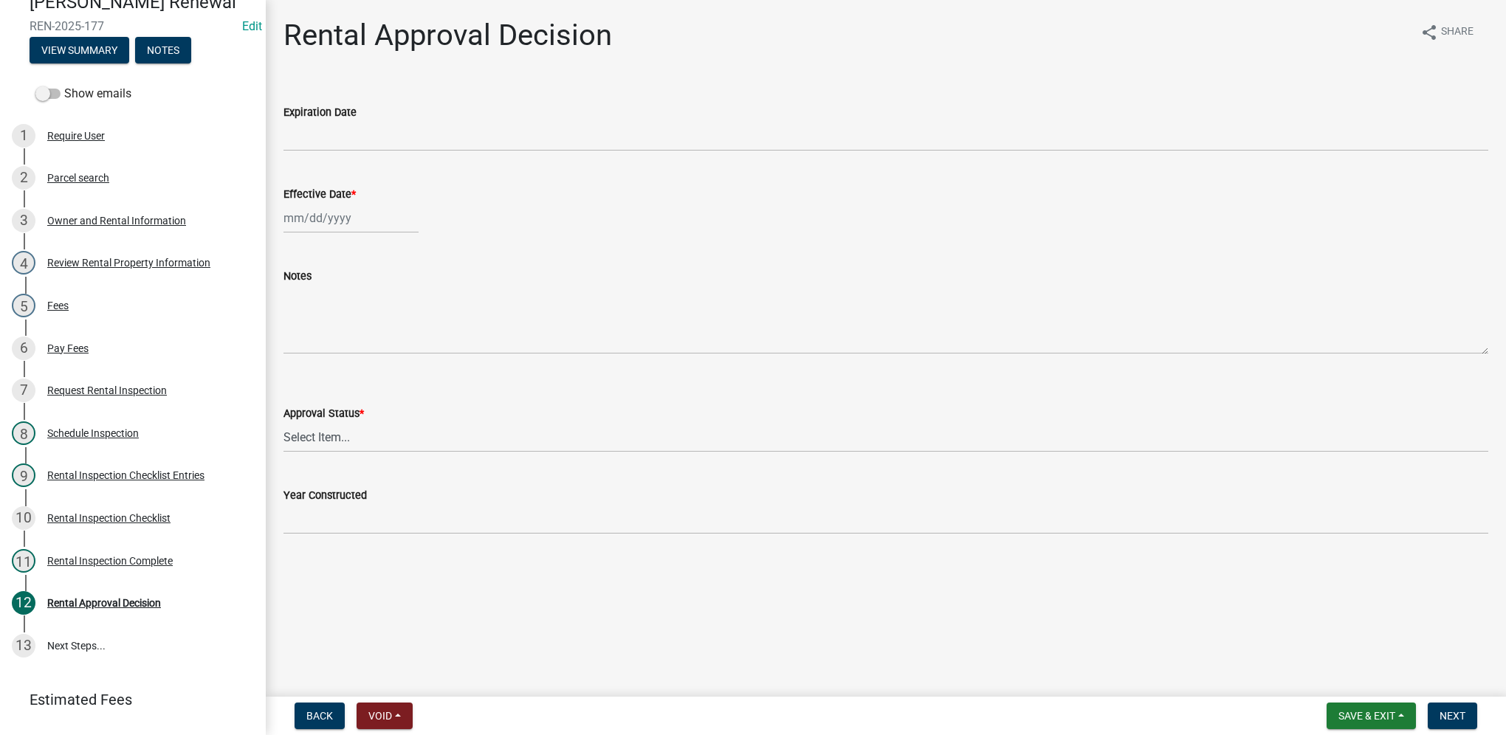
click at [364, 219] on div at bounding box center [351, 218] width 135 height 30
select select "9"
select select "2025"
click at [326, 371] on div "23" at bounding box center [322, 368] width 24 height 24
type input "[DATE]"
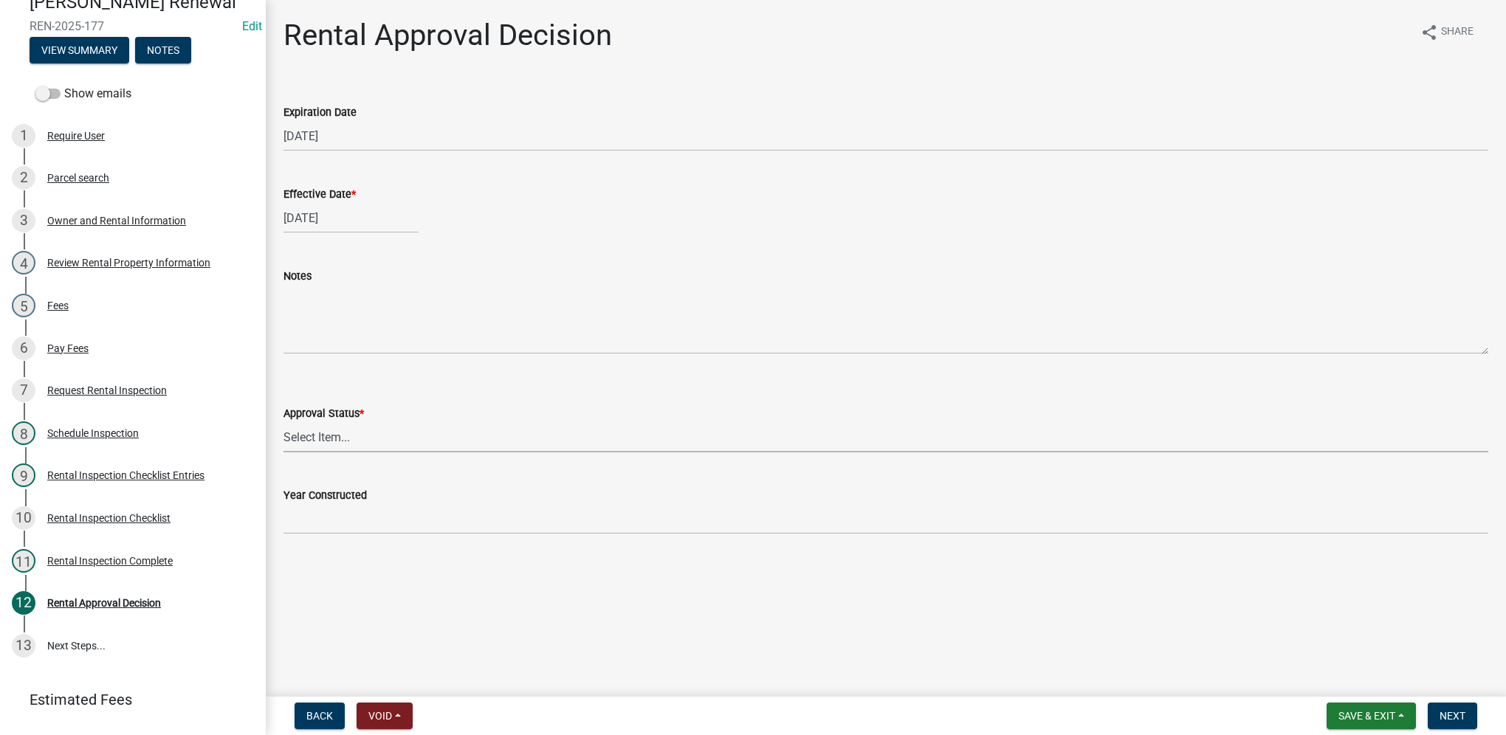
click at [336, 437] on select "Select Item... Approved Denied" at bounding box center [886, 437] width 1205 height 30
click at [284, 422] on select "Select Item... Approved Denied" at bounding box center [886, 437] width 1205 height 30
select select "4b86b809-39dd-4c68-9f3d-fdb3e7050482"
click at [1468, 724] on button "Next" at bounding box center [1452, 716] width 49 height 27
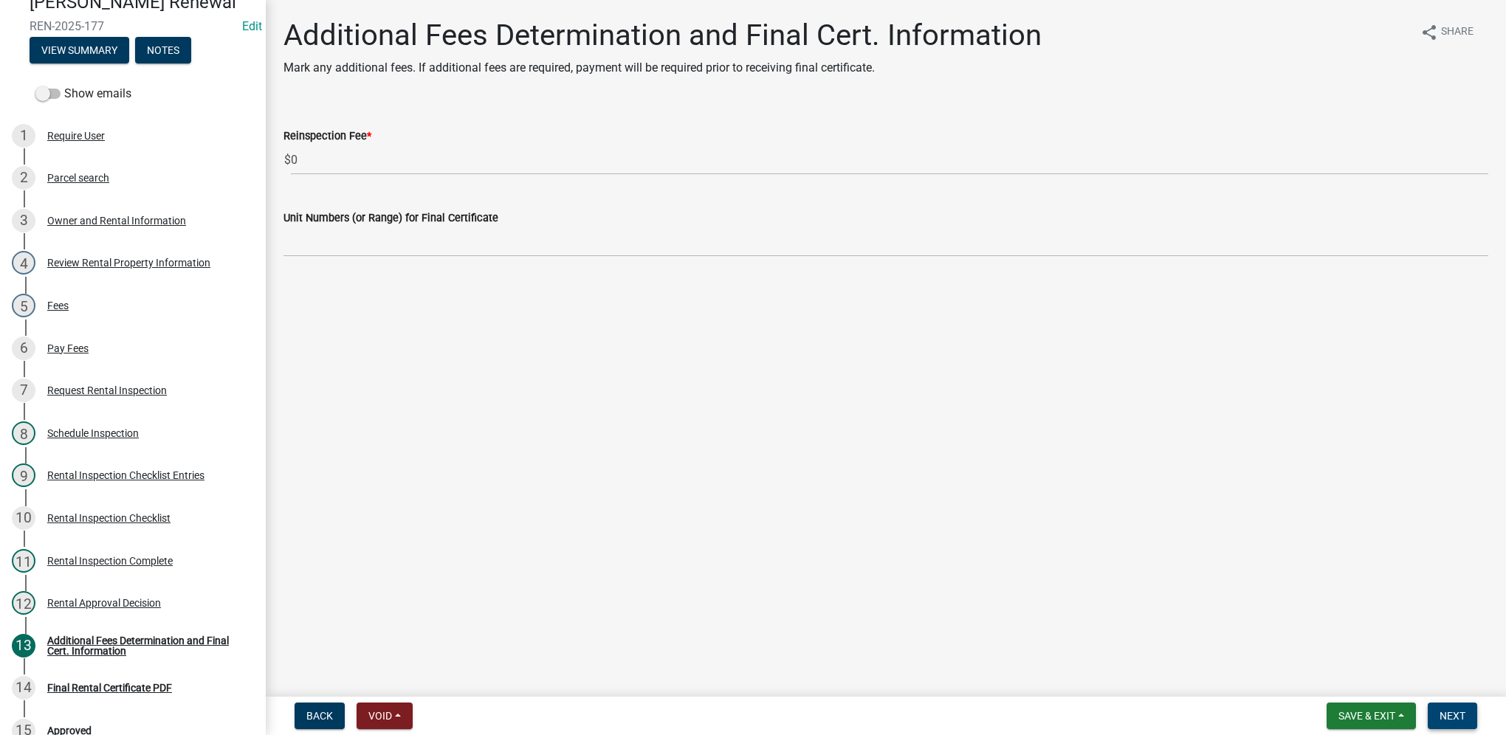
click at [1463, 721] on span "Next" at bounding box center [1453, 716] width 26 height 12
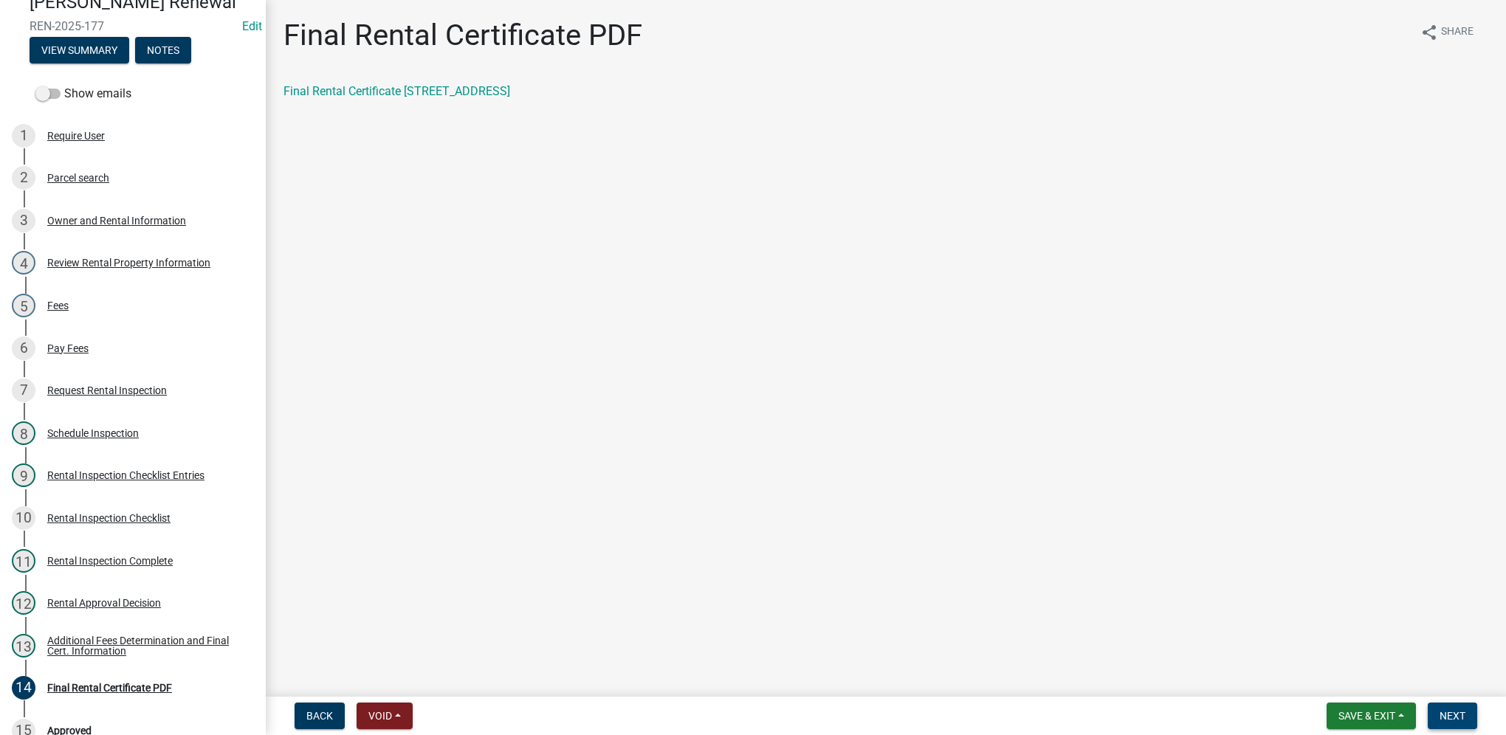
click at [1448, 715] on span "Next" at bounding box center [1453, 716] width 26 height 12
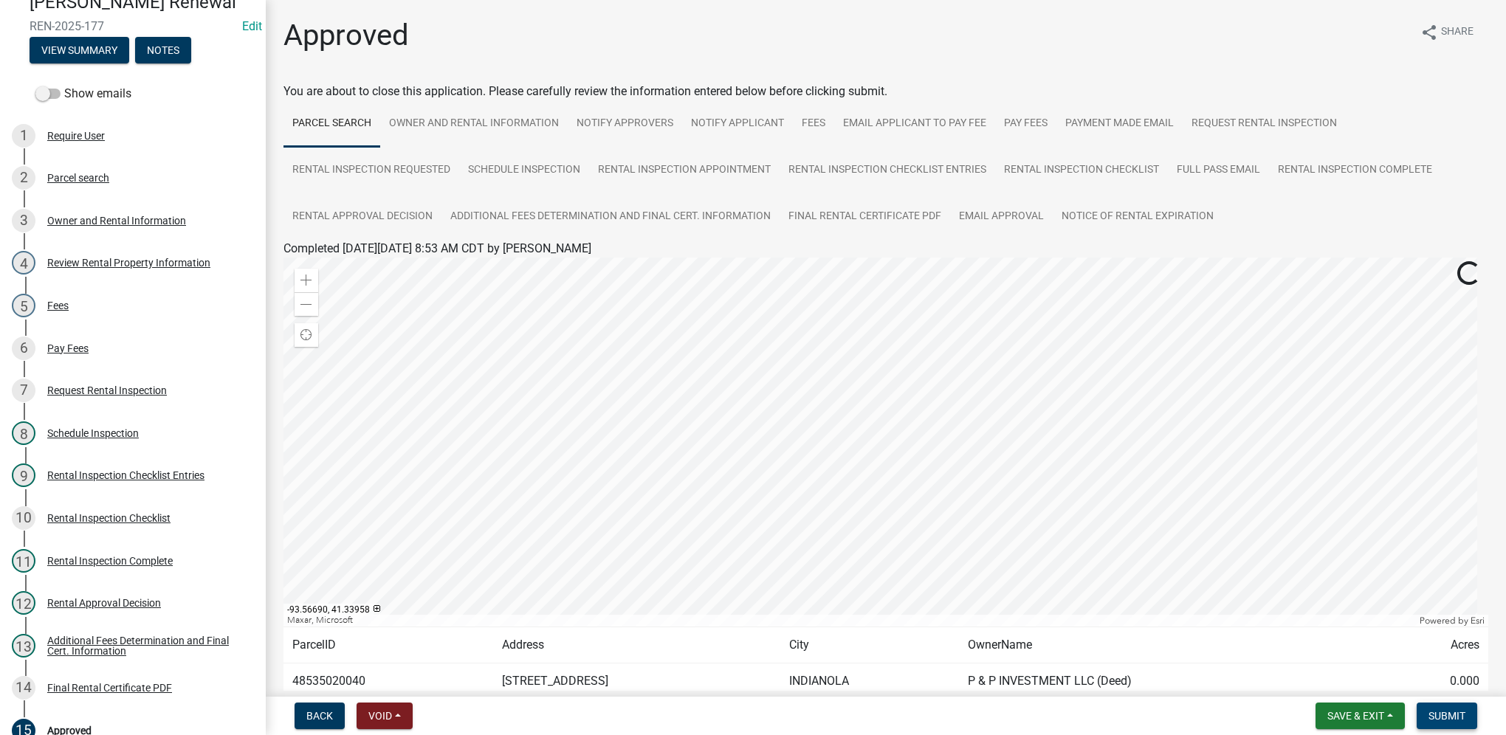
click at [1452, 726] on button "Submit" at bounding box center [1447, 716] width 61 height 27
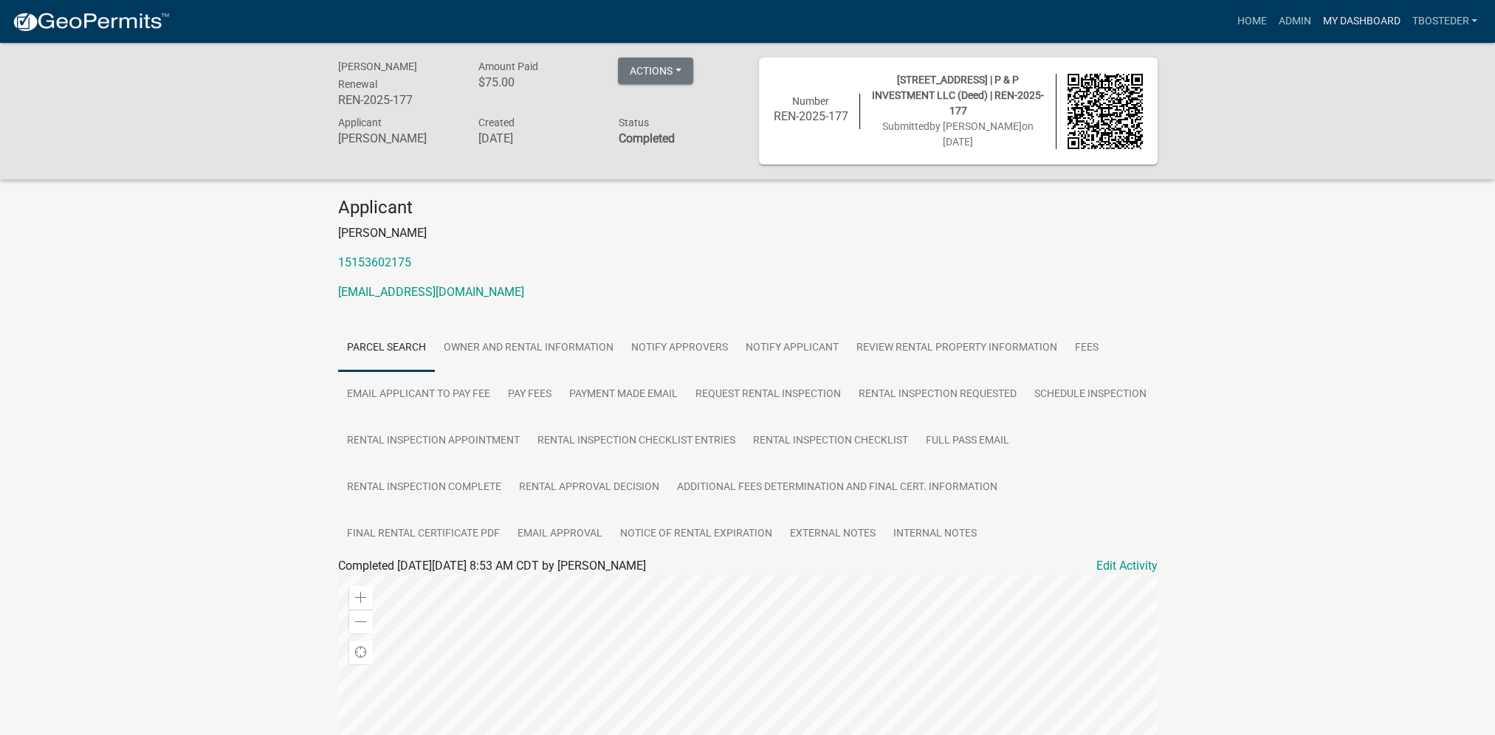
click at [1331, 22] on link "My Dashboard" at bounding box center [1361, 21] width 89 height 28
